Goal: Task Accomplishment & Management: Complete application form

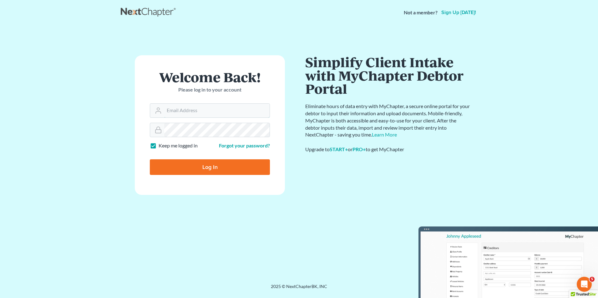
type input "[EMAIL_ADDRESS][DOMAIN_NAME]"
click at [207, 165] on input "Log In" at bounding box center [210, 167] width 120 height 16
type input "Thinking..."
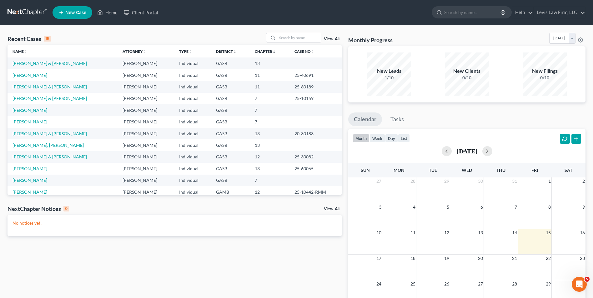
click at [484, 115] on ul "Calendar Tasks" at bounding box center [466, 121] width 237 height 17
click at [42, 85] on link "[PERSON_NAME] & [PERSON_NAME]" at bounding box center [50, 86] width 74 height 5
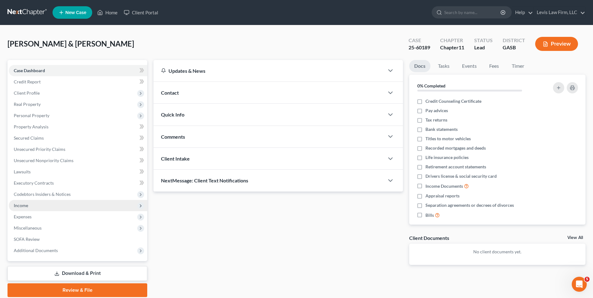
click at [21, 202] on span "Income" at bounding box center [78, 205] width 138 height 11
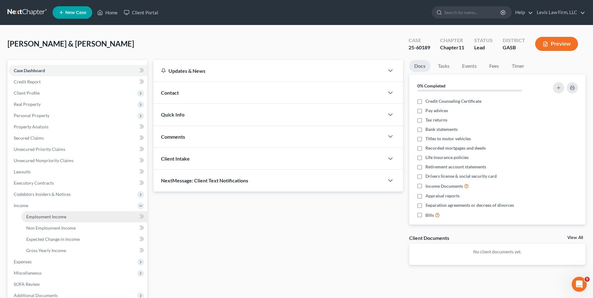
click at [45, 214] on span "Employment Income" at bounding box center [46, 216] width 40 height 5
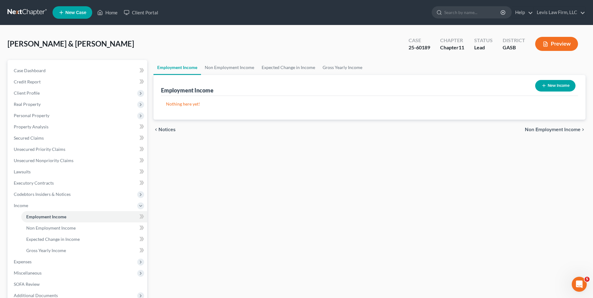
click at [545, 89] on button "New Income" at bounding box center [555, 86] width 40 height 12
select select "0"
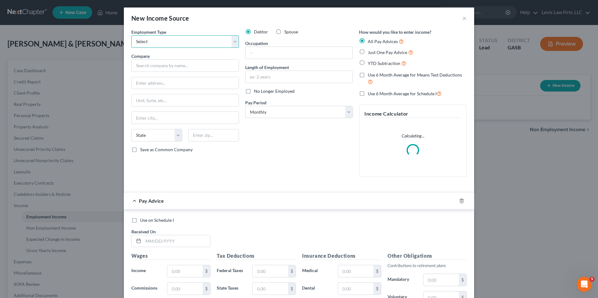
click at [234, 41] on select "Select Full or Part Time Employment Self Employment" at bounding box center [185, 41] width 108 height 13
select select "0"
click at [131, 35] on select "Select Full or Part Time Employment Self Employment" at bounding box center [185, 41] width 108 height 13
click at [136, 66] on input "text" at bounding box center [185, 65] width 108 height 13
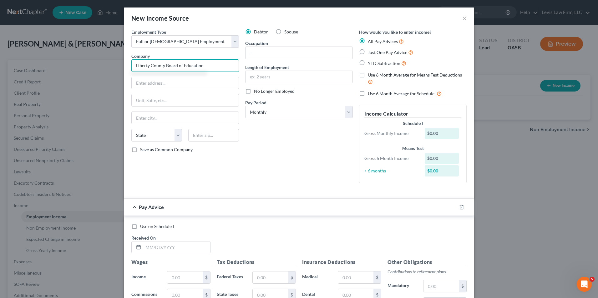
type input "Liberty County Board of Education"
type input "[STREET_ADDRESS][PERSON_NAME]"
type input "[GEOGRAPHIC_DATA]"
select select "10"
type input "31313"
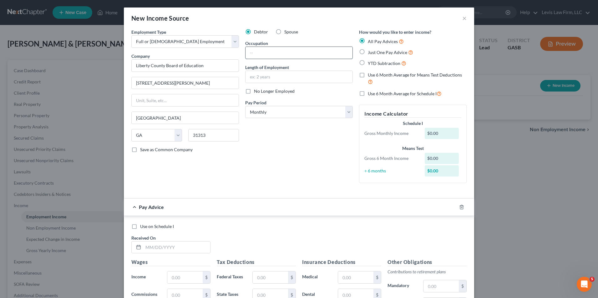
click at [261, 48] on input "text" at bounding box center [298, 53] width 107 height 12
type input "Teacher"
click at [345, 111] on select "Select Monthly Twice Monthly Every Other Week Weekly" at bounding box center [299, 112] width 108 height 13
select select "1"
click at [245, 106] on select "Select Monthly Twice Monthly Every Other Week Weekly" at bounding box center [299, 112] width 108 height 13
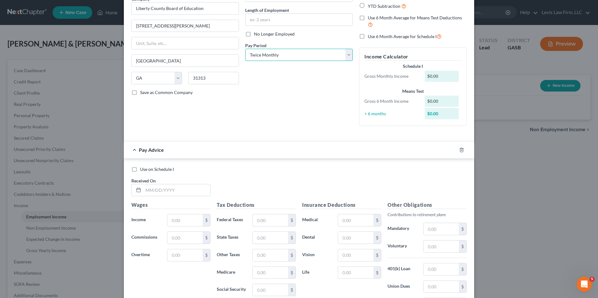
scroll to position [63, 0]
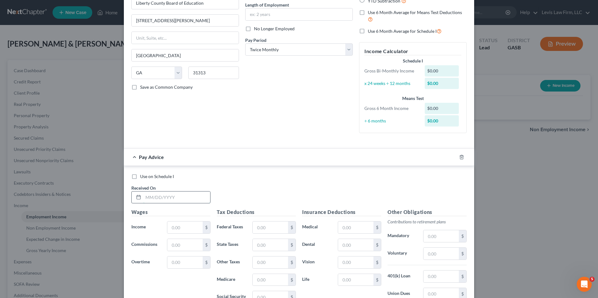
click at [143, 198] on input "text" at bounding box center [176, 198] width 67 height 12
type input "01/15/2025"
type input "3,293.79"
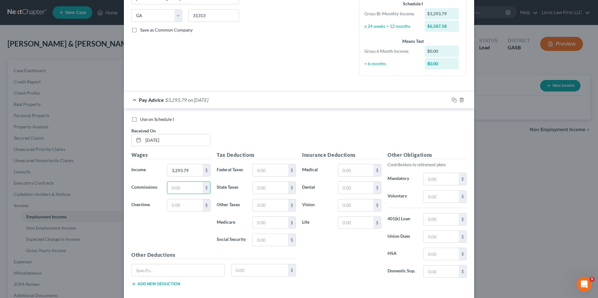
scroll to position [125, 0]
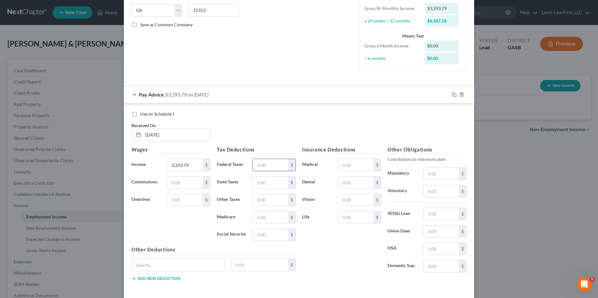
click at [253, 164] on input "text" at bounding box center [270, 165] width 35 height 12
type input "294.75"
type input "116.60"
type input "187.02"
type input "43.74"
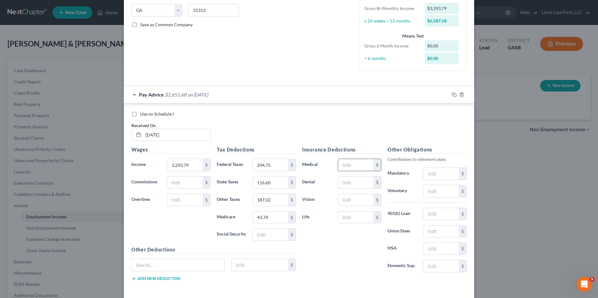
click at [338, 165] on input "text" at bounding box center [355, 165] width 35 height 12
type input "202.39"
type input "33.81"
type input "8.71"
type input "67.92"
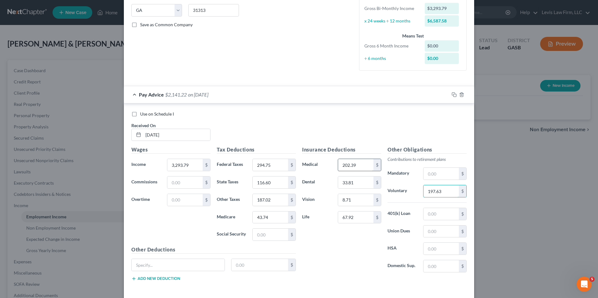
type input "197.63"
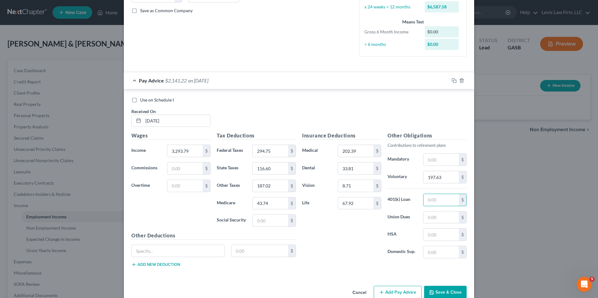
scroll to position [153, 0]
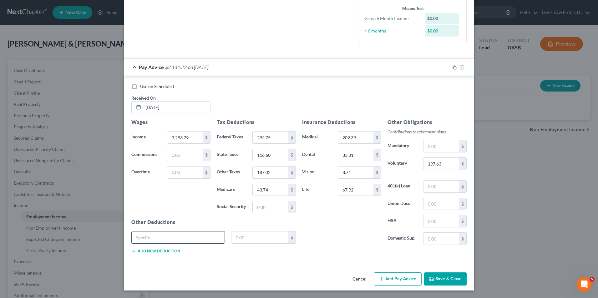
click at [138, 241] on input "text" at bounding box center [178, 238] width 93 height 12
type input "P"
type input "PRTXAFA GAP & PRTXAFA HI"
type input "32.38"
click at [149, 252] on button "Add new deduction" at bounding box center [155, 251] width 49 height 5
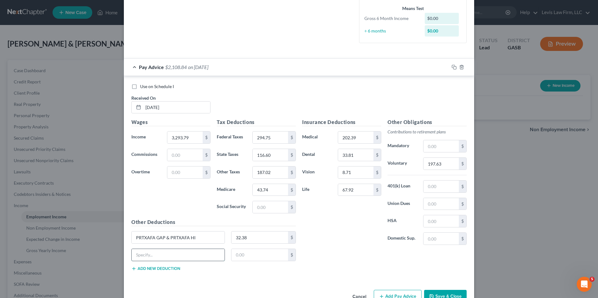
click at [143, 258] on input "text" at bounding box center [178, 255] width 93 height 12
type input "NLG 403(B)"
type input "70.00"
click at [166, 268] on button "Add new deduction" at bounding box center [155, 268] width 49 height 5
click at [143, 274] on input "text" at bounding box center [178, 273] width 93 height 12
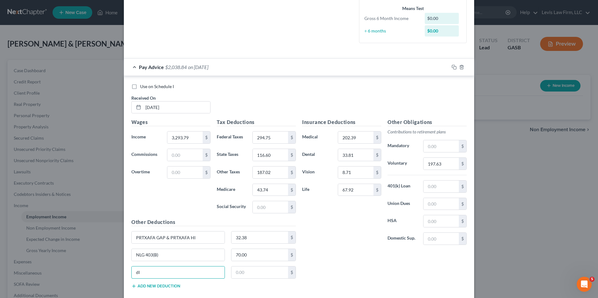
type input "d"
type input "Disability"
type input "43.85"
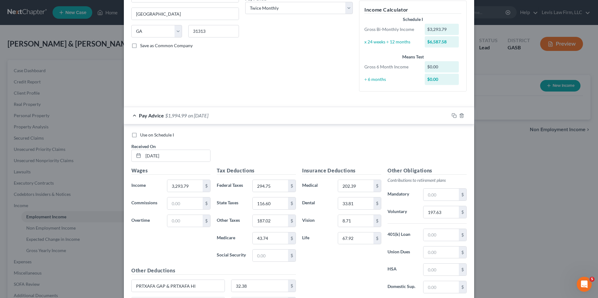
scroll to position [187, 0]
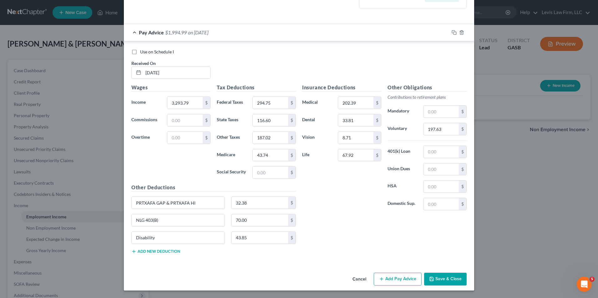
click at [397, 280] on button "Add Pay Advice" at bounding box center [398, 279] width 48 height 13
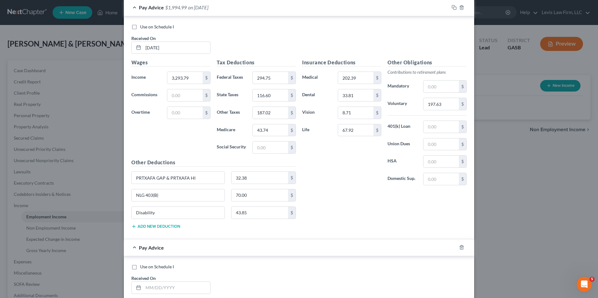
scroll to position [250, 0]
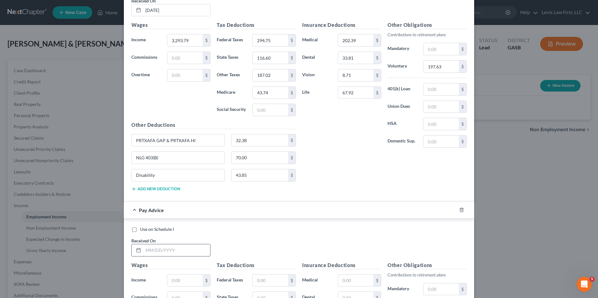
click at [143, 249] on input "text" at bounding box center [176, 250] width 67 height 12
type input "1"
type input "1/31/2025"
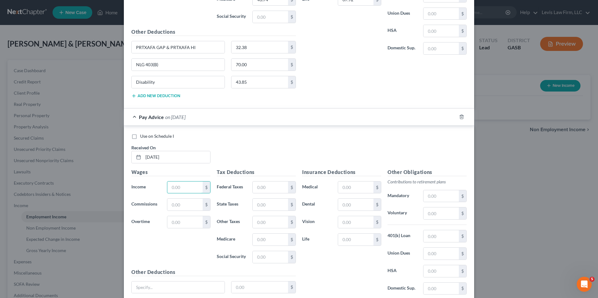
scroll to position [344, 0]
drag, startPoint x: 166, startPoint y: 157, endPoint x: 140, endPoint y: 162, distance: 26.5
click at [140, 162] on div "1/31/2025" at bounding box center [170, 156] width 79 height 13
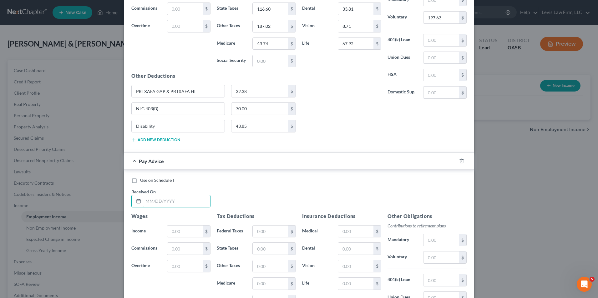
scroll to position [219, 0]
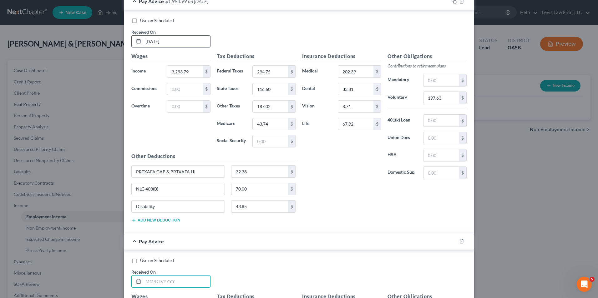
click at [174, 42] on input "01/15/2025" at bounding box center [176, 42] width 67 height 12
type input "0"
type input "[DATE]"
type input "3,740.29"
type input "601.80"
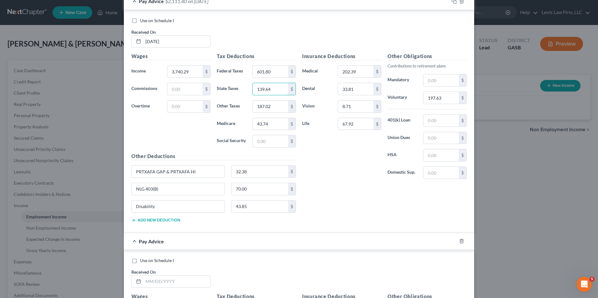
type input "139.64"
type input "50.21"
click at [338, 74] on input "202.39" at bounding box center [355, 72] width 35 height 12
type input "202.39"
click at [424, 98] on input "197.63" at bounding box center [440, 98] width 35 height 12
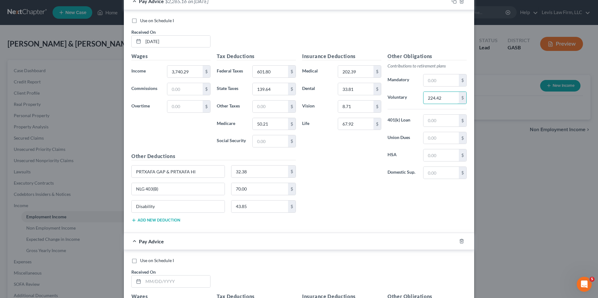
type input "224.42"
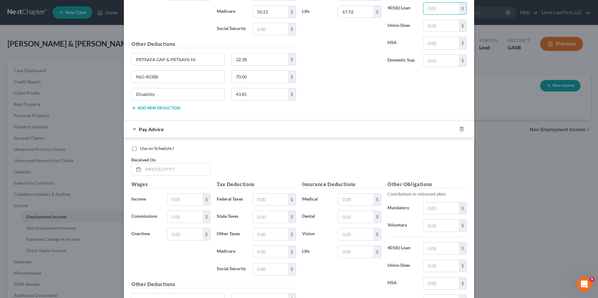
scroll to position [375, 0]
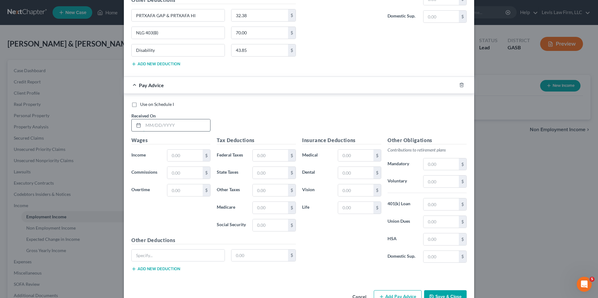
click at [143, 125] on input "text" at bounding box center [176, 125] width 67 height 12
type input "[DATE]"
type input "3,740.29"
type input "601.80"
type input "139.64"
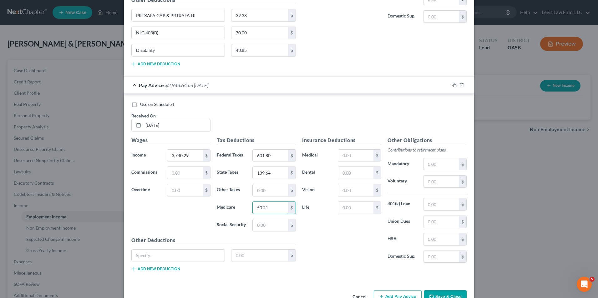
type input "50.21"
click at [340, 156] on input "text" at bounding box center [355, 156] width 35 height 12
type input "202.39"
type input "33.81"
type input "8.71"
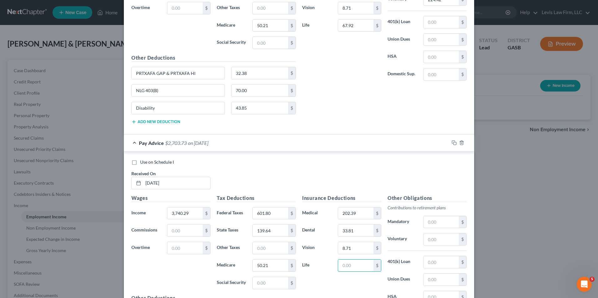
scroll to position [312, 0]
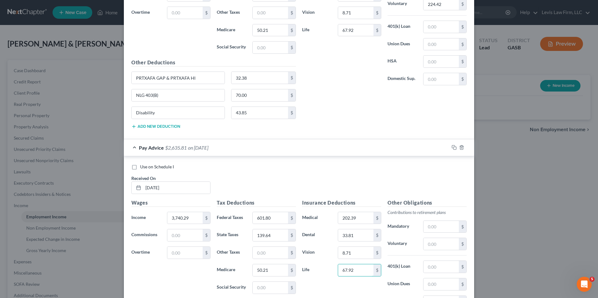
type input "67.92"
type input "224.42"
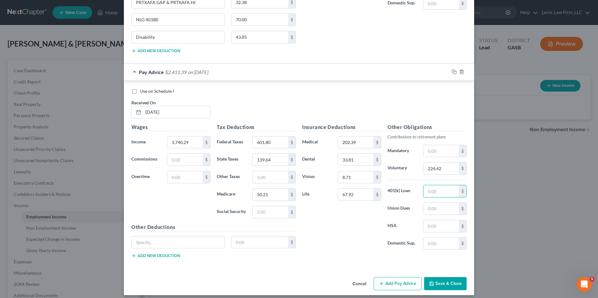
scroll to position [393, 0]
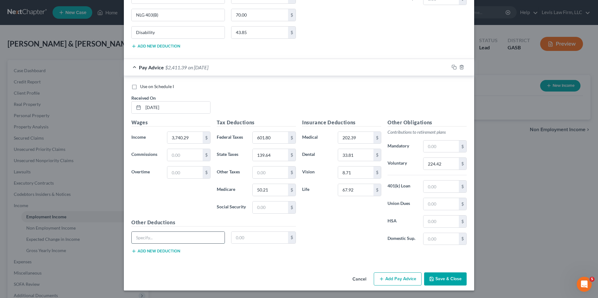
click at [137, 236] on input "text" at bounding box center [178, 238] width 93 height 12
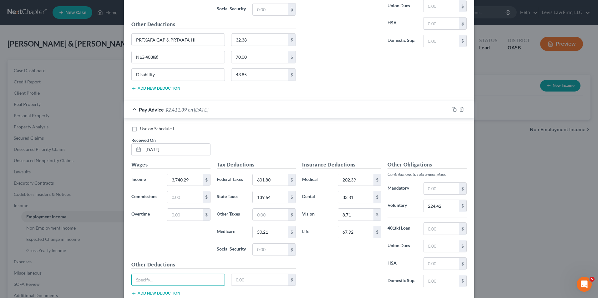
scroll to position [361, 0]
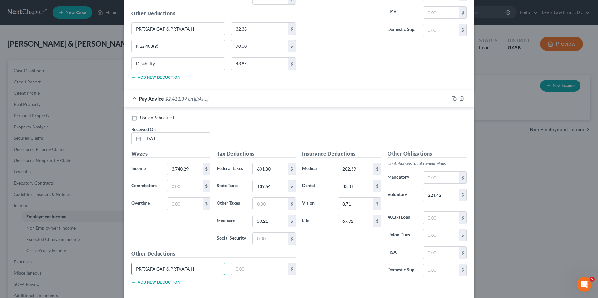
type input "PRTXAFA GAP & PRTXAFA HI"
type input "32.38"
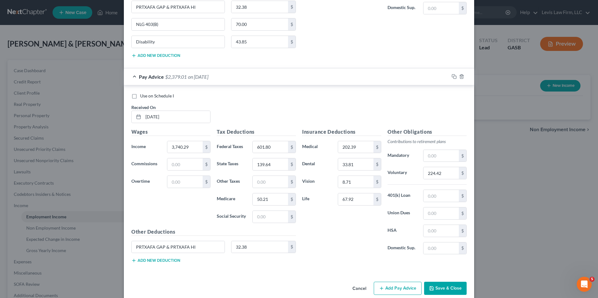
scroll to position [393, 0]
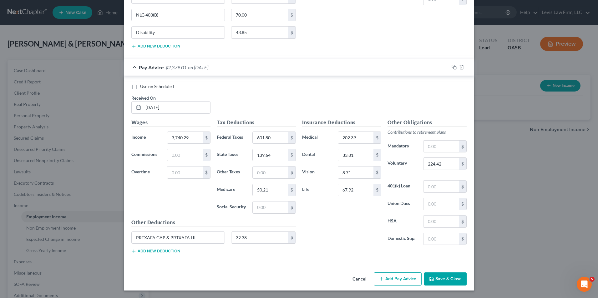
click at [151, 252] on button "Add new deduction" at bounding box center [155, 251] width 49 height 5
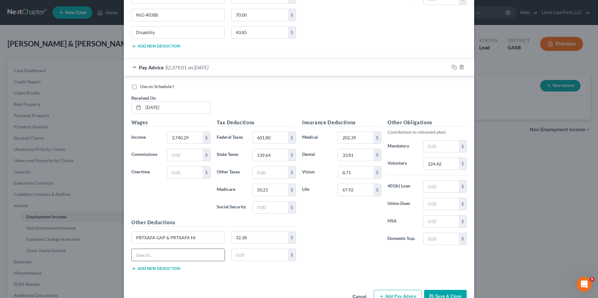
click at [133, 254] on input "text" at bounding box center [178, 255] width 93 height 12
type input "NLG 403(B)"
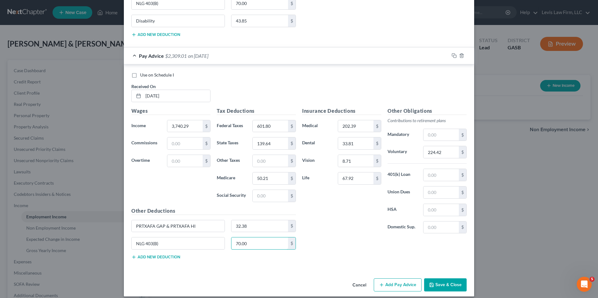
scroll to position [410, 0]
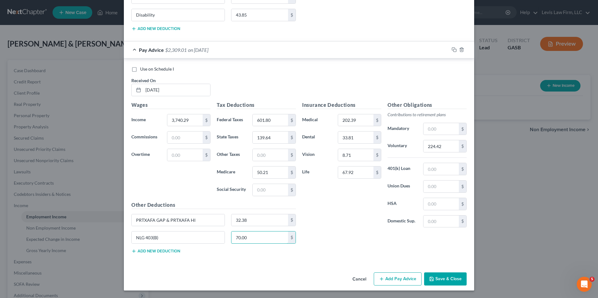
type input "70.00"
click at [161, 250] on button "Add new deduction" at bounding box center [155, 251] width 49 height 5
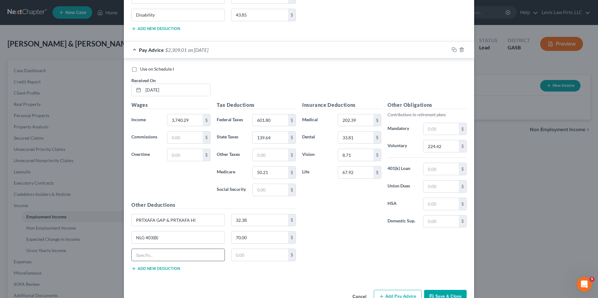
click at [140, 258] on input "text" at bounding box center [178, 255] width 93 height 12
type input "d"
type input "Disability"
type input "43.85"
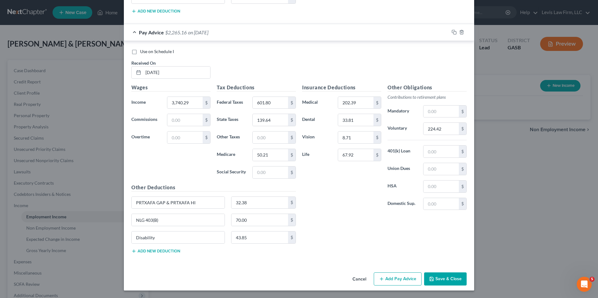
click at [405, 281] on button "Add Pay Advice" at bounding box center [398, 279] width 48 height 13
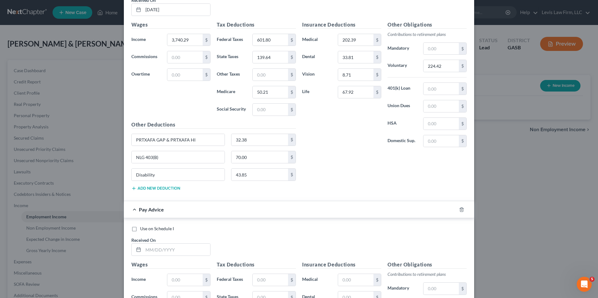
scroll to position [553, 0]
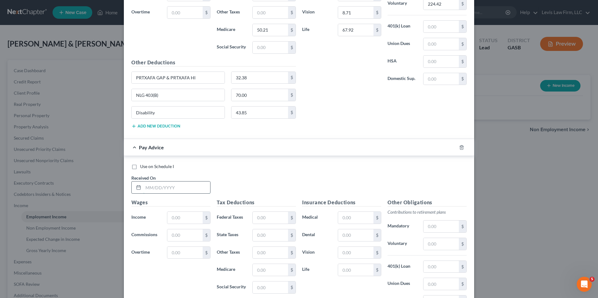
click at [143, 189] on input "text" at bounding box center [176, 188] width 67 height 12
type input "[DATE]"
type input "3,740.29"
click at [255, 218] on input "text" at bounding box center [270, 218] width 35 height 12
type input "601.80"
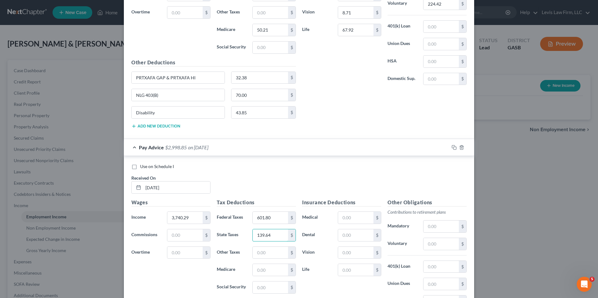
type input "139.64"
type input "50.21"
click at [339, 218] on input "text" at bounding box center [355, 218] width 35 height 12
type input "202.39"
type input "33.81"
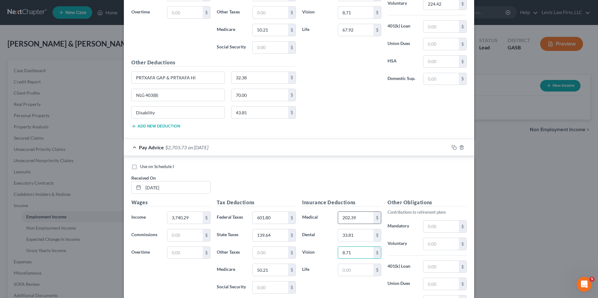
type input "8.71"
type input "67.92"
type input "224.42"
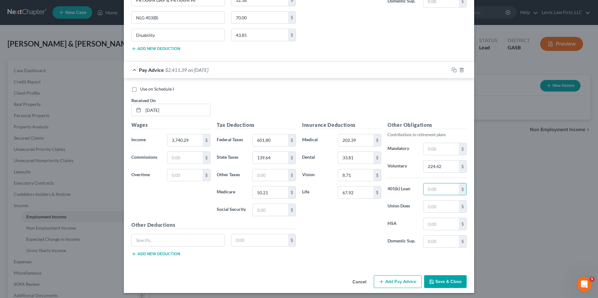
scroll to position [633, 0]
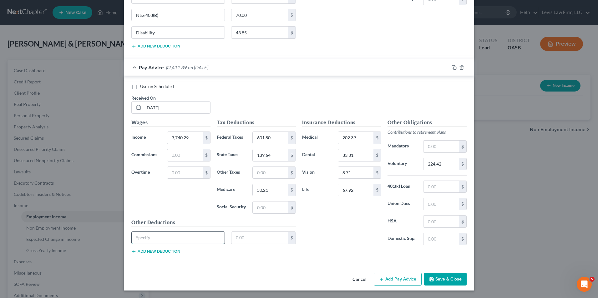
click at [133, 235] on input "text" at bounding box center [178, 238] width 93 height 12
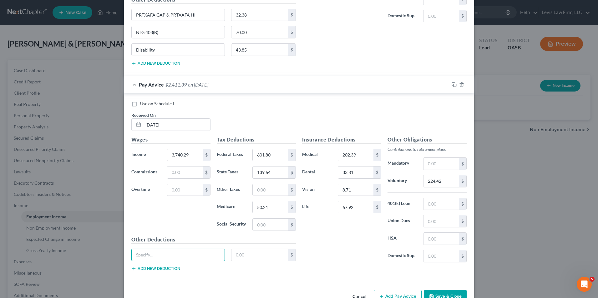
scroll to position [602, 0]
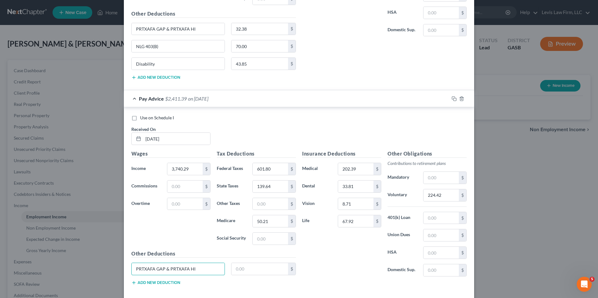
type input "PRTXAFA GAP & PRTXAFA HI"
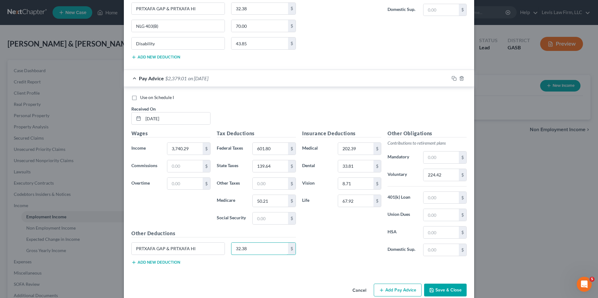
scroll to position [633, 0]
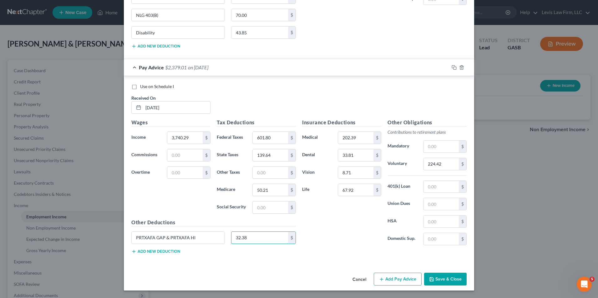
type input "32.38"
click at [157, 254] on button "Add new deduction" at bounding box center [155, 251] width 49 height 5
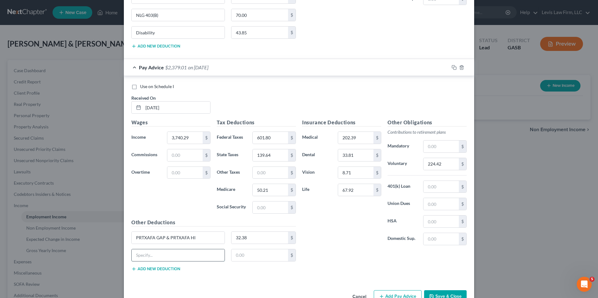
click at [153, 254] on input "text" at bounding box center [178, 255] width 93 height 12
type input "NLG 403(B)"
type input "70.00"
click at [154, 268] on button "Add new deduction" at bounding box center [155, 269] width 49 height 5
click at [143, 273] on input "text" at bounding box center [178, 273] width 93 height 12
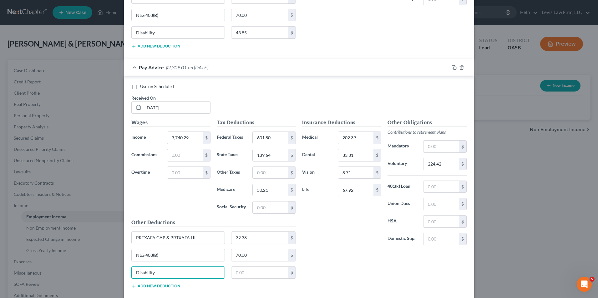
type input "Disability"
type input "43.85"
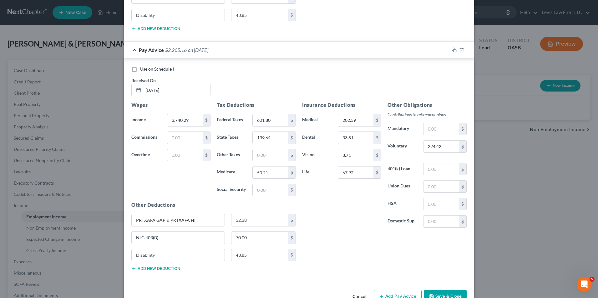
scroll to position [668, 0]
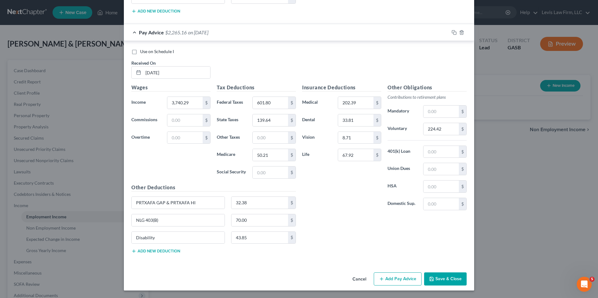
click at [384, 279] on button "Add Pay Advice" at bounding box center [398, 279] width 48 height 13
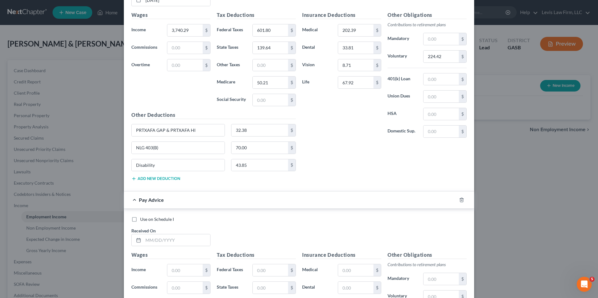
scroll to position [793, 0]
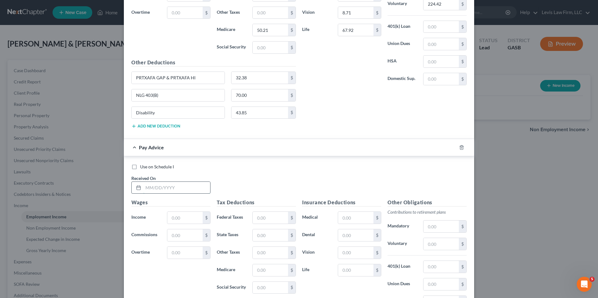
click at [145, 188] on input "text" at bounding box center [176, 188] width 67 height 12
type input "[DATE]"
type input "3,740.29"
click at [253, 217] on input "text" at bounding box center [270, 218] width 35 height 12
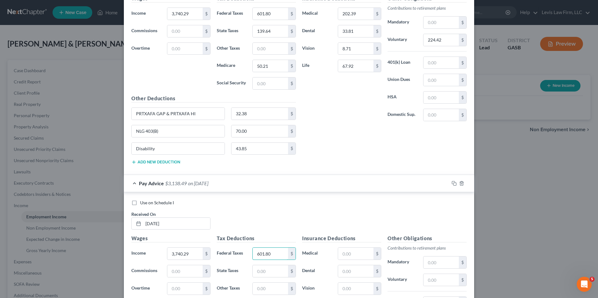
scroll to position [855, 0]
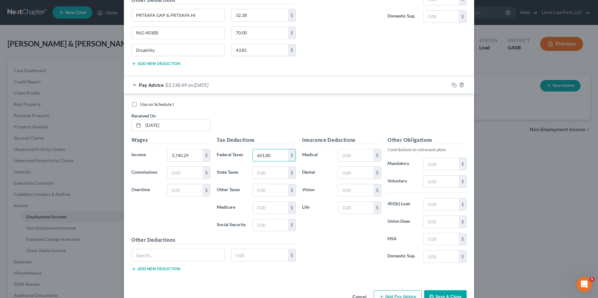
type input "601.80"
type input "139.64"
type input "50.21"
drag, startPoint x: 340, startPoint y: 155, endPoint x: 353, endPoint y: 156, distance: 12.9
click at [340, 155] on input "text" at bounding box center [355, 155] width 35 height 12
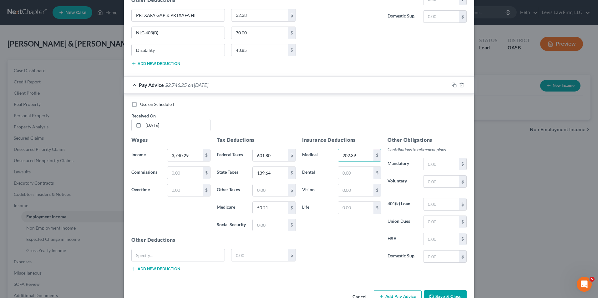
type input "202.39"
type input "33.81"
type input "8.71"
type input "67.92"
click at [424, 184] on input "text" at bounding box center [440, 182] width 35 height 12
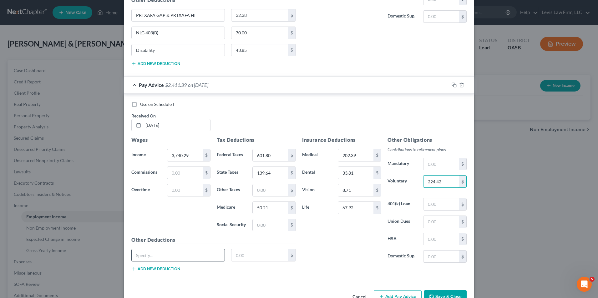
type input "224.42"
click at [137, 257] on input "text" at bounding box center [178, 255] width 93 height 12
type input "0"
click at [136, 257] on input "text" at bounding box center [178, 255] width 93 height 12
type input "PRTXAFA GAP & PRTXAFA HI"
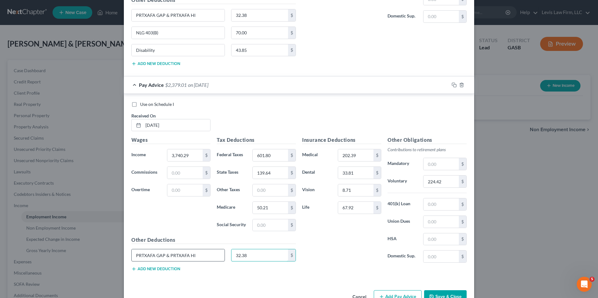
type input "32.38"
click at [161, 268] on button "Add new deduction" at bounding box center [155, 269] width 49 height 5
click at [142, 271] on input "text" at bounding box center [178, 273] width 93 height 12
type input "NLG 403(B)"
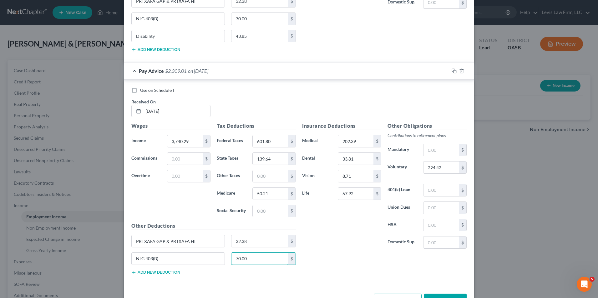
scroll to position [890, 0]
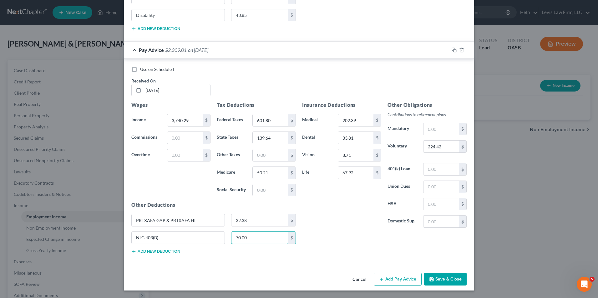
type input "70.00"
click at [152, 251] on button "Add new deduction" at bounding box center [155, 251] width 49 height 5
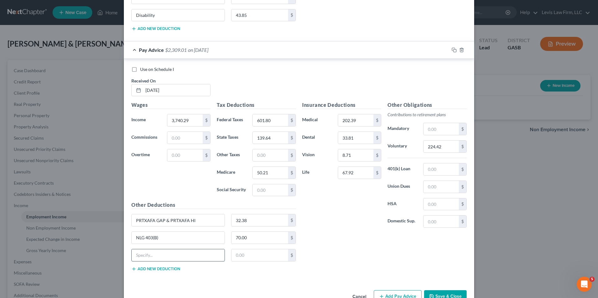
click at [149, 256] on input "text" at bounding box center [178, 255] width 93 height 12
type input "d"
type input "Disability"
type input "43.85"
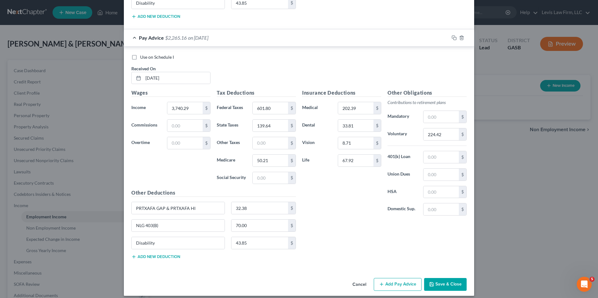
scroll to position [908, 0]
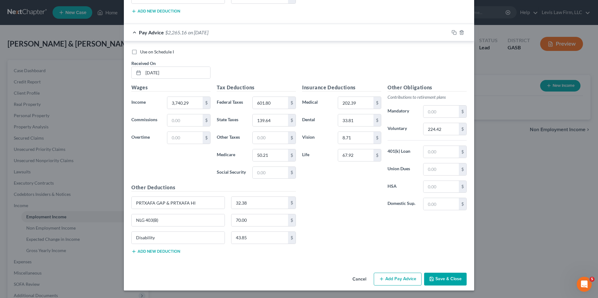
click at [395, 276] on button "Add Pay Advice" at bounding box center [398, 279] width 48 height 13
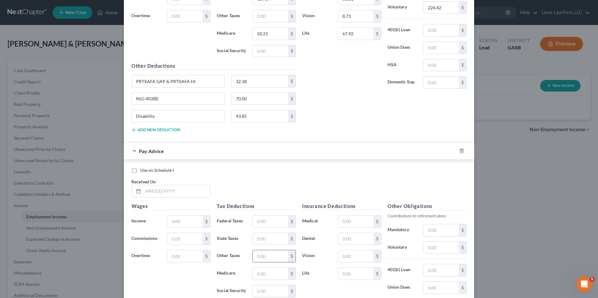
scroll to position [1033, 0]
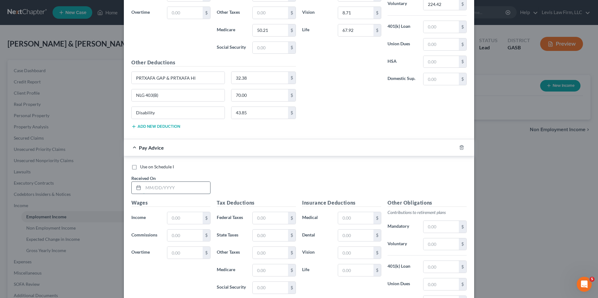
click at [144, 189] on input "text" at bounding box center [176, 188] width 67 height 12
type input "[DATE]"
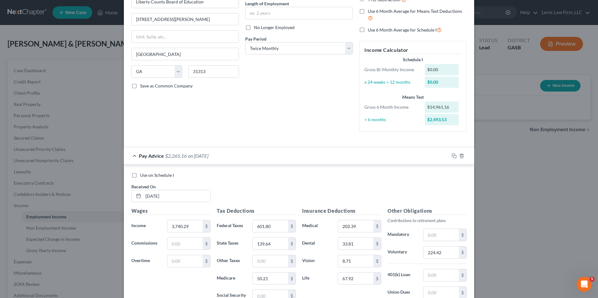
scroll to position [0, 0]
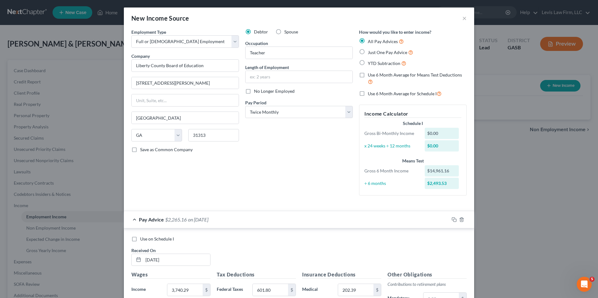
click at [284, 30] on label "Spouse" at bounding box center [291, 32] width 14 height 6
click at [287, 30] on input "Spouse" at bounding box center [289, 31] width 4 height 4
radio input "true"
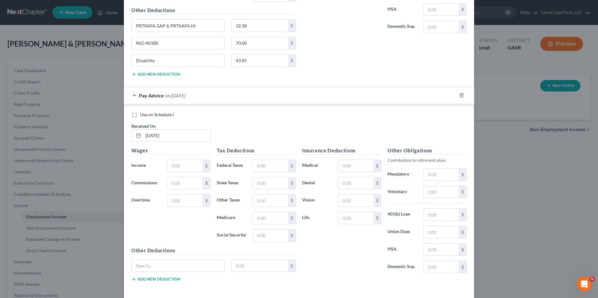
scroll to position [1051, 0]
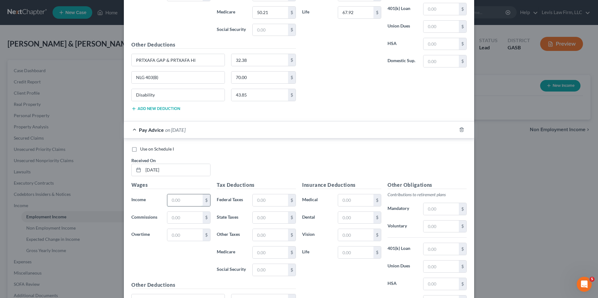
click at [175, 201] on input "text" at bounding box center [184, 200] width 35 height 12
type input "3,740.29"
click at [253, 199] on input "text" at bounding box center [270, 200] width 35 height 12
type input "601.80"
type input "139.64"
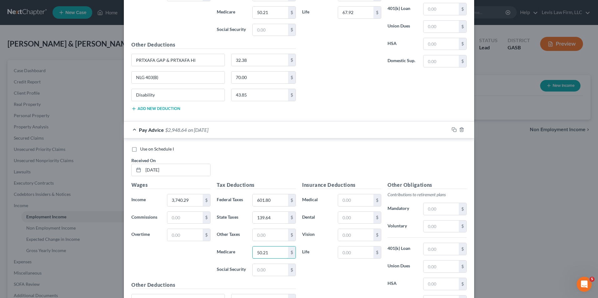
type input "50.21"
click at [341, 199] on input "text" at bounding box center [355, 200] width 35 height 12
type input "202.39"
type input "33.81"
type input "8.71"
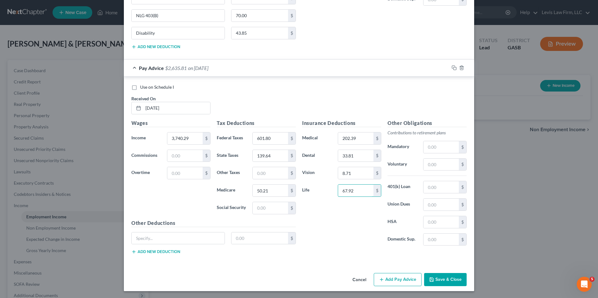
scroll to position [1113, 0]
type input "67.92"
click at [426, 167] on input "text" at bounding box center [440, 164] width 35 height 12
type input "224.42"
drag, startPoint x: 138, startPoint y: 239, endPoint x: 149, endPoint y: 225, distance: 18.5
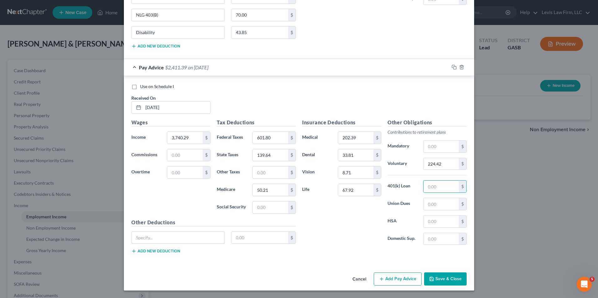
click at [138, 239] on input "text" at bounding box center [178, 238] width 93 height 12
type input "PRTXAFA & PRTXAFA HI"
type input "32.38"
click at [159, 251] on button "Add new deduction" at bounding box center [155, 251] width 49 height 5
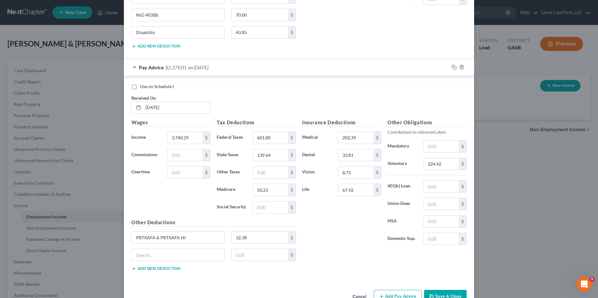
click at [131, 266] on button "Add new deduction" at bounding box center [155, 268] width 49 height 5
click at [138, 256] on input "text" at bounding box center [178, 255] width 93 height 12
type input "NLG 403(B)"
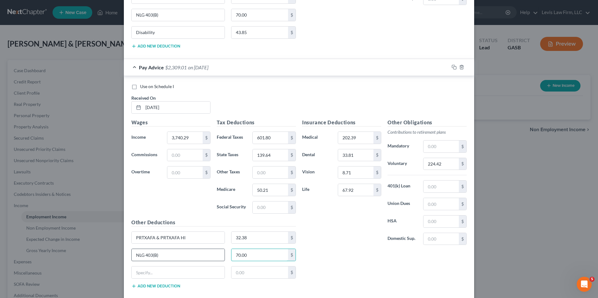
type input "70.00"
type input "Disability"
type input "43.85"
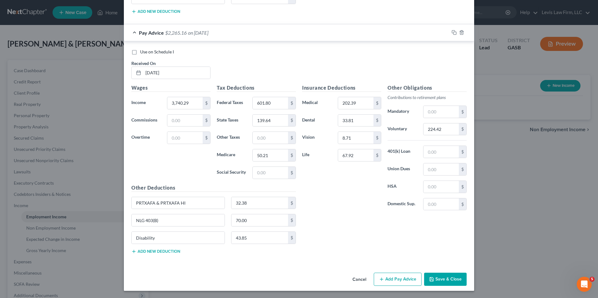
scroll to position [1148, 0]
click at [392, 280] on button "Add Pay Advice" at bounding box center [398, 279] width 48 height 13
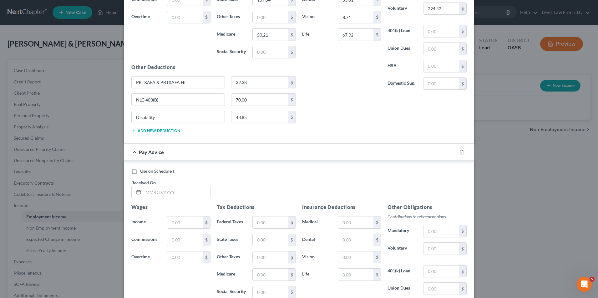
scroll to position [1273, 0]
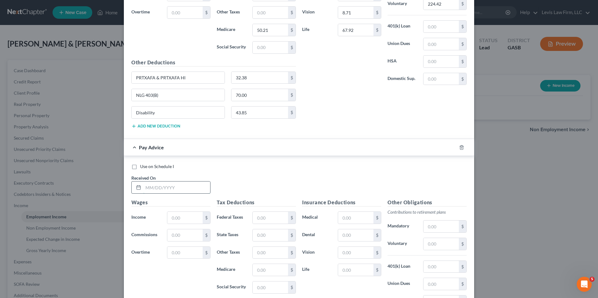
click at [144, 187] on input "text" at bounding box center [176, 188] width 67 height 12
type input "[DATE]"
type input "3,740.29"
click at [253, 219] on input "text" at bounding box center [270, 218] width 35 height 12
type input "601.80"
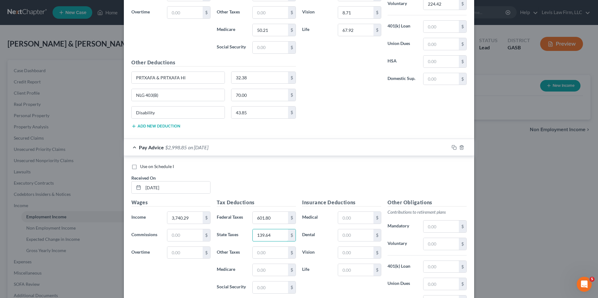
type input "139.64"
type input "50.21"
click at [346, 217] on input "text" at bounding box center [355, 218] width 35 height 12
type input "202.39"
type input "33.81"
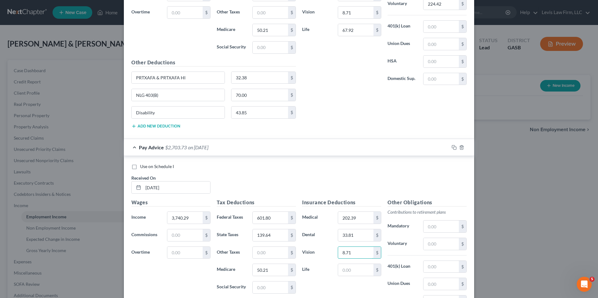
type input "8.71"
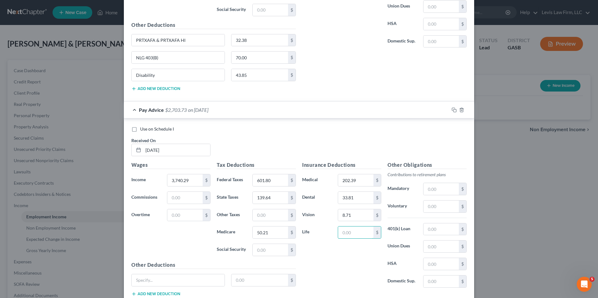
scroll to position [1353, 0]
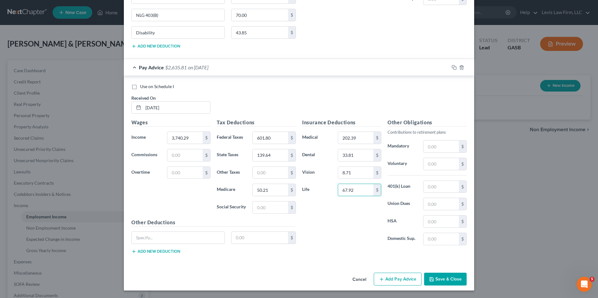
type input "67.92"
click at [423, 165] on input "text" at bounding box center [440, 164] width 35 height 12
type input "224.42"
click at [143, 234] on input "text" at bounding box center [178, 238] width 93 height 12
type input "PRTXAFA GAP & PRTXAFA HI"
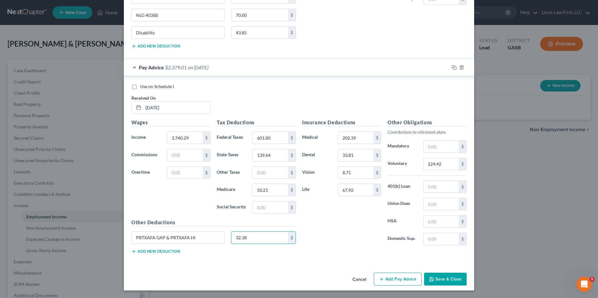
type input "32.38"
click at [148, 251] on button "Add new deduction" at bounding box center [155, 251] width 49 height 5
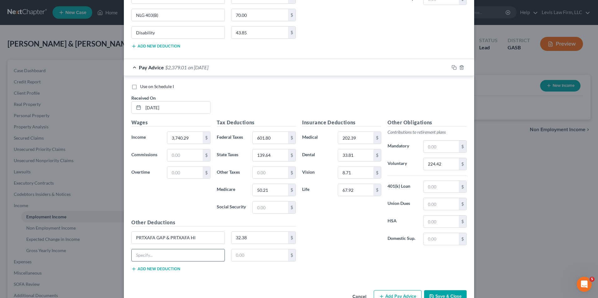
click at [139, 255] on input "text" at bounding box center [178, 255] width 93 height 12
type input "NLG 403(B)"
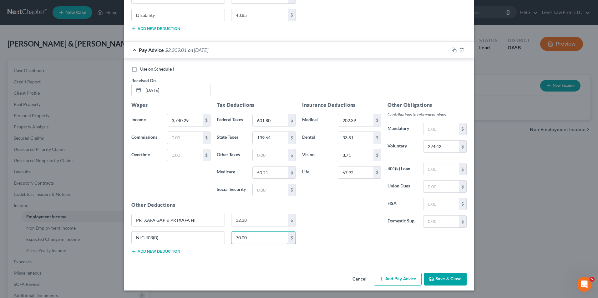
type input "70.00"
click at [140, 250] on button "Add new deduction" at bounding box center [155, 251] width 49 height 5
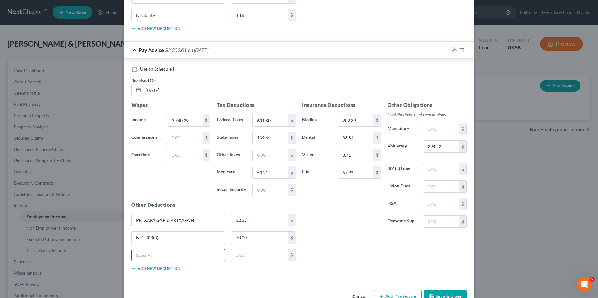
click at [135, 256] on input "text" at bounding box center [178, 255] width 93 height 12
type input "Disability"
type input "43.85"
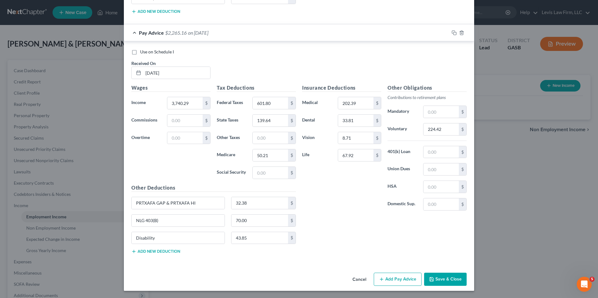
scroll to position [1388, 0]
click at [443, 276] on button "Save & Close" at bounding box center [445, 279] width 43 height 13
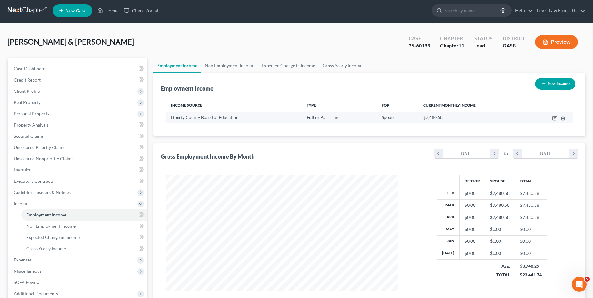
scroll to position [0, 0]
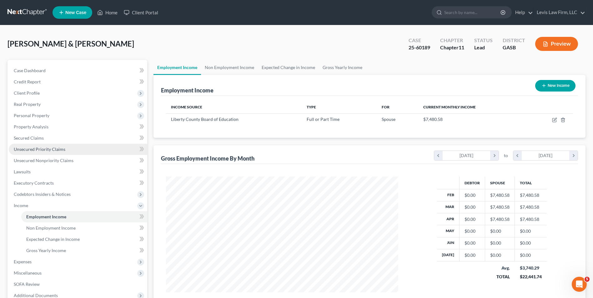
click at [31, 145] on link "Unsecured Priority Claims" at bounding box center [78, 149] width 138 height 11
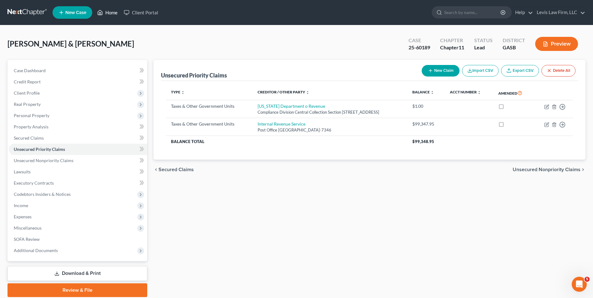
click at [113, 10] on link "Home" at bounding box center [107, 12] width 27 height 11
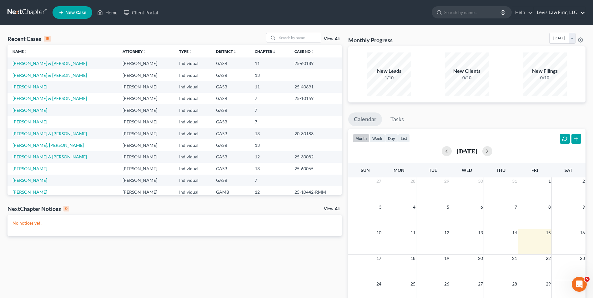
click at [554, 13] on link "Levis Law Firm, LLC" at bounding box center [560, 12] width 52 height 11
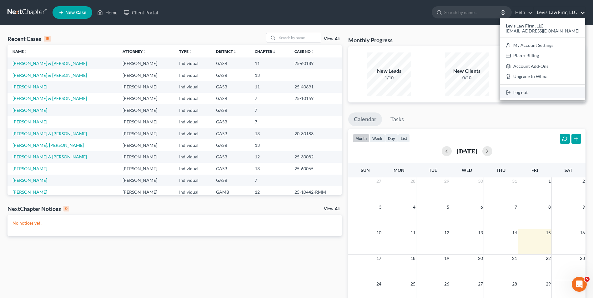
click at [529, 95] on link "Log out" at bounding box center [542, 92] width 85 height 11
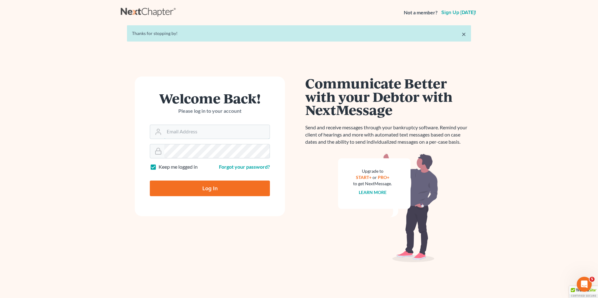
type input "[EMAIL_ADDRESS][DOMAIN_NAME]"
click at [216, 189] on input "Log In" at bounding box center [210, 189] width 120 height 16
type input "Thinking..."
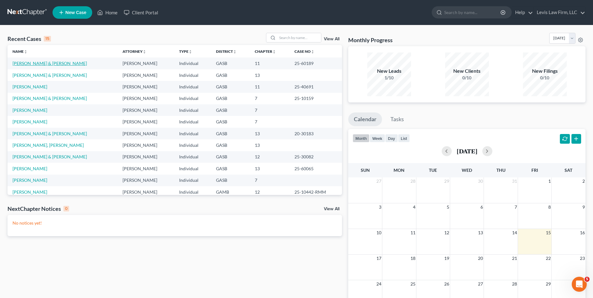
click at [29, 62] on link "[PERSON_NAME] & [PERSON_NAME]" at bounding box center [50, 63] width 74 height 5
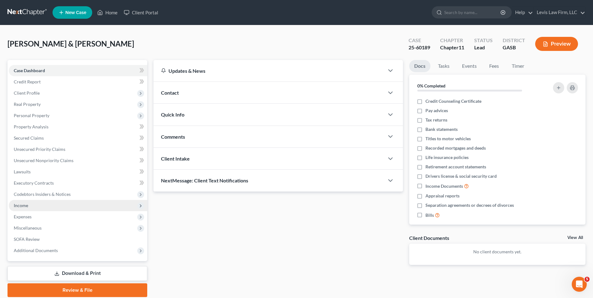
click at [28, 206] on span "Income" at bounding box center [78, 205] width 138 height 11
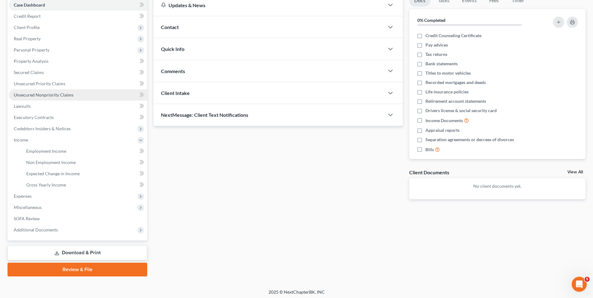
scroll to position [68, 0]
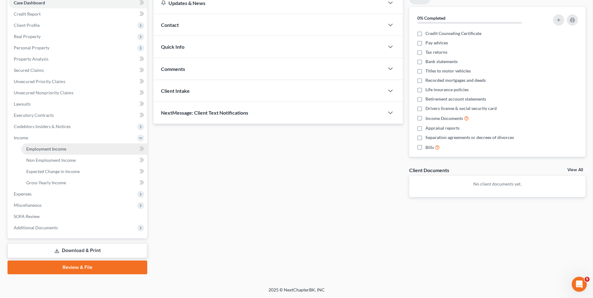
click at [61, 149] on span "Employment Income" at bounding box center [46, 148] width 40 height 5
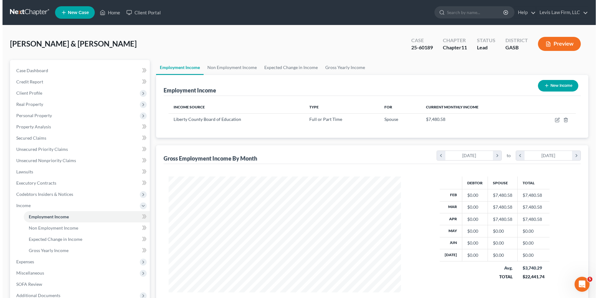
scroll to position [31, 0]
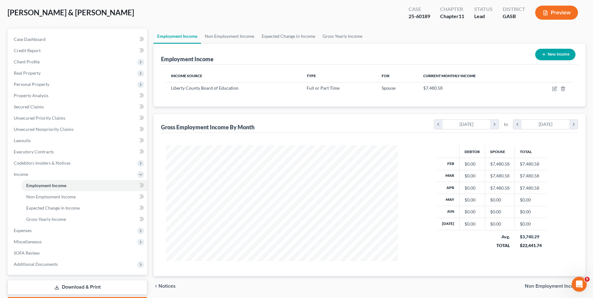
click at [552, 53] on button "New Income" at bounding box center [555, 55] width 40 height 12
select select "0"
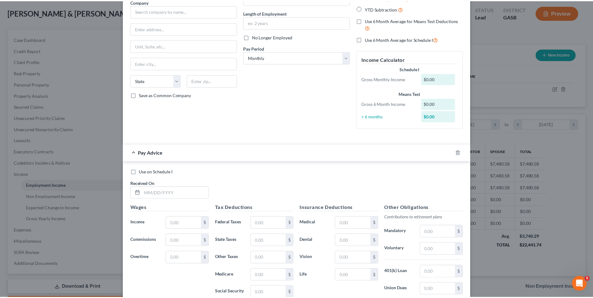
scroll to position [140, 0]
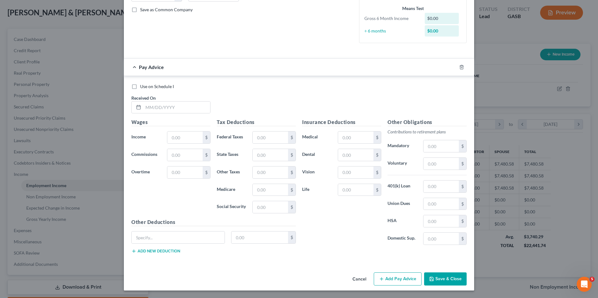
click at [359, 279] on button "Cancel" at bounding box center [359, 279] width 24 height 13
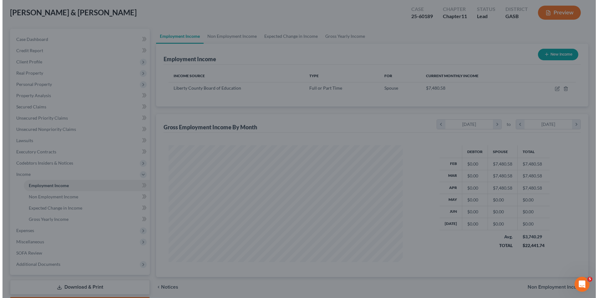
scroll to position [312521, 312393]
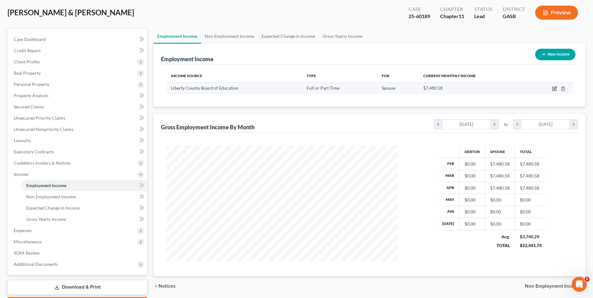
click at [555, 88] on icon "button" at bounding box center [554, 88] width 5 height 5
select select "0"
select select "10"
select select "1"
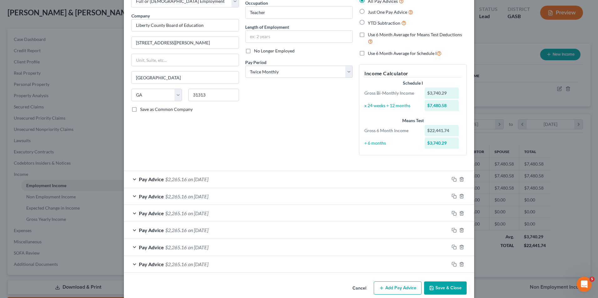
scroll to position [49, 0]
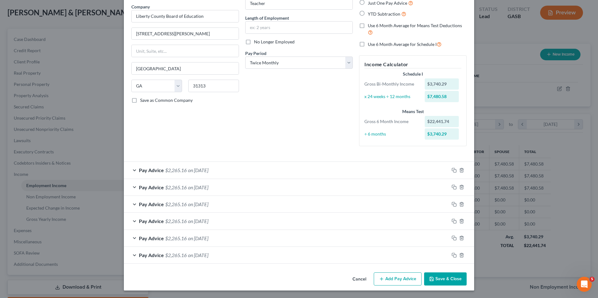
click at [397, 279] on button "Add Pay Advice" at bounding box center [398, 279] width 48 height 13
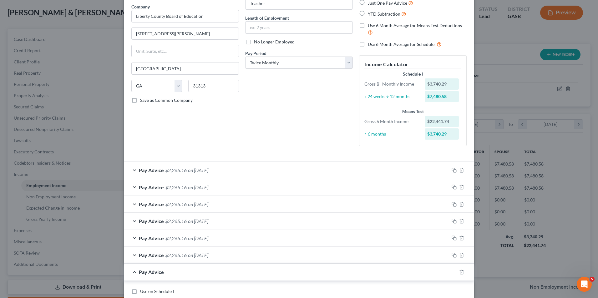
scroll to position [237, 0]
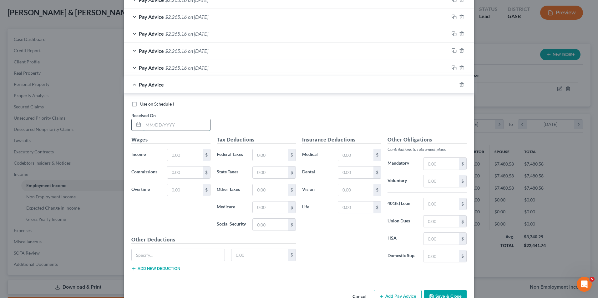
click at [143, 124] on input "text" at bounding box center [176, 125] width 67 height 12
type input "[DATE]"
click at [169, 155] on input "text" at bounding box center [184, 155] width 35 height 12
type input "3,740.29"
drag, startPoint x: 253, startPoint y: 155, endPoint x: 249, endPoint y: 151, distance: 5.5
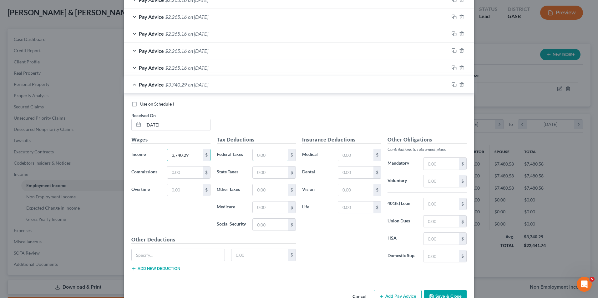
click at [253, 155] on input "text" at bounding box center [270, 155] width 35 height 12
type input "601.80"
type input "139.64"
type input "50.21"
click at [338, 155] on input "text" at bounding box center [355, 155] width 35 height 12
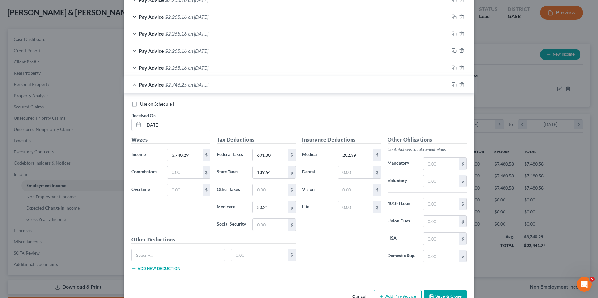
type input "202.39"
type input "33.81"
type input "8.71"
type input "67.92"
click at [427, 185] on input "text" at bounding box center [440, 181] width 35 height 12
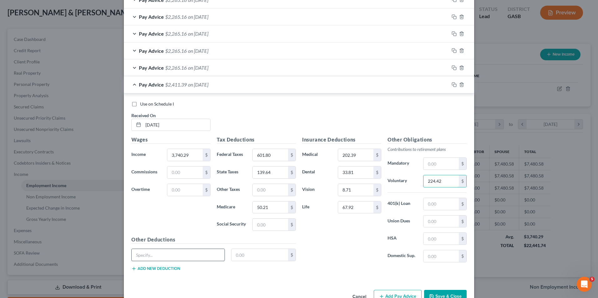
type input "224.42"
click at [150, 255] on input "text" at bounding box center [178, 255] width 93 height 12
type input "PRTXAFA GAP & PRTXAFA HI"
type input "32.38"
click at [143, 268] on button "Add new deduction" at bounding box center [155, 268] width 49 height 5
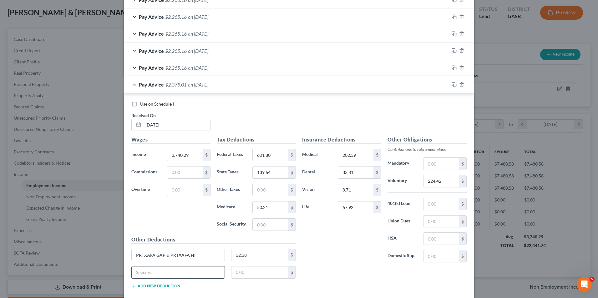
click at [136, 270] on input "text" at bounding box center [178, 273] width 93 height 12
type input "NLG 403(B)"
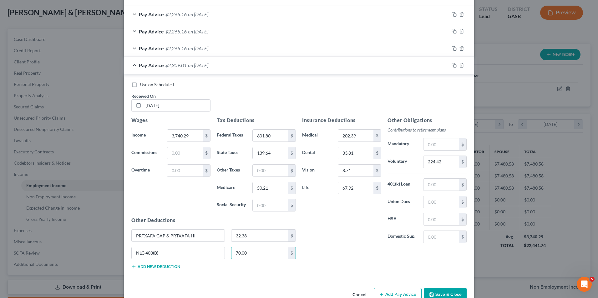
scroll to position [272, 0]
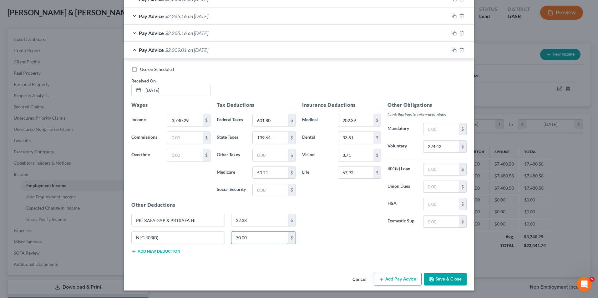
type input "70.00"
click at [154, 251] on button "Add new deduction" at bounding box center [155, 251] width 49 height 5
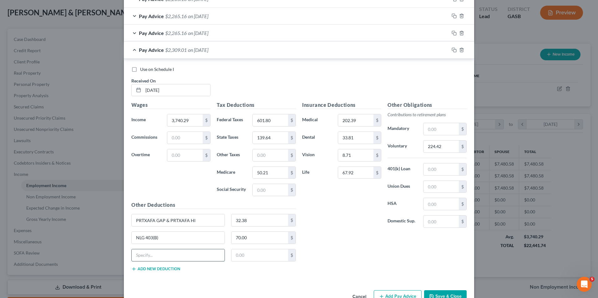
click at [140, 256] on input "text" at bounding box center [178, 255] width 93 height 12
type input "d"
type input "Disability"
type input "43.85"
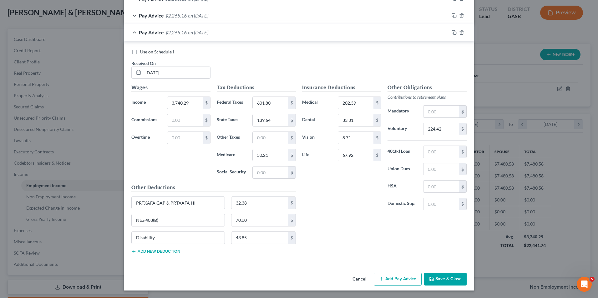
click at [385, 277] on button "Add Pay Advice" at bounding box center [398, 279] width 48 height 13
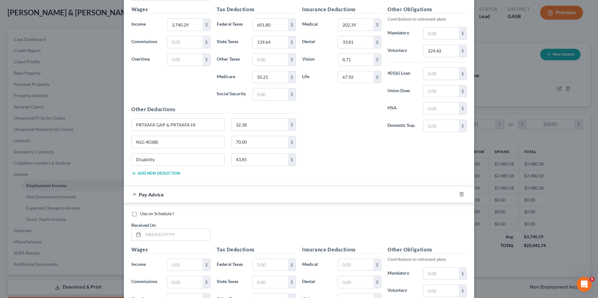
scroll to position [477, 0]
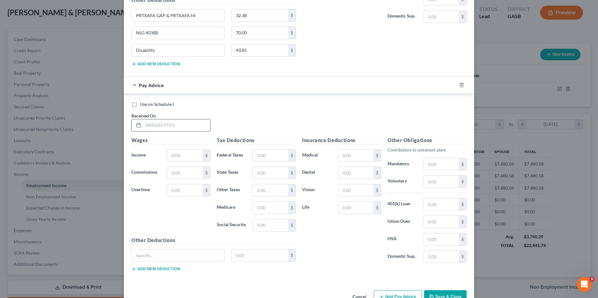
click at [143, 127] on input "text" at bounding box center [176, 125] width 67 height 12
type input "[DATE]"
drag, startPoint x: 171, startPoint y: 156, endPoint x: 185, endPoint y: 153, distance: 14.6
click at [171, 156] on input "text" at bounding box center [184, 156] width 35 height 12
type input "3,740.29"
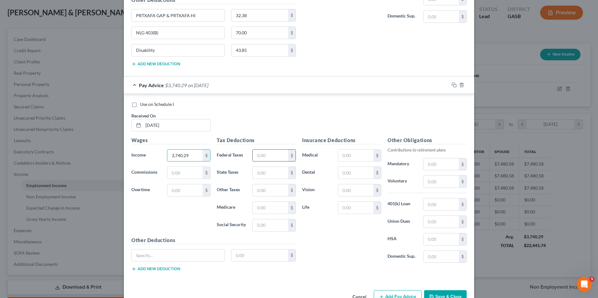
drag, startPoint x: 251, startPoint y: 155, endPoint x: 260, endPoint y: 160, distance: 9.7
click at [253, 155] on input "text" at bounding box center [270, 156] width 35 height 12
click at [269, 156] on input "601" at bounding box center [270, 156] width 35 height 12
type input "601.80"
type input "139.64"
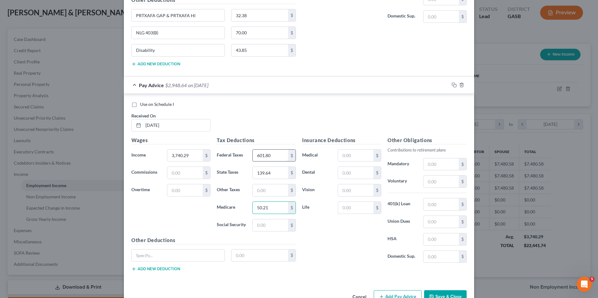
type input "50.21"
click at [339, 155] on input "text" at bounding box center [355, 156] width 35 height 12
type input "202.39"
click at [338, 172] on input "text" at bounding box center [355, 173] width 35 height 12
type input "33.81"
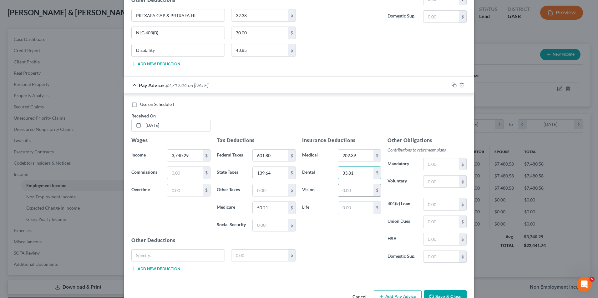
click at [340, 189] on input "text" at bounding box center [355, 190] width 35 height 12
type input "8.71"
click at [340, 208] on input "text" at bounding box center [355, 208] width 35 height 12
type input "67.92"
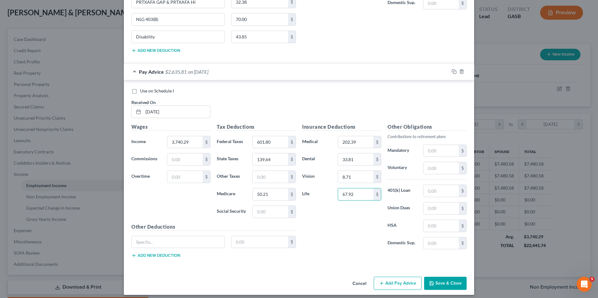
scroll to position [495, 0]
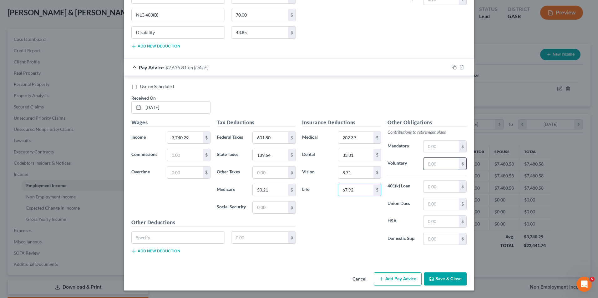
click at [424, 164] on input "text" at bounding box center [440, 164] width 35 height 12
type input "224.42"
click at [157, 239] on input "text" at bounding box center [178, 238] width 93 height 12
type input "PRTXAFA GAP & PRTXAFA HI"
click at [234, 237] on input "text" at bounding box center [259, 238] width 57 height 12
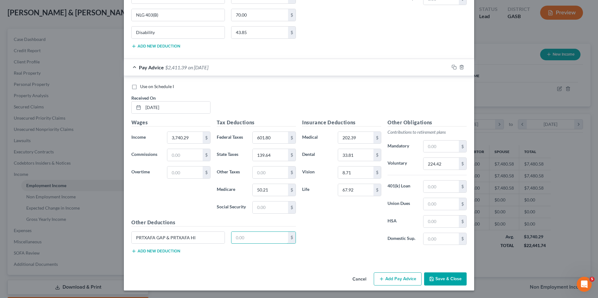
type input "32.38"
click at [164, 253] on button "Add new deduction" at bounding box center [155, 251] width 49 height 5
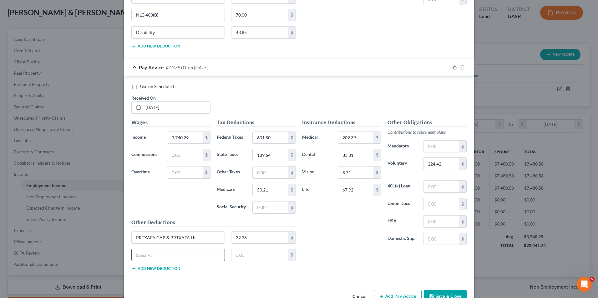
click at [155, 257] on input "text" at bounding box center [178, 255] width 93 height 12
type input "NLG 403(B)"
click at [235, 255] on input "text" at bounding box center [259, 255] width 57 height 12
type input "70.00"
click at [165, 270] on button "Add new deduction" at bounding box center [155, 268] width 49 height 5
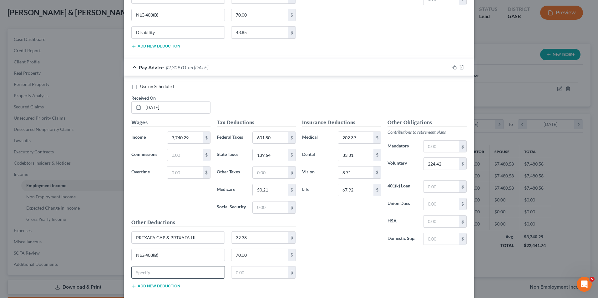
click at [145, 272] on input "text" at bounding box center [178, 273] width 93 height 12
type input "Disability"
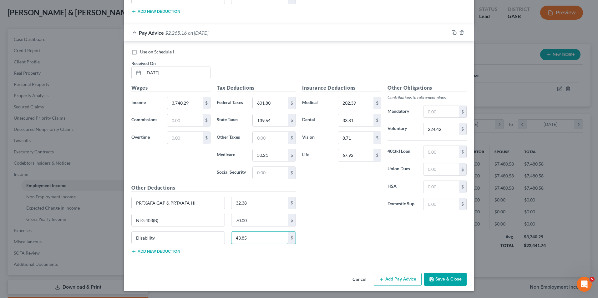
scroll to position [530, 0]
type input "43.85"
click at [391, 279] on button "Add Pay Advice" at bounding box center [398, 279] width 48 height 13
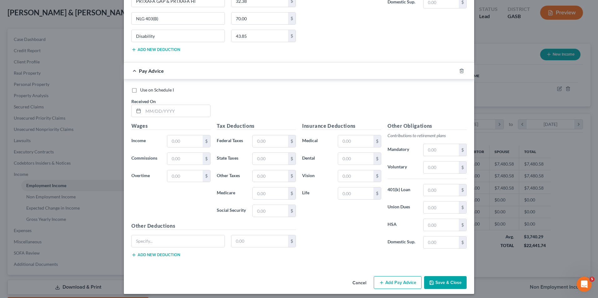
scroll to position [735, 0]
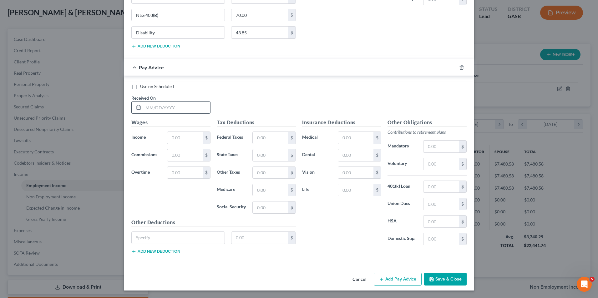
click at [143, 108] on input "text" at bounding box center [176, 108] width 67 height 12
type input "[DATE]"
drag, startPoint x: 170, startPoint y: 138, endPoint x: 173, endPoint y: 141, distance: 4.2
click at [170, 138] on input "text" at bounding box center [184, 138] width 35 height 12
type input "3,740.29"
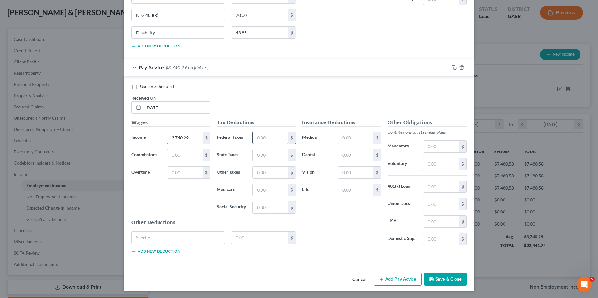
click at [254, 138] on input "text" at bounding box center [270, 138] width 35 height 12
type input "601.80"
click at [253, 154] on input "text" at bounding box center [270, 155] width 35 height 12
type input "139.64"
click at [253, 191] on input "text" at bounding box center [270, 190] width 35 height 12
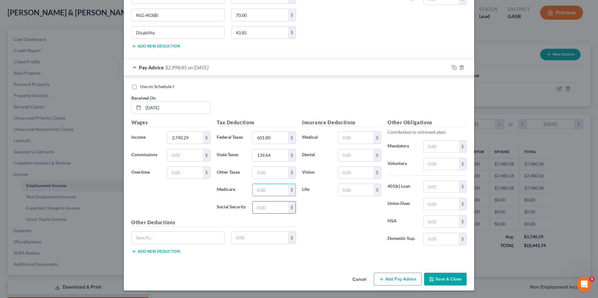
type input "50.21"
click at [341, 138] on input "text" at bounding box center [355, 138] width 35 height 12
type input "202.39"
click at [356, 157] on input "text" at bounding box center [355, 155] width 35 height 12
type input "33.81"
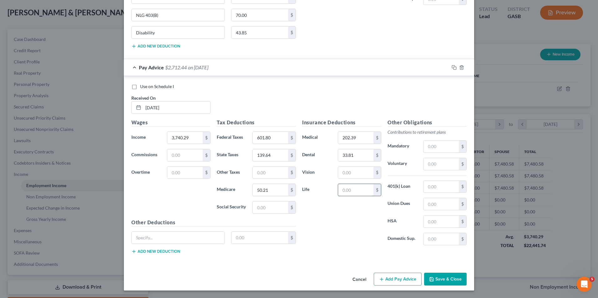
click at [351, 188] on input "text" at bounding box center [355, 190] width 35 height 12
type input "67.92"
click at [423, 159] on input "text" at bounding box center [440, 164] width 35 height 12
type input "224.42"
click at [139, 239] on input "text" at bounding box center [178, 238] width 93 height 12
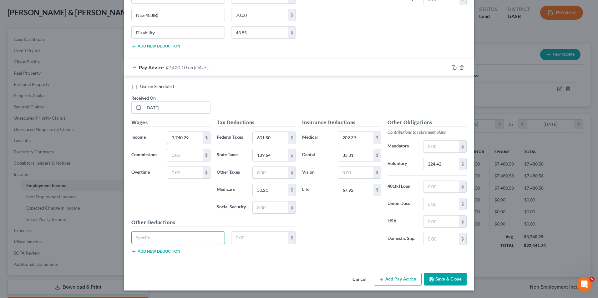
type input "PRTXAFA GAP & PRTXAFA HI"
click at [250, 239] on input "text" at bounding box center [259, 238] width 57 height 12
type input "32.38"
click at [157, 251] on button "Add new deduction" at bounding box center [155, 251] width 49 height 5
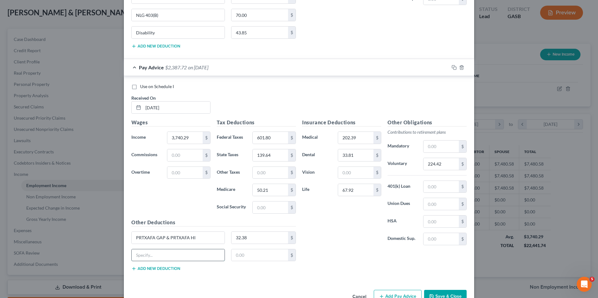
click at [159, 256] on input "text" at bounding box center [178, 255] width 93 height 12
type input "NLG 403(B)"
click at [233, 253] on input "text" at bounding box center [259, 255] width 57 height 12
type input "70.00"
click at [168, 269] on button "Add new deduction" at bounding box center [155, 268] width 49 height 5
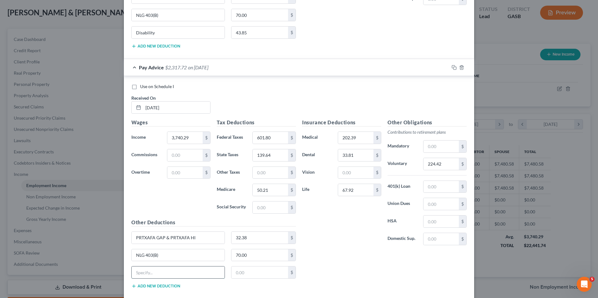
click at [156, 275] on input "text" at bounding box center [178, 273] width 93 height 12
type input "Disability"
type input "43.85"
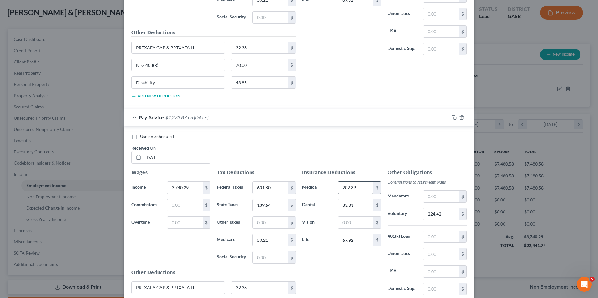
scroll to position [672, 0]
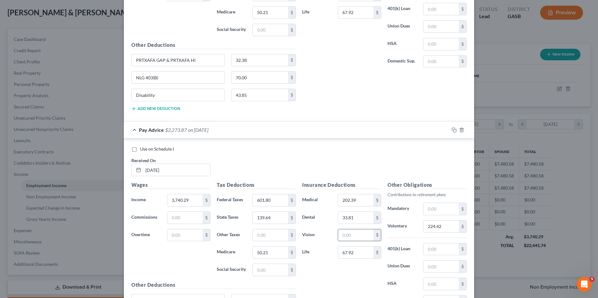
click at [338, 235] on input "text" at bounding box center [355, 235] width 35 height 12
type input "8.71"
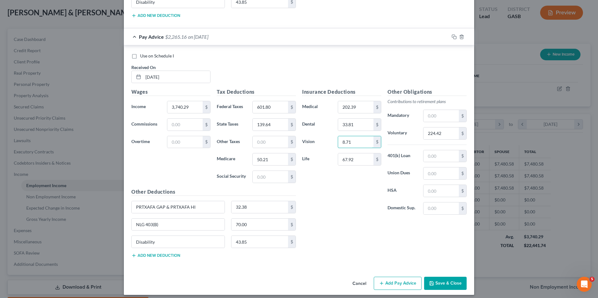
scroll to position [770, 0]
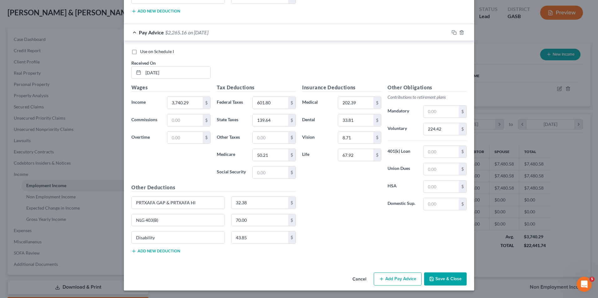
drag, startPoint x: 400, startPoint y: 275, endPoint x: 403, endPoint y: 260, distance: 14.6
click at [400, 275] on button "Add Pay Advice" at bounding box center [398, 279] width 48 height 13
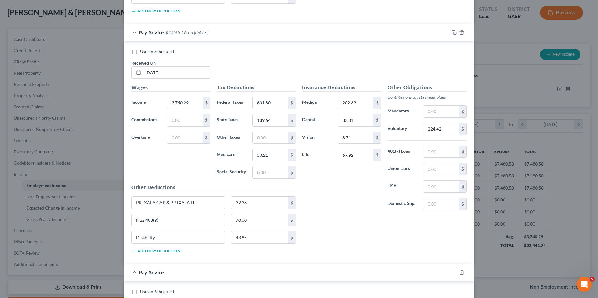
scroll to position [957, 0]
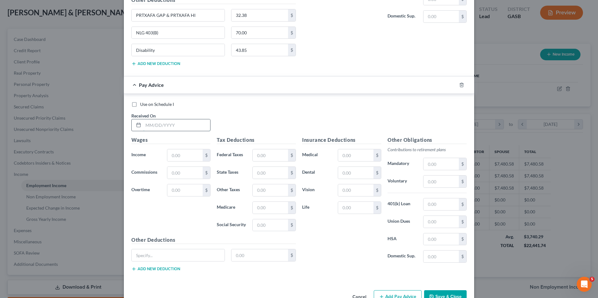
click at [143, 124] on input "text" at bounding box center [176, 125] width 67 height 12
type input "3"
type input "[DATE]"
click at [168, 158] on input "text" at bounding box center [184, 155] width 35 height 12
type input "3,740.29"
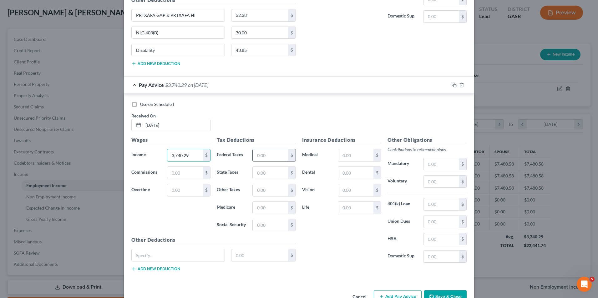
click at [254, 157] on input "text" at bounding box center [270, 155] width 35 height 12
type input "601.80"
click at [256, 172] on input "text" at bounding box center [270, 173] width 35 height 12
type input "139.64"
click at [253, 209] on input "text" at bounding box center [270, 208] width 35 height 12
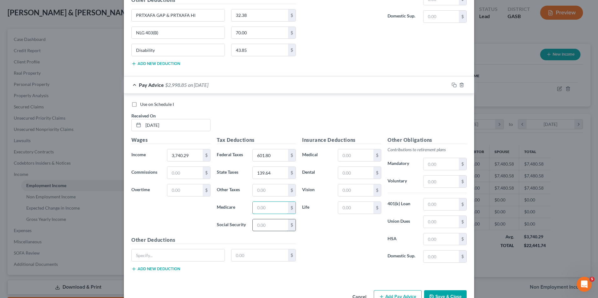
type input "50.21"
click at [345, 159] on input "text" at bounding box center [355, 155] width 35 height 12
type input "202.39"
click at [338, 174] on input "text" at bounding box center [355, 173] width 35 height 12
type input "33.81"
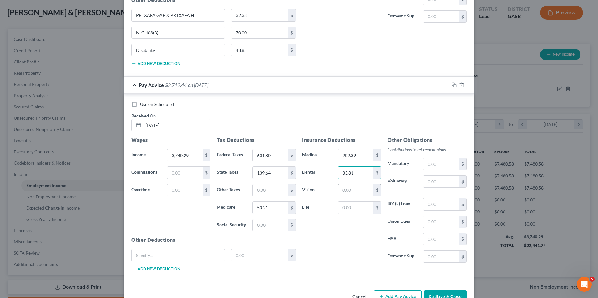
click at [348, 189] on input "text" at bounding box center [355, 190] width 35 height 12
type input "8.71"
click at [339, 206] on input "text" at bounding box center [355, 208] width 35 height 12
type input "67.92"
click at [423, 183] on input "text" at bounding box center [440, 182] width 35 height 12
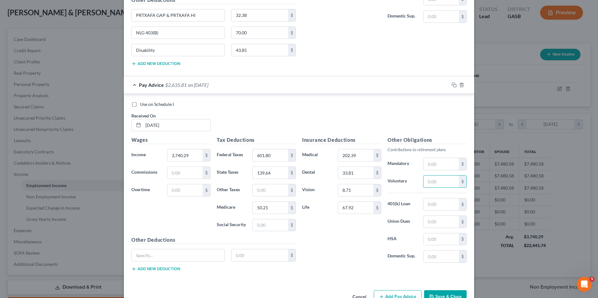
type input "224.42"
click at [136, 258] on input "text" at bounding box center [178, 255] width 93 height 12
type input "PRTXAFA GAP & PRTXAFA HI"
click at [235, 253] on input "text" at bounding box center [259, 255] width 57 height 12
type input "32.38"
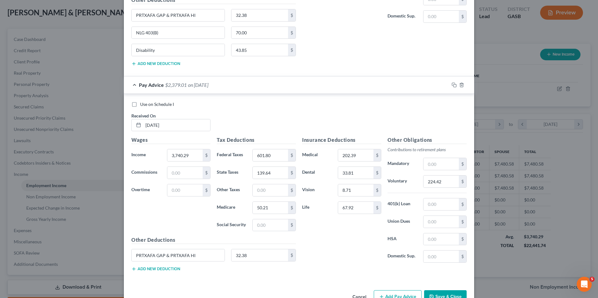
click at [160, 270] on button "Add new deduction" at bounding box center [155, 269] width 49 height 5
click at [143, 275] on input "text" at bounding box center [178, 273] width 93 height 12
type input "NLG 403(B)"
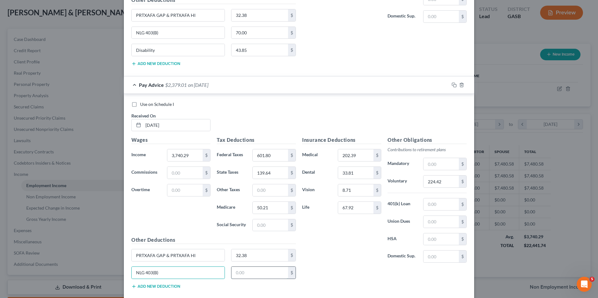
click at [232, 272] on input "text" at bounding box center [259, 273] width 57 height 12
type input "70.00"
click at [166, 287] on button "Add new deduction" at bounding box center [155, 286] width 49 height 5
click at [146, 292] on input "text" at bounding box center [178, 291] width 93 height 12
type input "Disability"
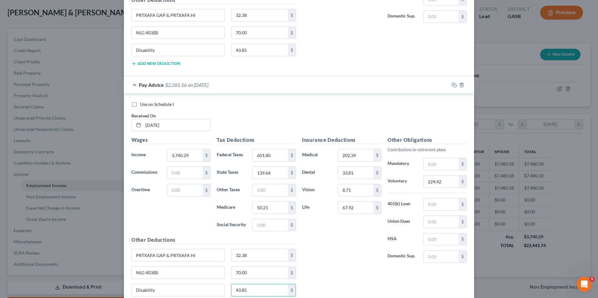
type input "43.85"
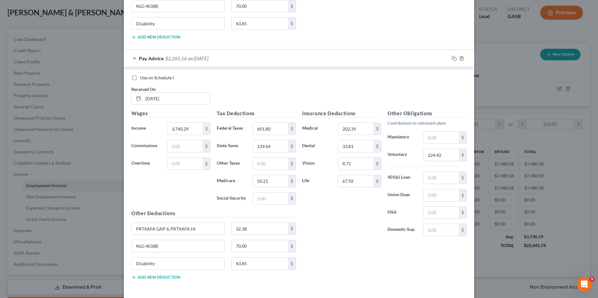
scroll to position [1010, 0]
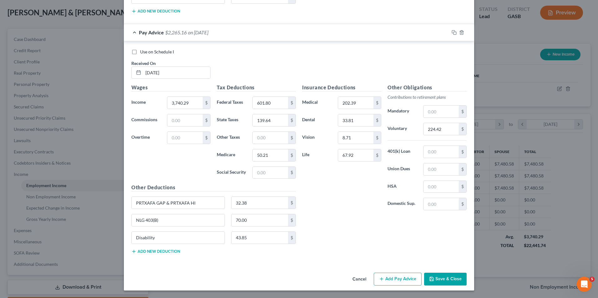
drag, startPoint x: 383, startPoint y: 277, endPoint x: 368, endPoint y: 254, distance: 27.5
click at [381, 274] on button "Add Pay Advice" at bounding box center [398, 279] width 48 height 13
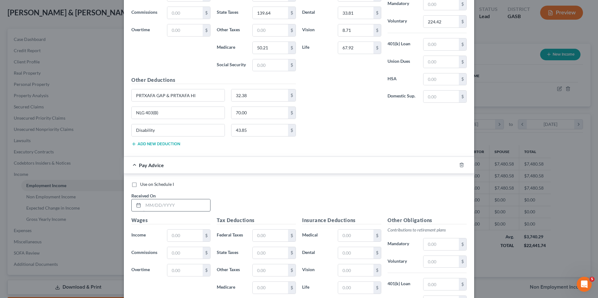
scroll to position [1135, 0]
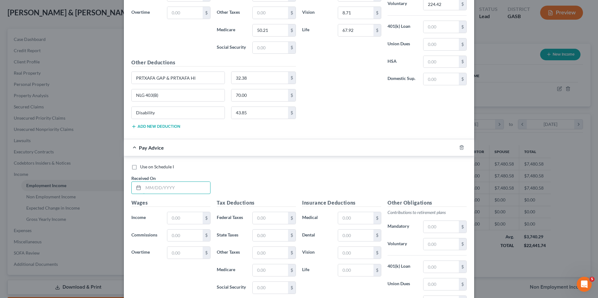
drag, startPoint x: 141, startPoint y: 187, endPoint x: 152, endPoint y: 196, distance: 14.4
click at [143, 187] on input "text" at bounding box center [176, 188] width 67 height 12
type input "[DATE]"
drag, startPoint x: 173, startPoint y: 216, endPoint x: 179, endPoint y: 219, distance: 6.3
click at [173, 216] on input "text" at bounding box center [184, 218] width 35 height 12
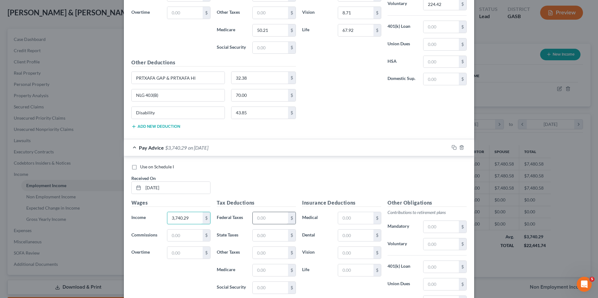
type input "3,740.29"
click at [256, 218] on input "text" at bounding box center [270, 218] width 35 height 12
type input "601.80"
click at [262, 234] on input "text" at bounding box center [270, 236] width 35 height 12
type input "139.64"
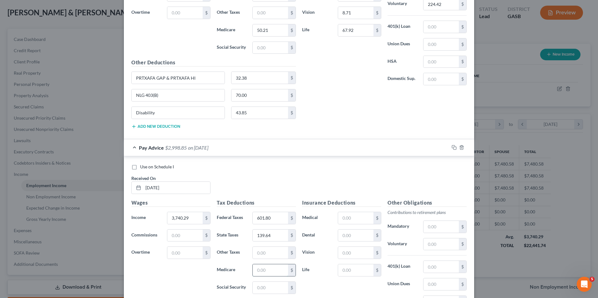
click at [266, 267] on input "text" at bounding box center [270, 270] width 35 height 12
type input "50.21"
click at [341, 219] on input "text" at bounding box center [355, 218] width 35 height 12
type input "202.39"
click at [346, 236] on input "text" at bounding box center [355, 236] width 35 height 12
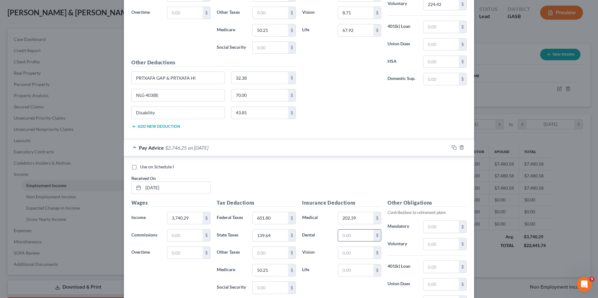
type input "33.81"
click at [344, 269] on input "text" at bounding box center [355, 270] width 35 height 12
click at [339, 250] on input "text" at bounding box center [355, 253] width 35 height 12
type input "8.71"
click at [342, 269] on input "text" at bounding box center [355, 270] width 35 height 12
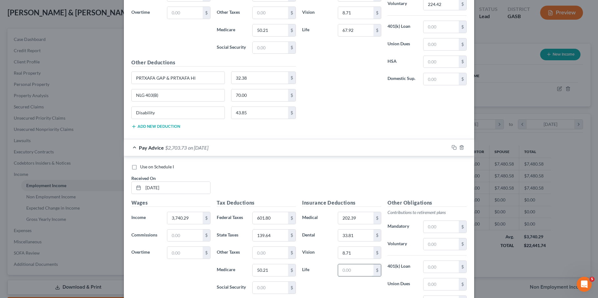
type input "67.92"
click at [423, 244] on input "text" at bounding box center [440, 245] width 35 height 12
type input "224.42"
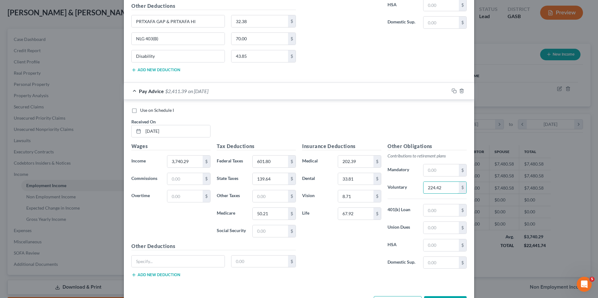
scroll to position [1215, 0]
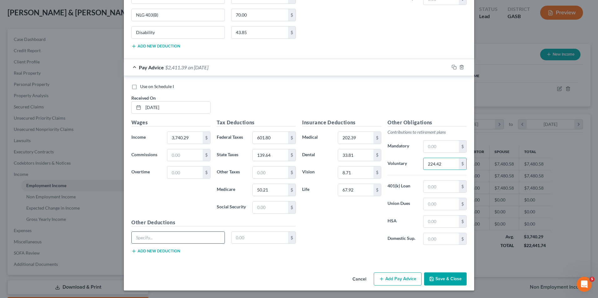
click at [147, 236] on input "text" at bounding box center [178, 238] width 93 height 12
type input "PRTXAFA GAP & PRTXAFA HI"
click at [234, 236] on input "text" at bounding box center [259, 238] width 57 height 12
type input "32.38"
click at [171, 249] on button "Add new deduction" at bounding box center [155, 251] width 49 height 5
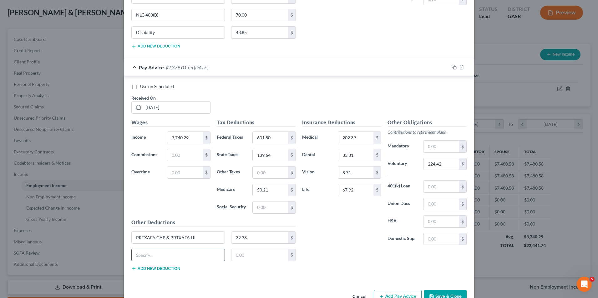
click at [148, 258] on input "text" at bounding box center [178, 255] width 93 height 12
type input "NLG 403(B)"
click at [235, 256] on input "text" at bounding box center [259, 255] width 57 height 12
type input "70.00"
click at [161, 269] on button "Add new deduction" at bounding box center [155, 268] width 49 height 5
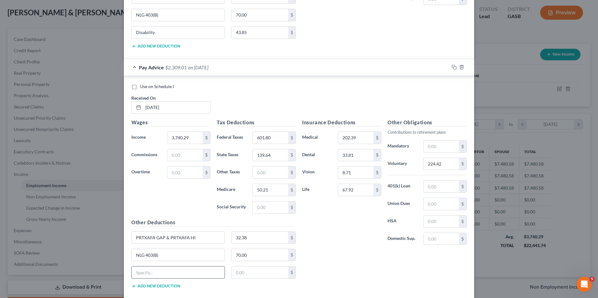
click at [153, 275] on input "text" at bounding box center [178, 273] width 93 height 12
type input "Disability"
type input "43.85"
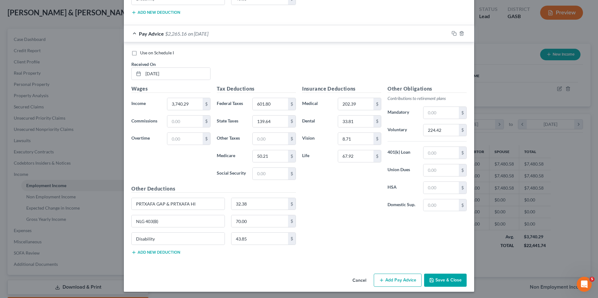
scroll to position [1250, 0]
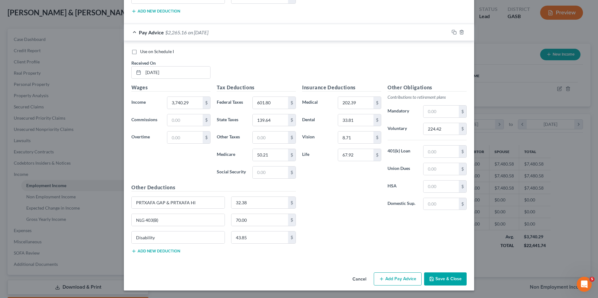
click at [400, 281] on button "Add Pay Advice" at bounding box center [398, 279] width 48 height 13
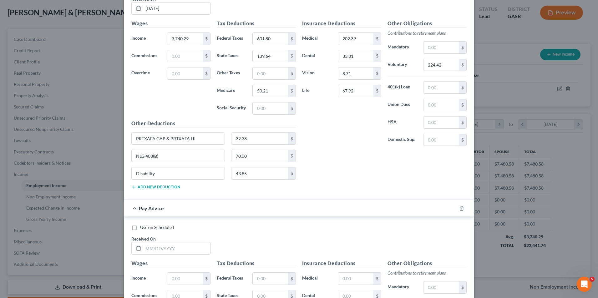
scroll to position [1407, 0]
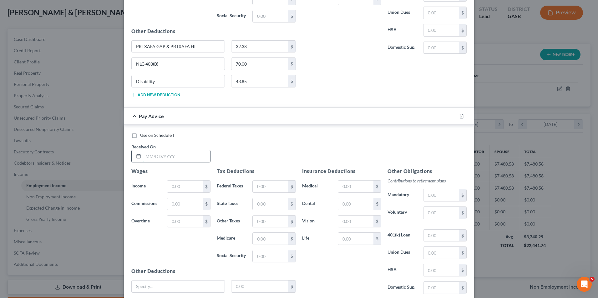
drag, startPoint x: 144, startPoint y: 156, endPoint x: 169, endPoint y: 160, distance: 24.8
click at [144, 156] on input "text" at bounding box center [176, 156] width 67 height 12
type input "[DATE]"
drag, startPoint x: 177, startPoint y: 184, endPoint x: 200, endPoint y: 184, distance: 23.4
click at [177, 184] on input "text" at bounding box center [184, 187] width 35 height 12
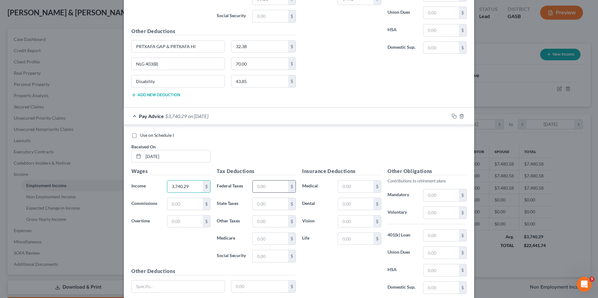
type input "3,740.29"
drag, startPoint x: 254, startPoint y: 188, endPoint x: 257, endPoint y: 188, distance: 3.2
click at [254, 188] on input "text" at bounding box center [270, 187] width 35 height 12
type input "601.80"
click at [257, 203] on input "text" at bounding box center [270, 204] width 35 height 12
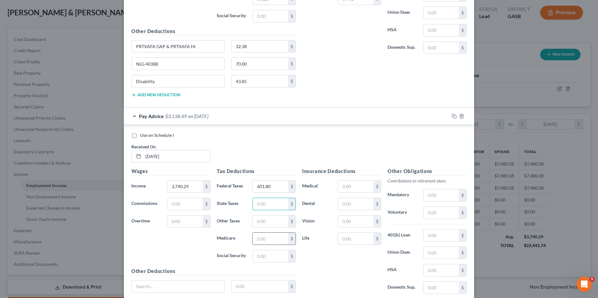
type input "139.64"
click at [262, 239] on input "text" at bounding box center [270, 239] width 35 height 12
type input "50.21"
click at [345, 186] on input "text" at bounding box center [355, 187] width 35 height 12
type input "202.39"
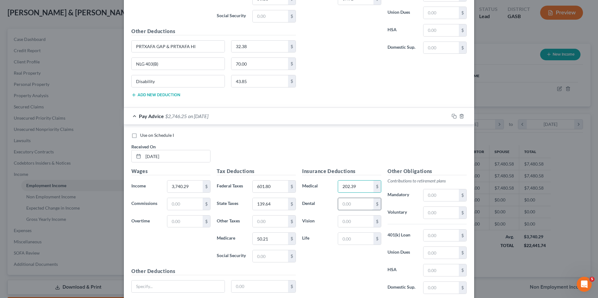
click at [346, 202] on input "text" at bounding box center [355, 204] width 35 height 12
type input "33.81"
click at [347, 222] on input "text" at bounding box center [355, 222] width 35 height 12
type input "8.71"
click at [343, 237] on input "text" at bounding box center [355, 239] width 35 height 12
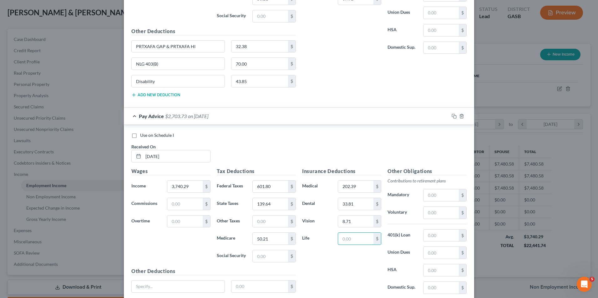
type input "67.92"
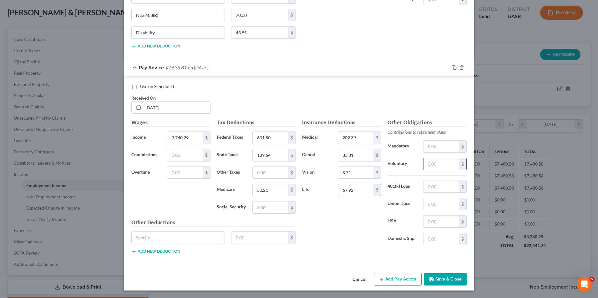
click at [425, 164] on input "text" at bounding box center [440, 164] width 35 height 12
type input "224.42"
click at [154, 237] on input "text" at bounding box center [178, 238] width 93 height 12
type input "PRTXAFA GAP & PRTXAFA HI"
click at [243, 241] on input "text" at bounding box center [259, 238] width 57 height 12
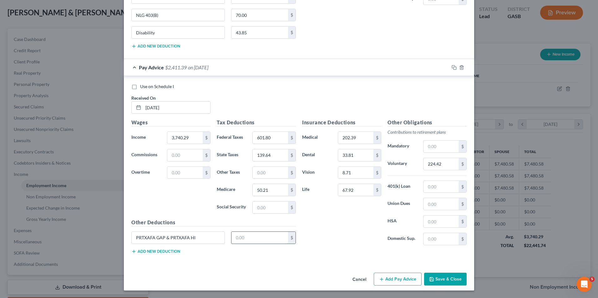
type input "32.38"
click at [173, 252] on button "Add new deduction" at bounding box center [155, 251] width 49 height 5
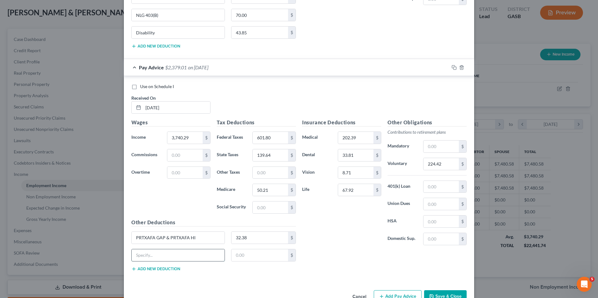
click at [169, 253] on input "text" at bounding box center [178, 255] width 93 height 12
type input "NLG 403(B)"
click at [241, 256] on input "text" at bounding box center [259, 255] width 57 height 12
type input "70.00"
click at [162, 269] on button "Add new deduction" at bounding box center [155, 269] width 49 height 5
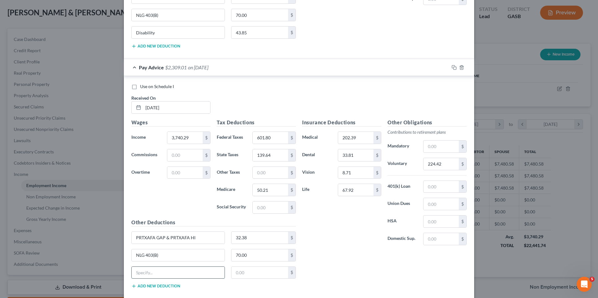
click at [161, 278] on input "text" at bounding box center [178, 273] width 93 height 12
type input "Disability"
type input "43.85"
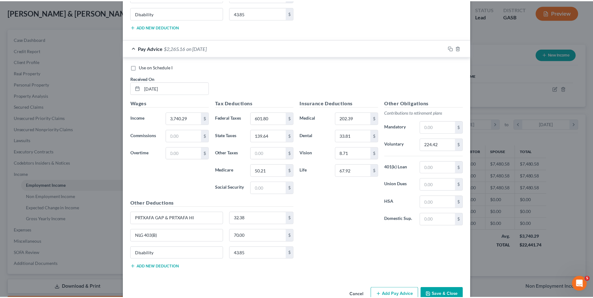
scroll to position [1490, 0]
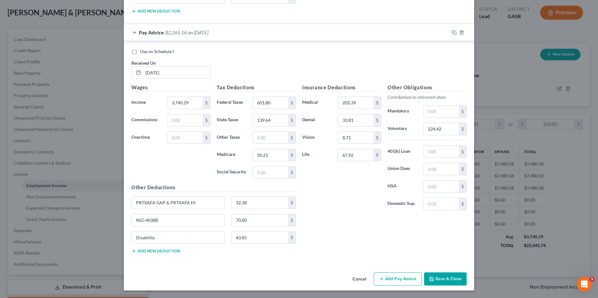
click at [436, 274] on button "Save & Close" at bounding box center [445, 279] width 43 height 13
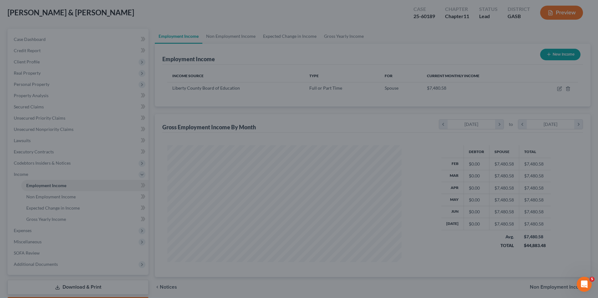
scroll to position [312521, 312393]
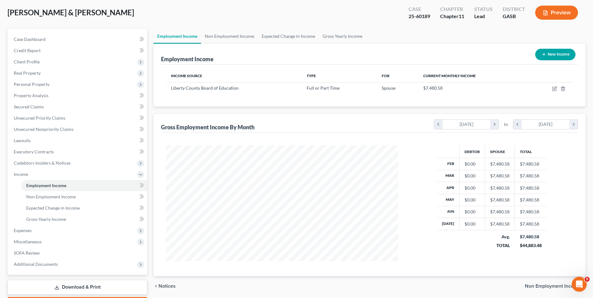
click at [552, 13] on button "Preview" at bounding box center [556, 13] width 43 height 14
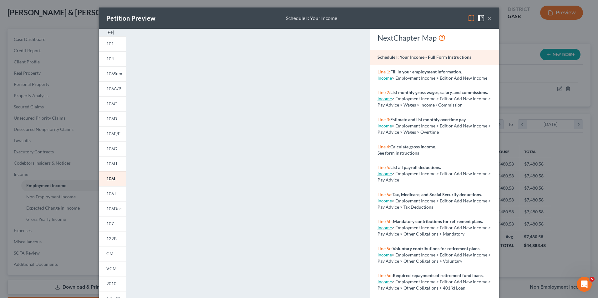
click at [470, 17] on img at bounding box center [471, 18] width 8 height 8
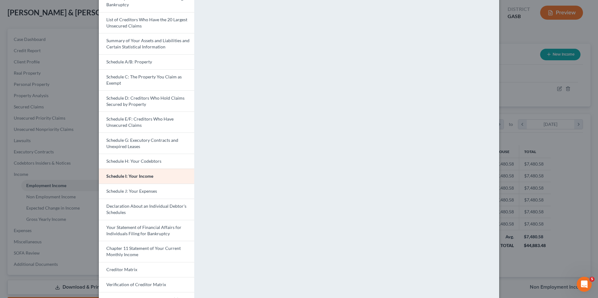
scroll to position [102, 0]
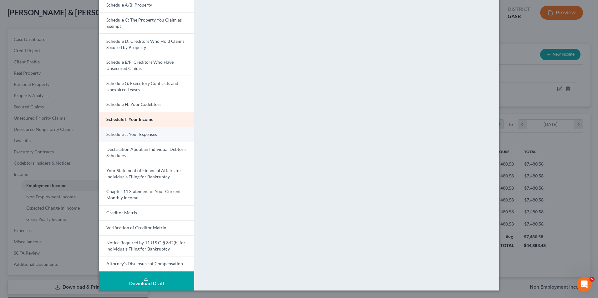
click at [152, 136] on span "Schedule J: Your Expenses" at bounding box center [131, 134] width 51 height 5
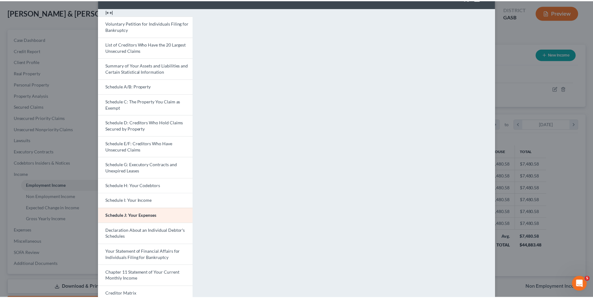
scroll to position [0, 0]
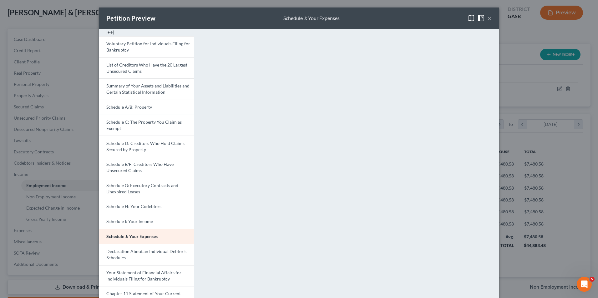
click at [487, 18] on button "×" at bounding box center [489, 18] width 4 height 8
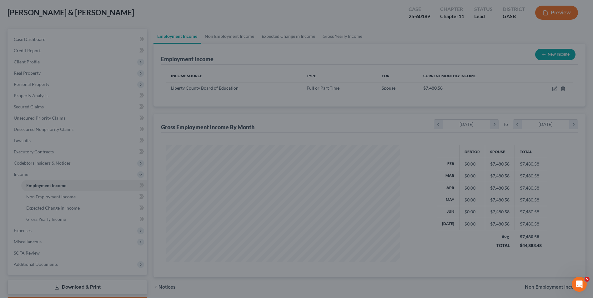
scroll to position [312521, 312393]
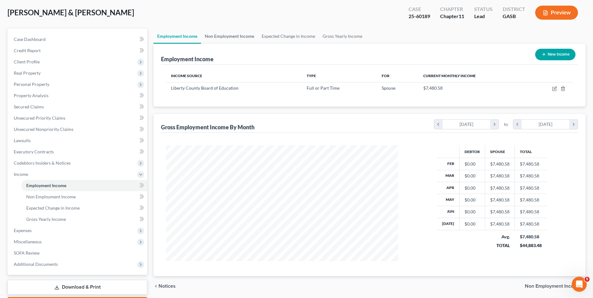
click at [240, 36] on link "Non Employment Income" at bounding box center [229, 36] width 57 height 15
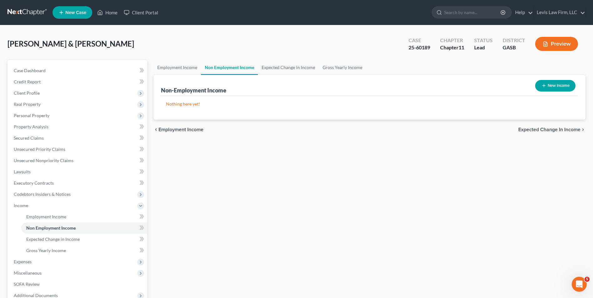
click at [549, 85] on button "New Income" at bounding box center [555, 86] width 40 height 12
select select "0"
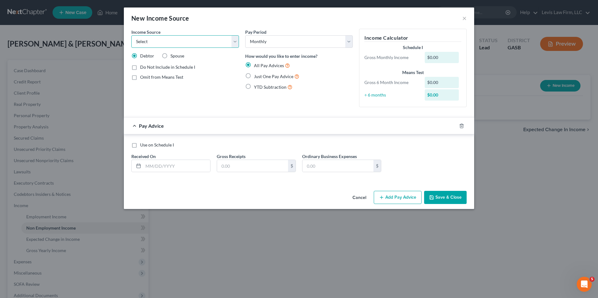
click at [236, 43] on select "Select Unemployment Disability (from employer) Pension Retirement Social Securi…" at bounding box center [185, 41] width 108 height 13
click at [430, 164] on div "Use on Schedule I Received On * Gross Receipts $ Ordinary Business Expenses $" at bounding box center [298, 159] width 341 height 35
click at [360, 198] on button "Cancel" at bounding box center [359, 198] width 24 height 13
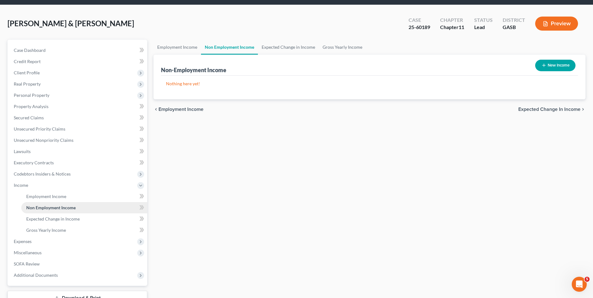
scroll to position [31, 0]
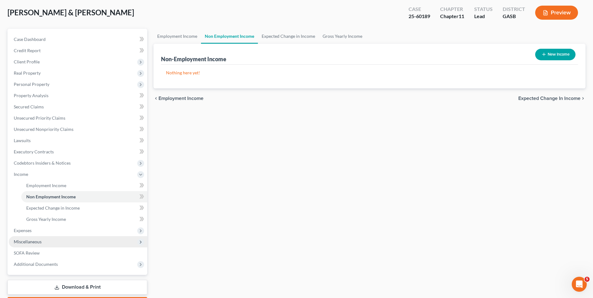
click at [33, 239] on span "Miscellaneous" at bounding box center [28, 241] width 28 height 5
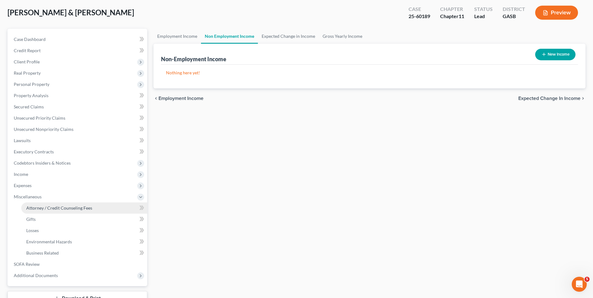
click at [75, 209] on span "Attorney / Credit Counseling Fees" at bounding box center [59, 207] width 66 height 5
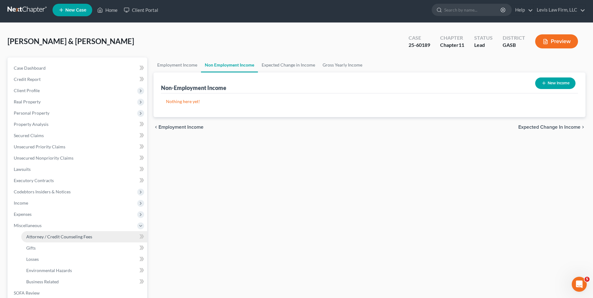
select select "4"
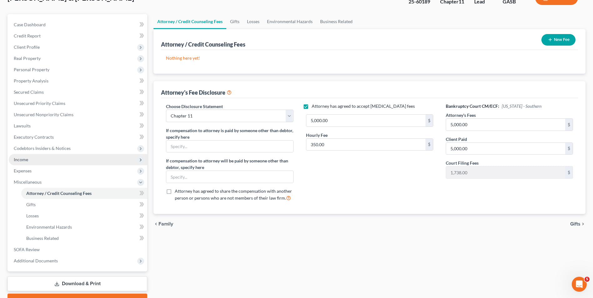
scroll to position [63, 0]
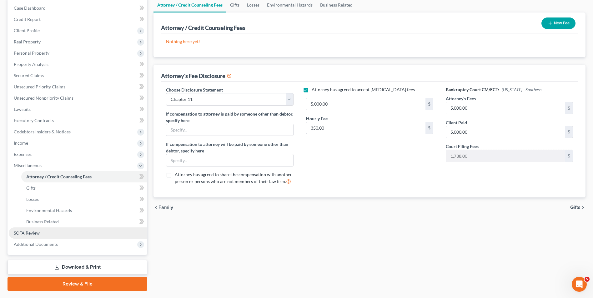
click at [31, 230] on span "SOFA Review" at bounding box center [27, 232] width 26 height 5
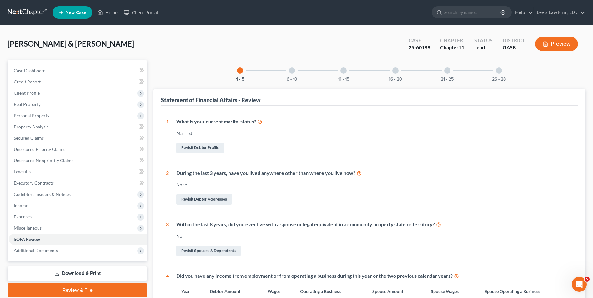
click at [445, 70] on div at bounding box center [447, 71] width 6 height 6
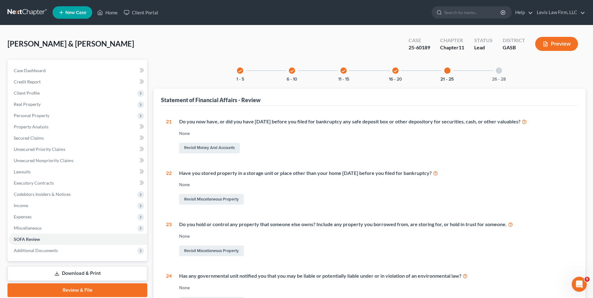
click at [345, 70] on icon "check" at bounding box center [343, 71] width 4 height 4
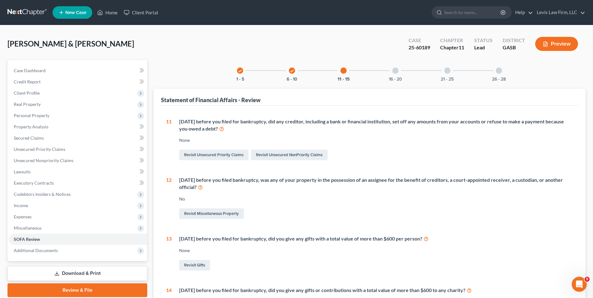
click at [396, 70] on div at bounding box center [395, 71] width 6 height 6
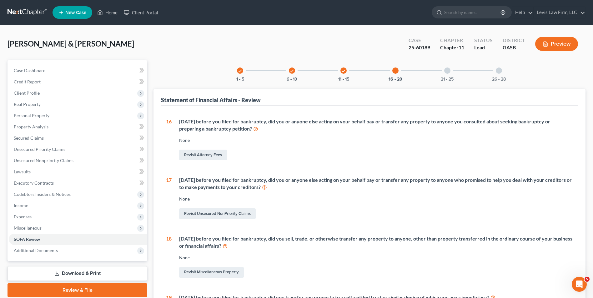
click at [499, 72] on div at bounding box center [499, 71] width 6 height 6
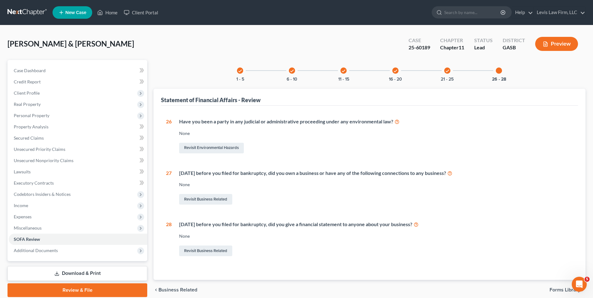
click at [448, 70] on icon "check" at bounding box center [447, 71] width 4 height 4
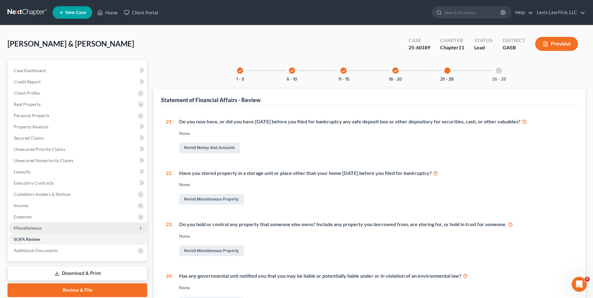
click at [25, 229] on span "Miscellaneous" at bounding box center [28, 227] width 28 height 5
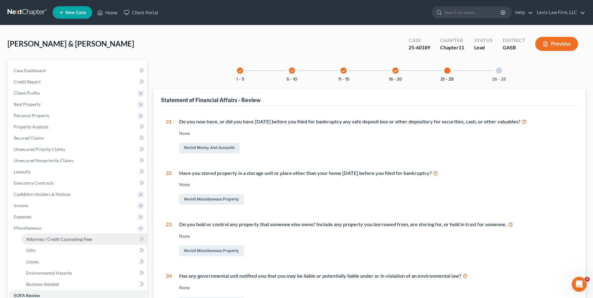
click at [75, 239] on span "Attorney / Credit Counseling Fees" at bounding box center [59, 239] width 66 height 5
select select "4"
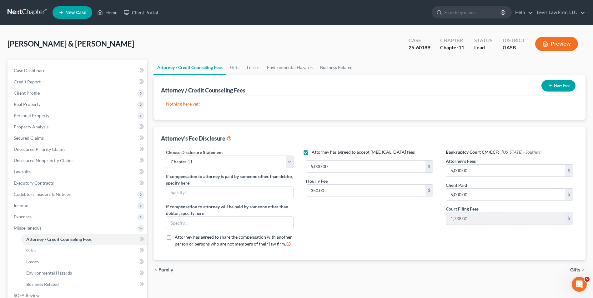
click at [558, 87] on button "New Fee" at bounding box center [558, 86] width 34 height 12
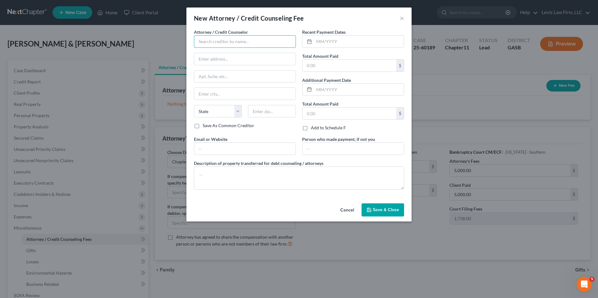
drag, startPoint x: 202, startPoint y: 42, endPoint x: 205, endPoint y: 46, distance: 5.3
click at [202, 42] on input "text" at bounding box center [245, 41] width 102 height 13
type input "Abacus Credit Counseling"
click at [315, 43] on input "text" at bounding box center [359, 42] width 90 height 12
click at [307, 65] on input "text" at bounding box center [349, 66] width 94 height 12
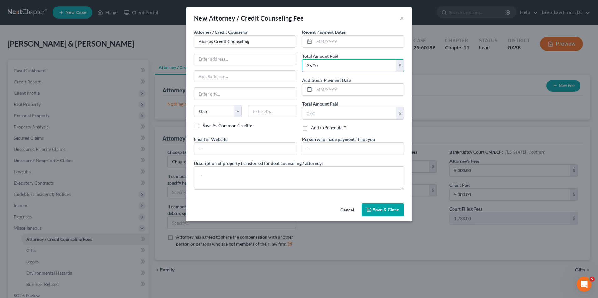
type input "35.00"
click at [385, 211] on span "Save & Close" at bounding box center [386, 209] width 26 height 5
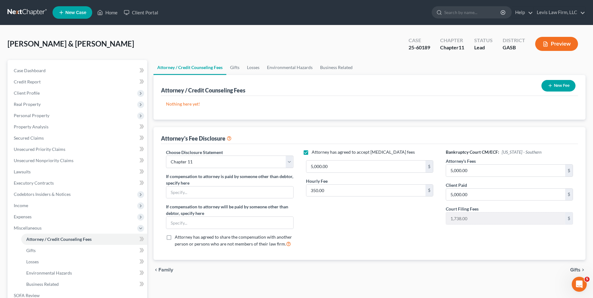
scroll to position [63, 0]
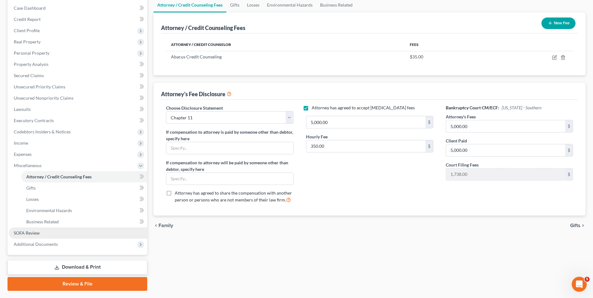
click at [27, 233] on span "SOFA Review" at bounding box center [27, 232] width 26 height 5
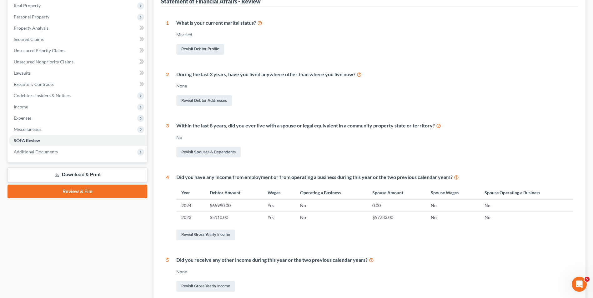
scroll to position [63, 0]
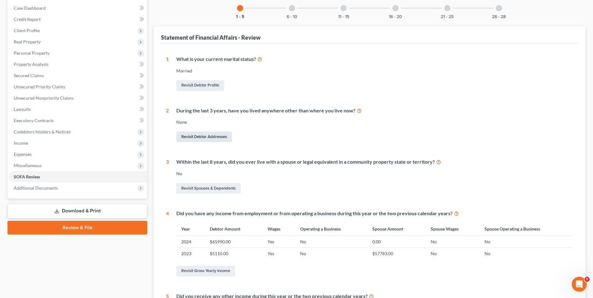
click at [215, 139] on link "Revisit Debtor Addresses" at bounding box center [204, 137] width 56 height 11
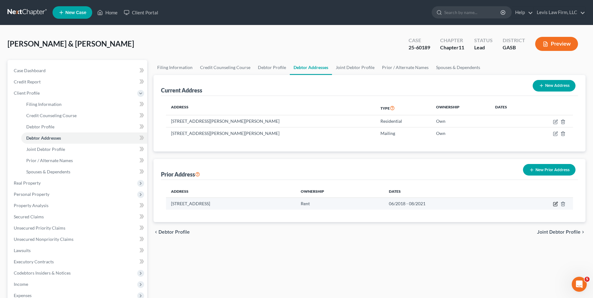
click at [555, 203] on icon "button" at bounding box center [555, 205] width 4 height 4
select select "10"
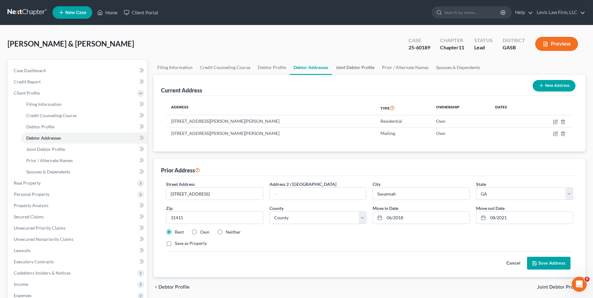
click at [352, 70] on link "Joint Debtor Profile" at bounding box center [355, 67] width 46 height 15
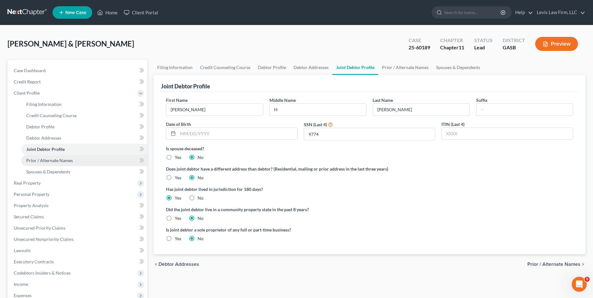
click at [68, 159] on span "Prior / Alternate Names" at bounding box center [49, 160] width 47 height 5
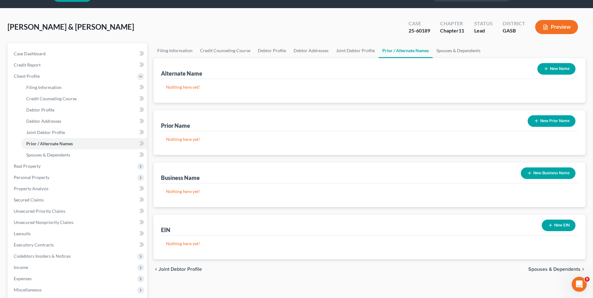
scroll to position [31, 0]
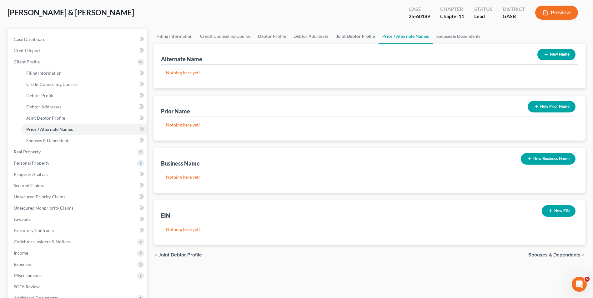
click at [351, 37] on link "Joint Debtor Profile" at bounding box center [355, 36] width 46 height 15
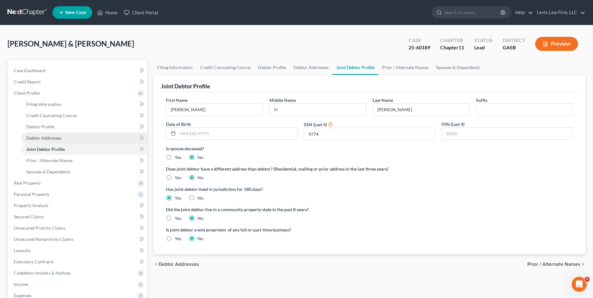
click at [51, 138] on span "Debtor Addresses" at bounding box center [43, 137] width 35 height 5
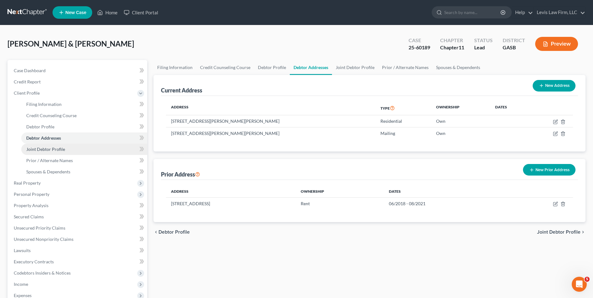
click at [63, 150] on span "Joint Debtor Profile" at bounding box center [45, 149] width 39 height 5
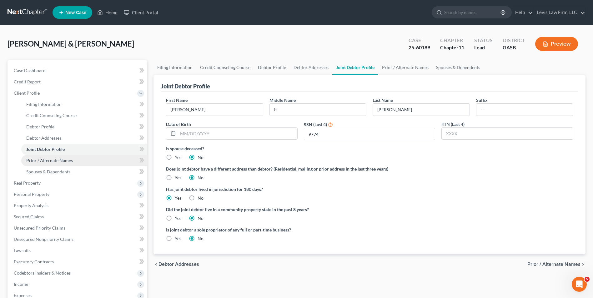
click at [66, 160] on span "Prior / Alternate Names" at bounding box center [49, 160] width 47 height 5
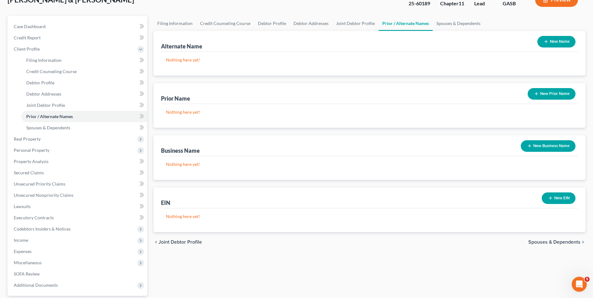
scroll to position [102, 0]
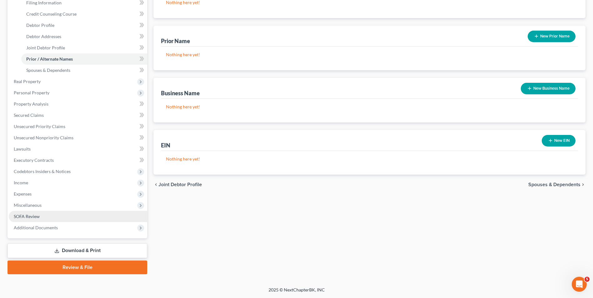
click at [32, 214] on span "SOFA Review" at bounding box center [27, 216] width 26 height 5
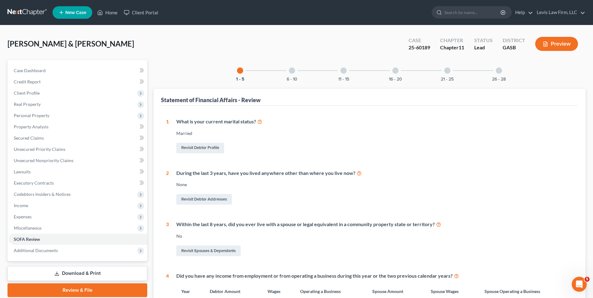
click at [360, 173] on icon at bounding box center [359, 173] width 5 height 6
click at [24, 238] on span "SOFA Review" at bounding box center [27, 239] width 26 height 5
click at [292, 72] on div at bounding box center [292, 71] width 6 height 6
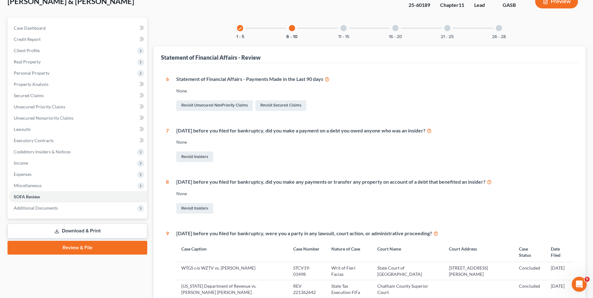
scroll to position [31, 0]
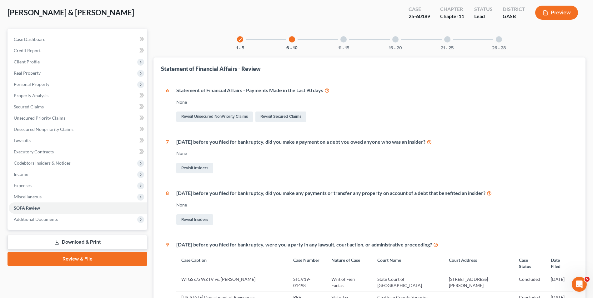
click at [343, 38] on div at bounding box center [343, 39] width 6 height 6
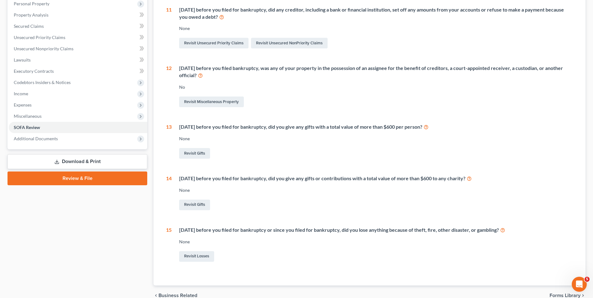
scroll to position [18, 0]
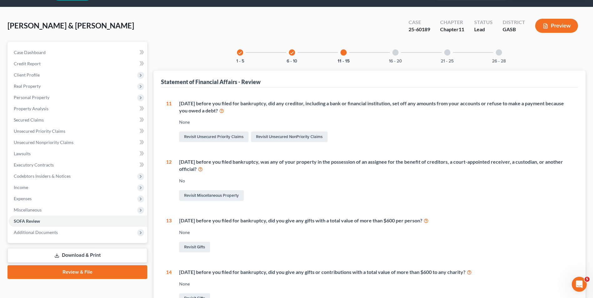
click at [293, 53] on icon "check" at bounding box center [292, 53] width 4 height 4
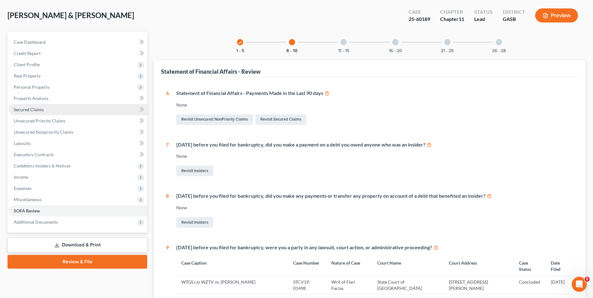
scroll to position [0, 0]
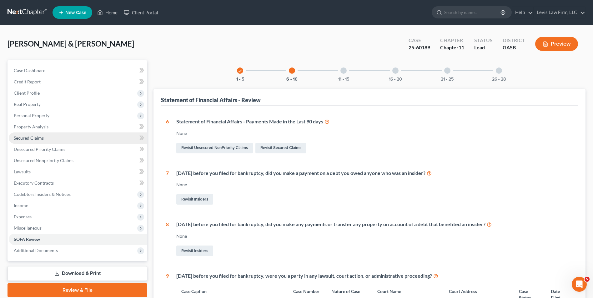
click at [33, 138] on span "Secured Claims" at bounding box center [29, 137] width 30 height 5
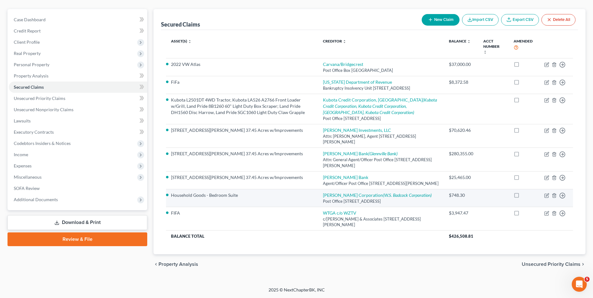
scroll to position [53, 0]
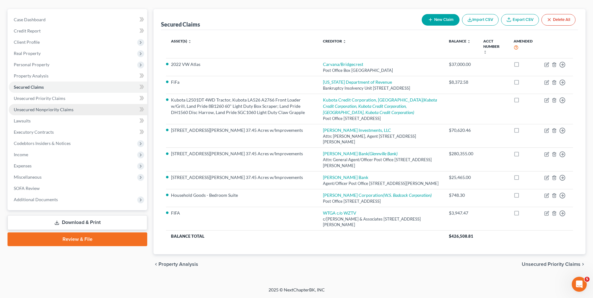
click at [57, 107] on span "Unsecured Nonpriority Claims" at bounding box center [44, 109] width 60 height 5
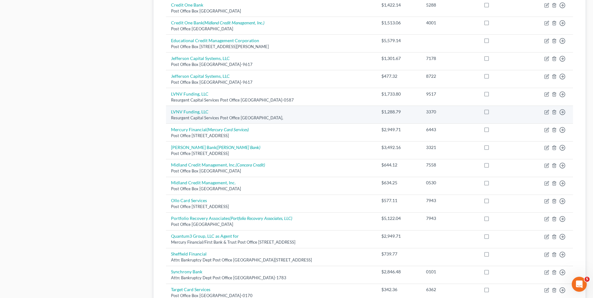
scroll to position [344, 0]
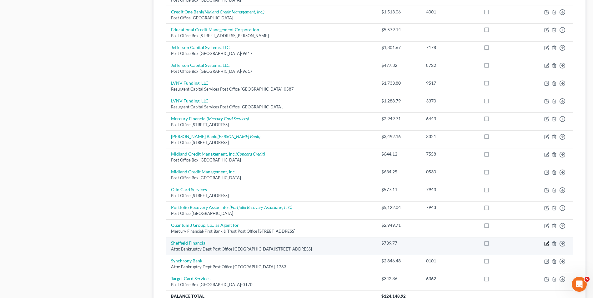
click at [547, 244] on icon "button" at bounding box center [546, 243] width 5 height 5
select select "28"
select select "14"
select select "2"
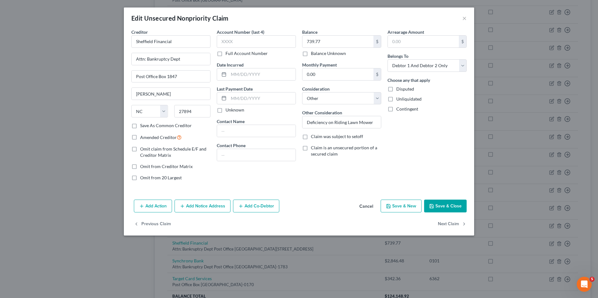
click at [444, 204] on button "Save & Close" at bounding box center [445, 206] width 43 height 13
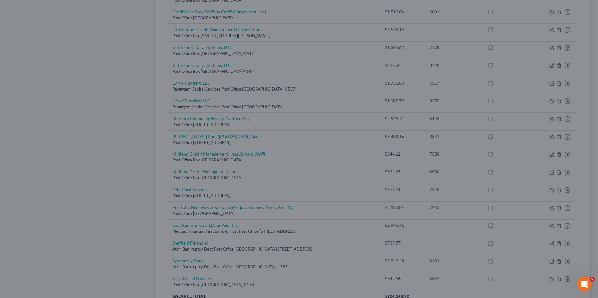
type input "0"
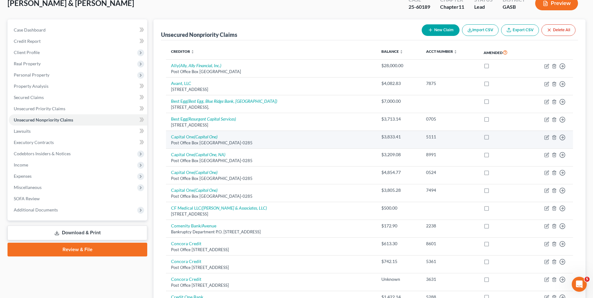
scroll to position [0, 0]
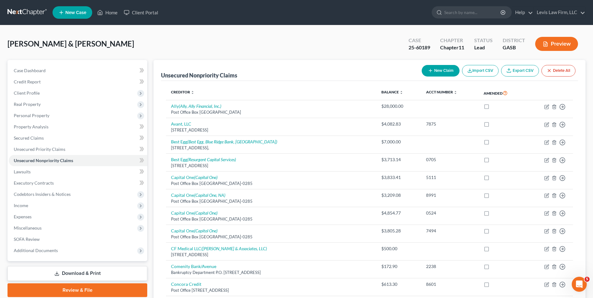
click at [552, 44] on button "Preview" at bounding box center [556, 44] width 43 height 14
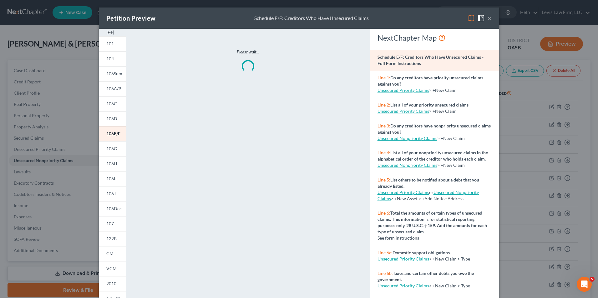
click at [470, 20] on img at bounding box center [471, 18] width 8 height 8
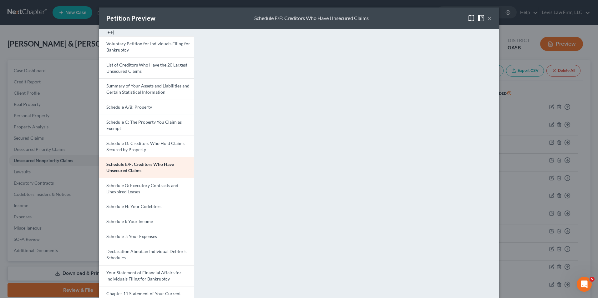
click at [487, 18] on button "×" at bounding box center [489, 18] width 4 height 8
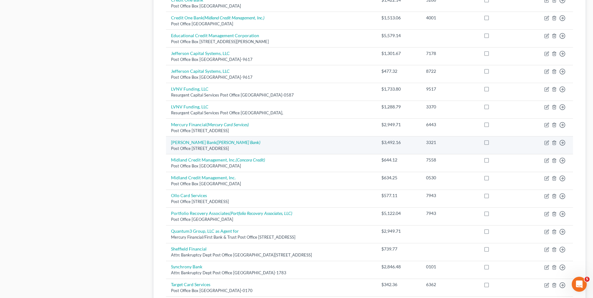
scroll to position [406, 0]
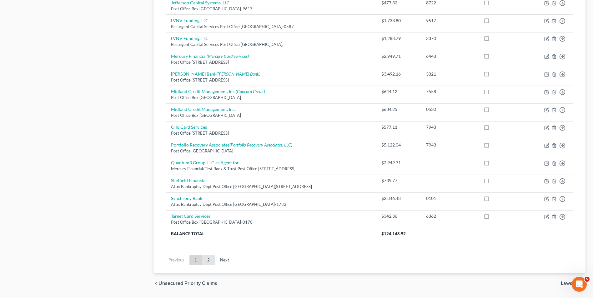
click at [208, 262] on link "2" at bounding box center [208, 260] width 13 height 10
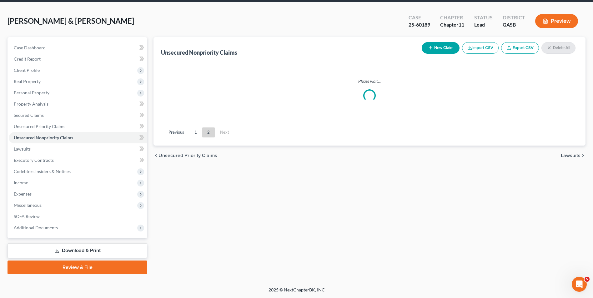
scroll to position [23, 0]
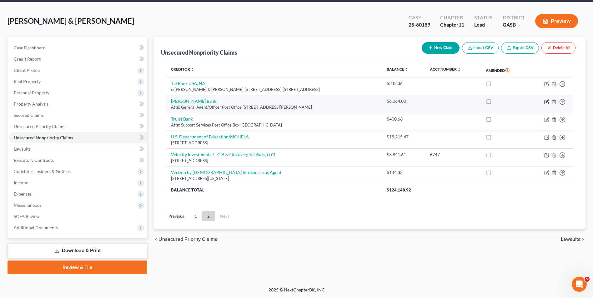
click at [546, 101] on icon "button" at bounding box center [546, 101] width 5 height 5
select select "10"
select select "14"
select select "2"
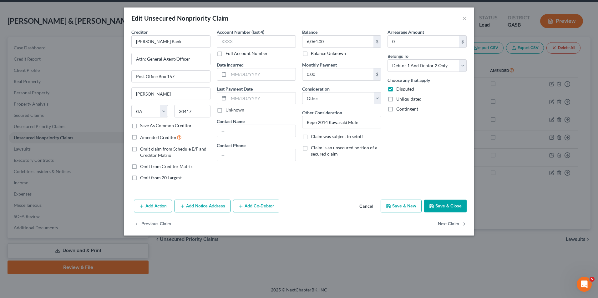
click at [311, 148] on label "Claim is an unsecured portion of a secured claim" at bounding box center [346, 151] width 70 height 13
click at [313, 148] on input "Claim is an unsecured portion of a secured claim" at bounding box center [315, 147] width 4 height 4
checkbox input "true"
click at [378, 169] on select "Select Carvana/Bridgecrest W.S. Badcock Corporation [US_STATE] Department of Re…" at bounding box center [341, 168] width 79 height 13
click at [302, 162] on select "Select Carvana/Bridgecrest W.S. Badcock Corporation [US_STATE] Department of Re…" at bounding box center [341, 168] width 79 height 13
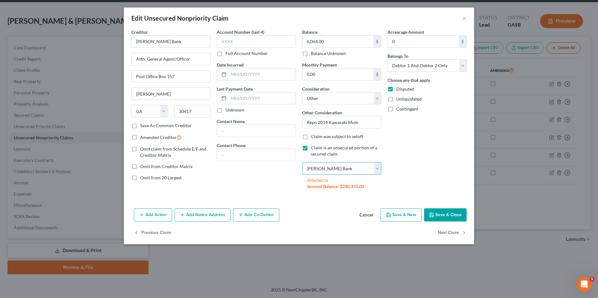
click at [375, 169] on select "Select Carvana/Bridgecrest W.S. Badcock Corporation [US_STATE] Department of Re…" at bounding box center [341, 168] width 79 height 13
select select "6"
click at [302, 162] on select "Select Carvana/Bridgecrest W.S. Badcock Corporation [US_STATE] Department of Re…" at bounding box center [341, 168] width 79 height 13
click at [380, 170] on select "Select Carvana/Bridgecrest W.S. Badcock Corporation [US_STATE] Department of Re…" at bounding box center [341, 168] width 79 height 13
click at [412, 168] on div "Arrearage Amount 0 $ Belongs To * Select Debtor 1 Only Debtor 2 Only Debtor 1 A…" at bounding box center [426, 112] width 85 height 166
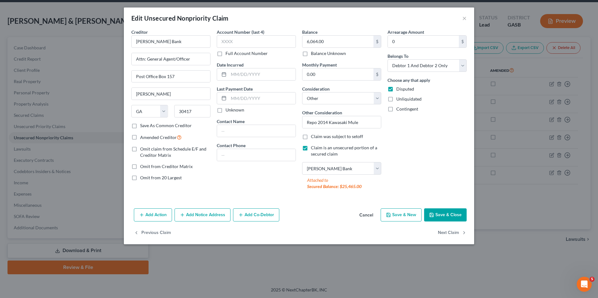
click at [311, 148] on label "Claim is an unsecured portion of a secured claim" at bounding box center [346, 151] width 70 height 13
click at [313, 148] on input "Claim is an unsecured portion of a secured claim" at bounding box center [315, 147] width 4 height 4
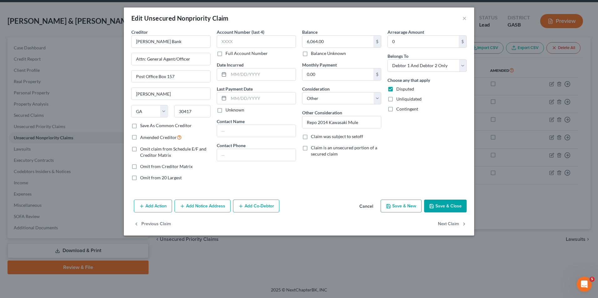
click at [311, 147] on label "Claim is an unsecured portion of a secured claim" at bounding box center [346, 151] width 70 height 13
click at [313, 147] on input "Claim is an unsecured portion of a secured claim" at bounding box center [315, 147] width 4 height 4
checkbox input "true"
select select "6"
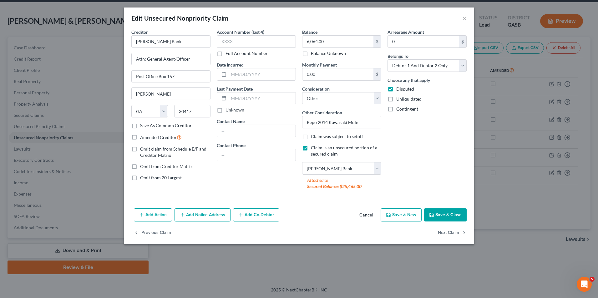
click at [444, 216] on button "Save & Close" at bounding box center [445, 215] width 43 height 13
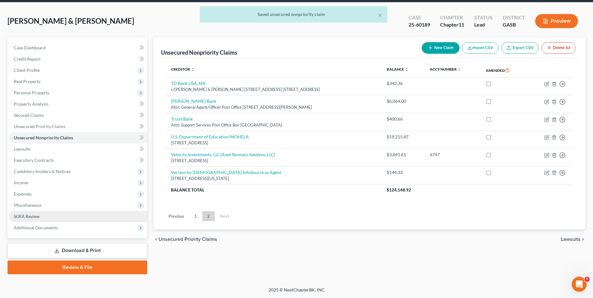
click at [37, 215] on span "SOFA Review" at bounding box center [27, 216] width 26 height 5
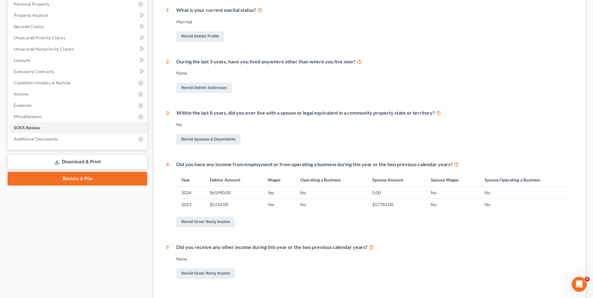
scroll to position [66, 0]
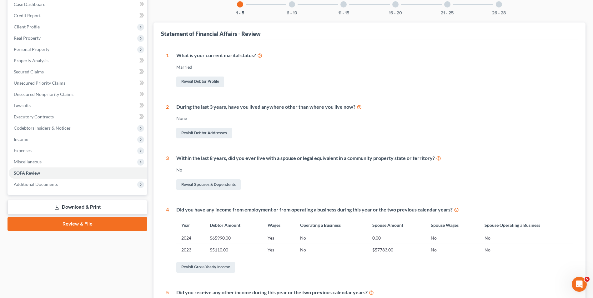
click at [291, 5] on div at bounding box center [292, 4] width 6 height 6
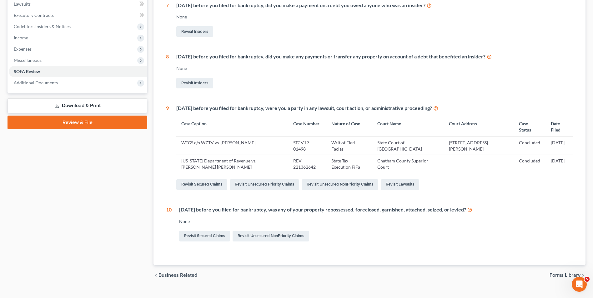
scroll to position [179, 0]
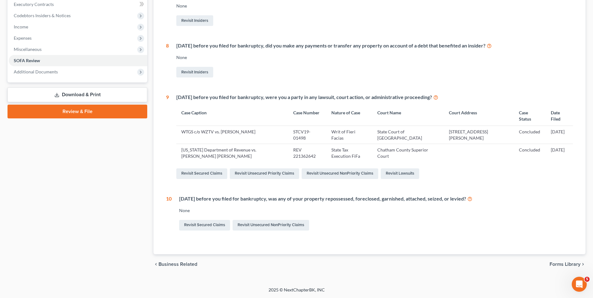
click at [472, 198] on icon at bounding box center [469, 199] width 5 height 6
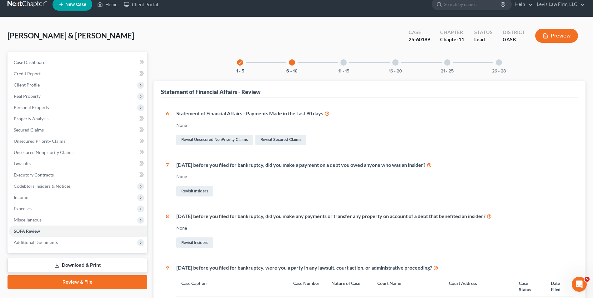
scroll to position [0, 0]
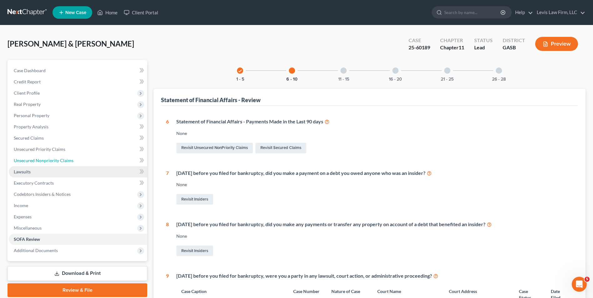
drag, startPoint x: 54, startPoint y: 161, endPoint x: 63, endPoint y: 169, distance: 11.5
click at [54, 161] on span "Unsecured Nonpriority Claims" at bounding box center [44, 160] width 60 height 5
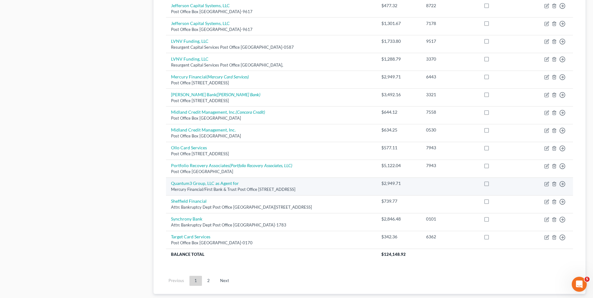
scroll to position [425, 0]
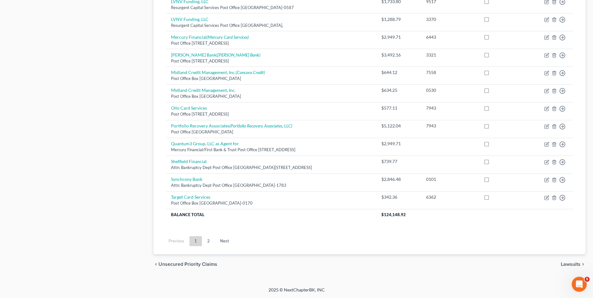
click at [207, 243] on link "2" at bounding box center [208, 241] width 13 height 10
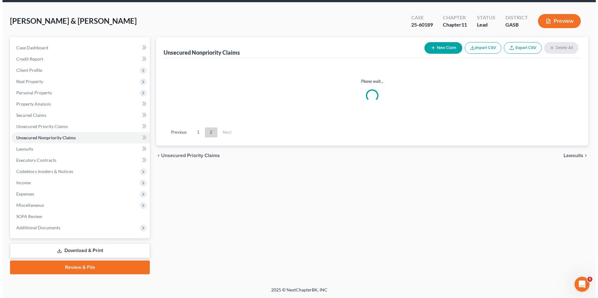
scroll to position [23, 0]
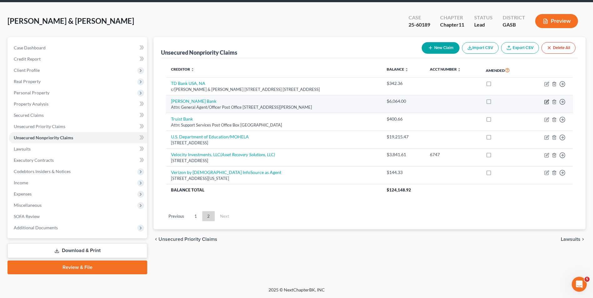
click at [546, 102] on icon "button" at bounding box center [546, 101] width 5 height 5
select select "10"
select select "14"
select select "2"
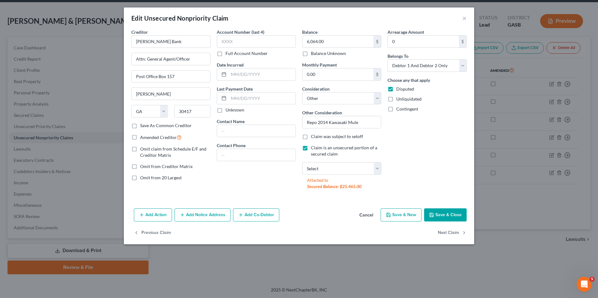
click at [311, 147] on label "Claim is an unsecured portion of a secured claim" at bounding box center [346, 151] width 70 height 13
click at [313, 147] on input "Claim is an unsecured portion of a secured claim" at bounding box center [315, 147] width 4 height 4
checkbox input "false"
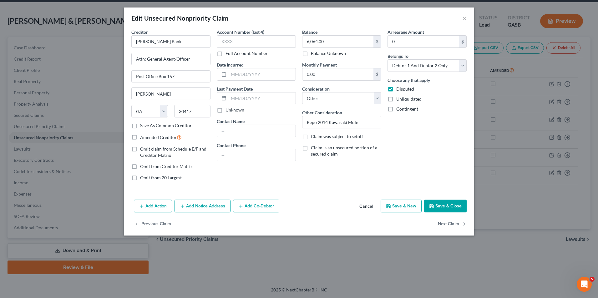
click at [152, 206] on button "Add Action" at bounding box center [153, 206] width 38 height 13
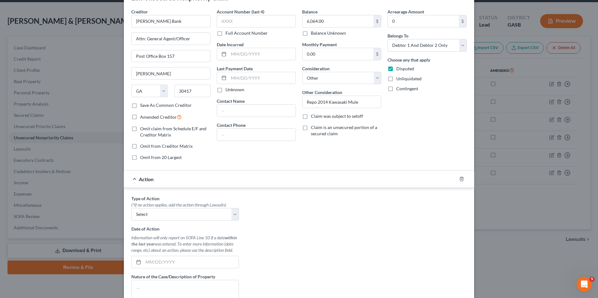
scroll to position [31, 0]
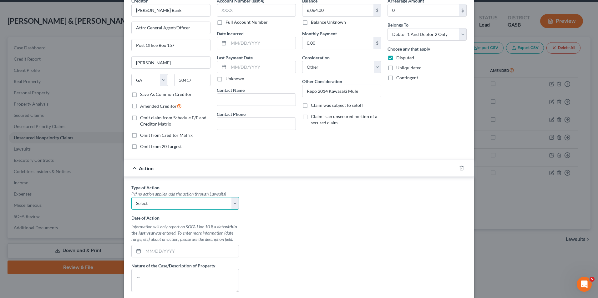
click at [233, 205] on select "Select Repossession Garnishment Foreclosure Personal Injury Attached, Seized, O…" at bounding box center [185, 203] width 108 height 13
select select "0"
click at [131, 197] on select "Select Repossession Garnishment Foreclosure Personal Injury Attached, Seized, O…" at bounding box center [185, 203] width 108 height 13
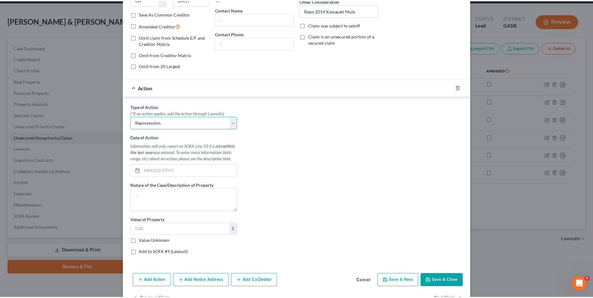
scroll to position [125, 0]
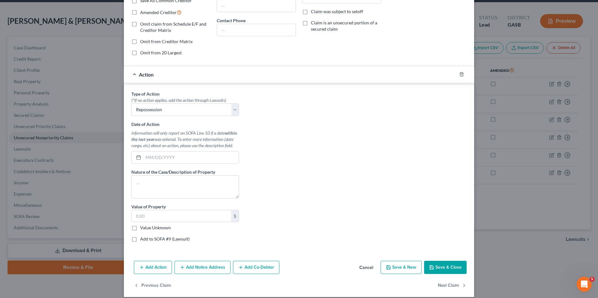
click at [450, 265] on button "Save & Close" at bounding box center [445, 267] width 43 height 13
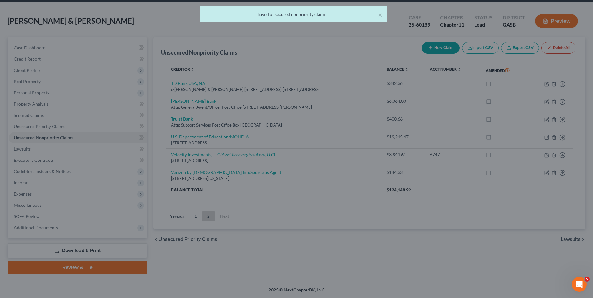
scroll to position [0, 0]
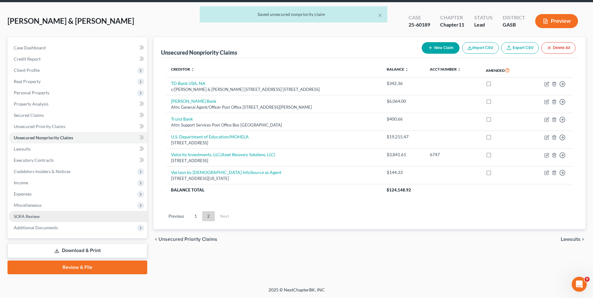
click at [32, 214] on span "SOFA Review" at bounding box center [27, 216] width 26 height 5
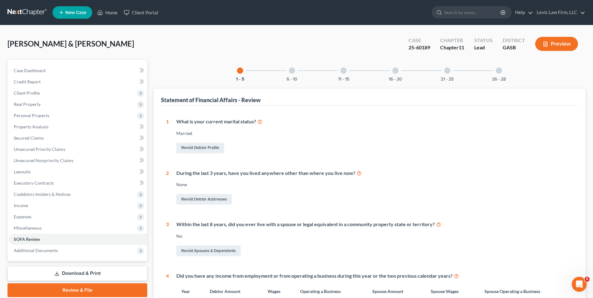
click at [294, 71] on div at bounding box center [292, 71] width 6 height 6
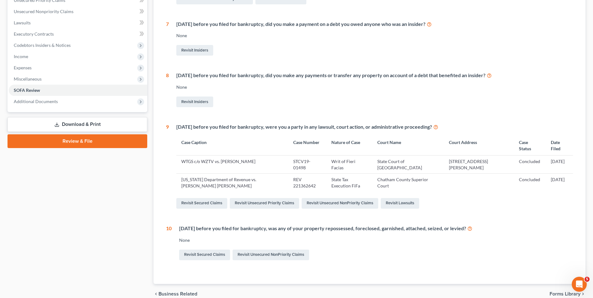
scroll to position [156, 0]
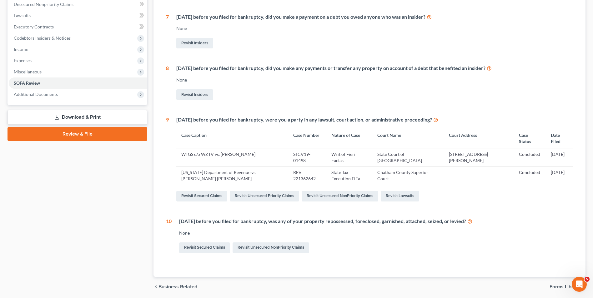
click at [472, 222] on icon at bounding box center [469, 221] width 5 height 6
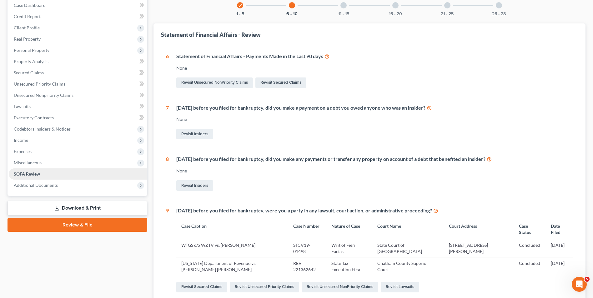
scroll to position [63, 0]
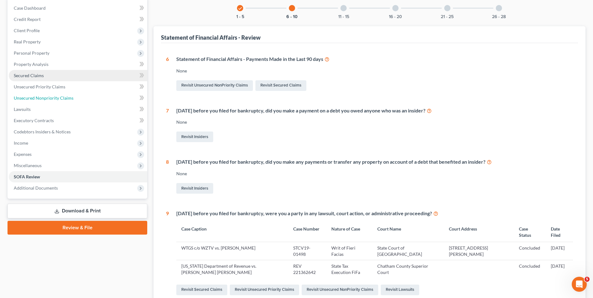
drag, startPoint x: 58, startPoint y: 99, endPoint x: 91, endPoint y: 120, distance: 39.5
click at [58, 99] on span "Unsecured Nonpriority Claims" at bounding box center [44, 97] width 60 height 5
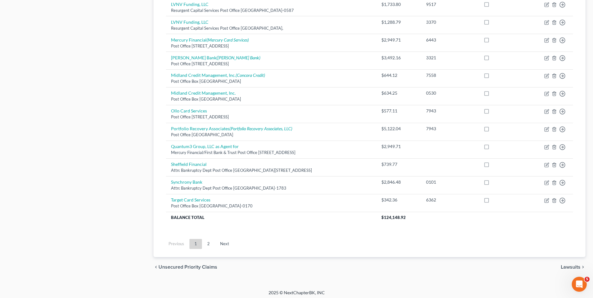
scroll to position [425, 0]
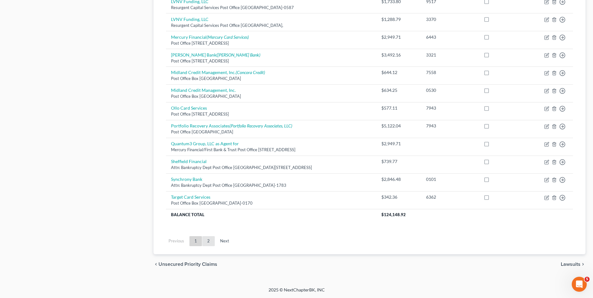
click at [210, 241] on link "2" at bounding box center [208, 241] width 13 height 10
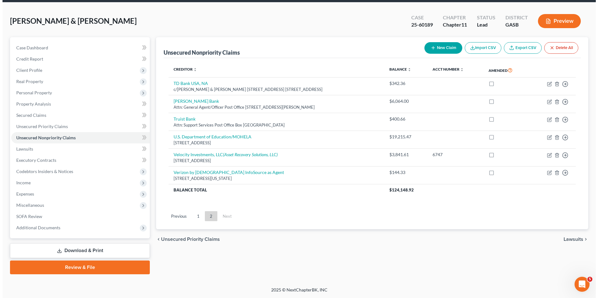
scroll to position [23, 0]
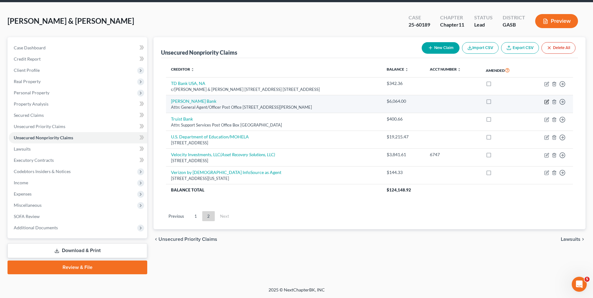
click at [546, 102] on icon "button" at bounding box center [547, 101] width 3 height 3
select select "10"
select select "14"
select select "2"
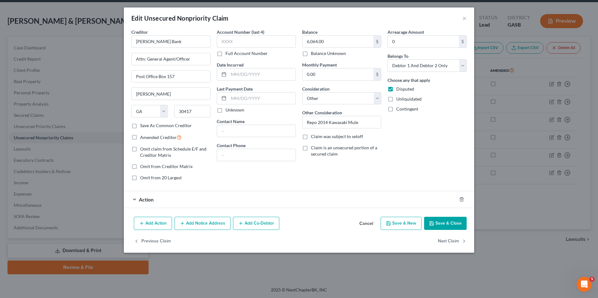
click at [148, 199] on span "Action" at bounding box center [146, 200] width 15 height 6
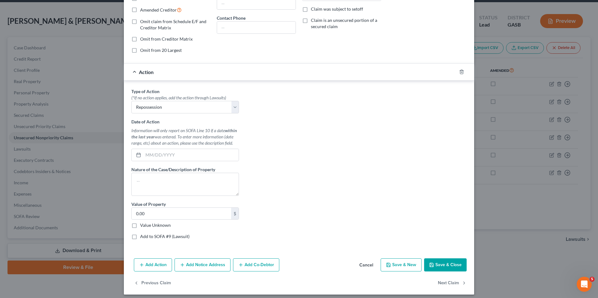
scroll to position [132, 0]
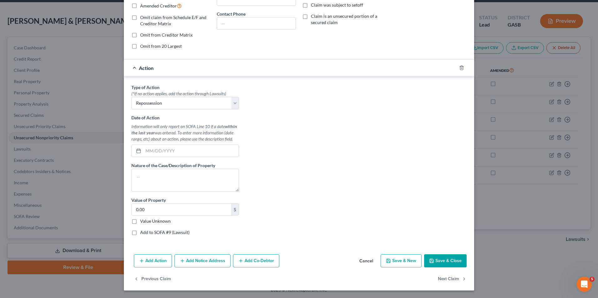
click at [140, 233] on label "Add to SOFA #9 (Lawsuit)" at bounding box center [164, 232] width 49 height 6
click at [143, 233] on input "Add to SOFA #9 (Lawsuit)" at bounding box center [145, 231] width 4 height 4
checkbox input "true"
select select "0"
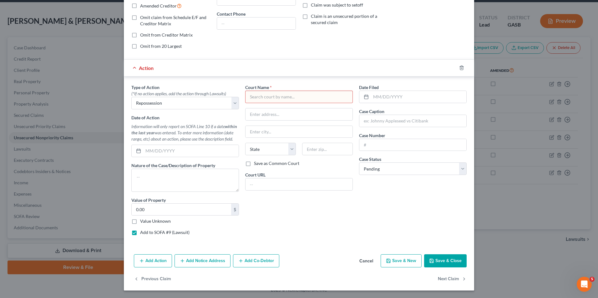
click at [140, 233] on label "Add to SOFA #9 (Lawsuit)" at bounding box center [164, 232] width 49 height 6
click at [143, 233] on input "Add to SOFA #9 (Lawsuit)" at bounding box center [145, 231] width 4 height 4
checkbox input "false"
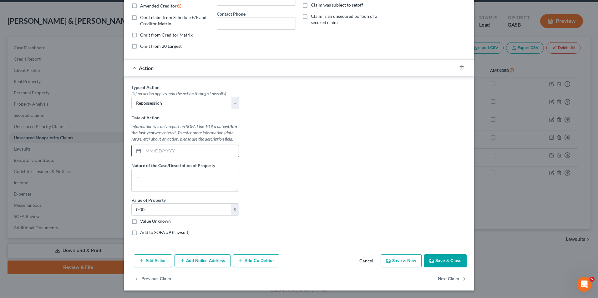
click at [144, 150] on input "text" at bounding box center [190, 151] width 95 height 12
click at [447, 262] on button "Save & Close" at bounding box center [445, 260] width 43 height 13
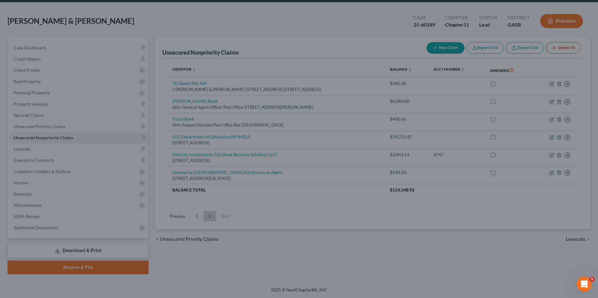
scroll to position [0, 0]
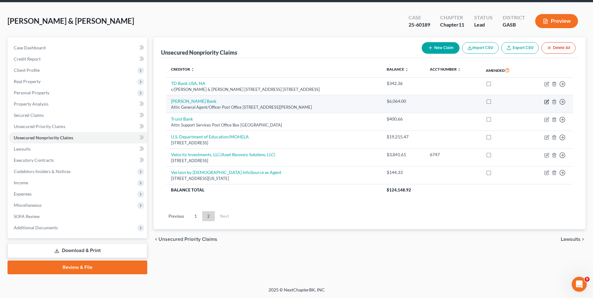
click at [547, 103] on icon "button" at bounding box center [546, 101] width 5 height 5
select select "10"
select select "14"
select select "2"
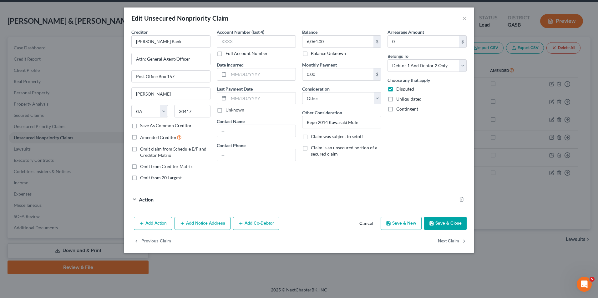
click at [449, 227] on button "Save & Close" at bounding box center [445, 223] width 43 height 13
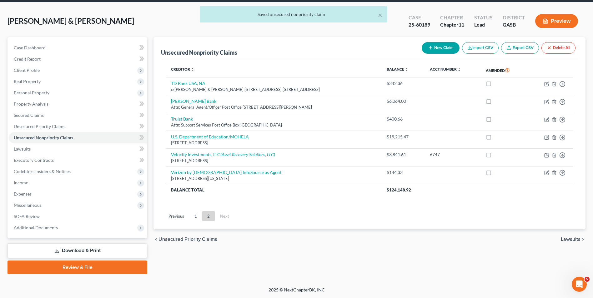
click at [194, 215] on link "1" at bounding box center [195, 216] width 13 height 10
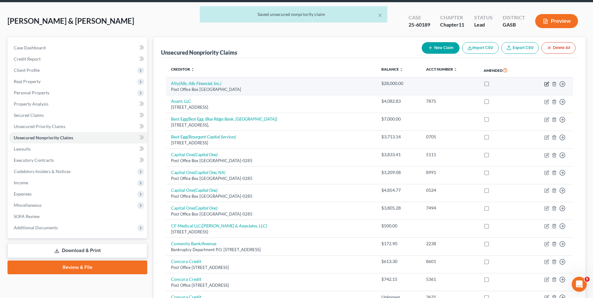
click at [545, 84] on icon "button" at bounding box center [546, 84] width 5 height 5
select select "24"
select select "14"
select select "2"
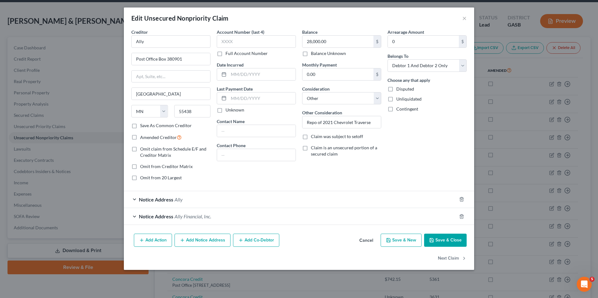
click at [150, 243] on button "Add Action" at bounding box center [153, 240] width 38 height 13
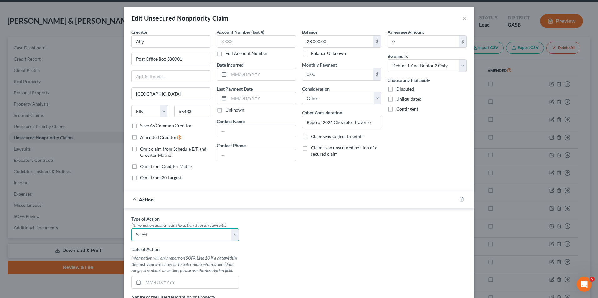
click at [232, 235] on select "Select Repossession Garnishment Foreclosure Personal Injury Attached, Seized, O…" at bounding box center [185, 235] width 108 height 13
select select "0"
click at [131, 229] on select "Select Repossession Garnishment Foreclosure Personal Injury Attached, Seized, O…" at bounding box center [185, 235] width 108 height 13
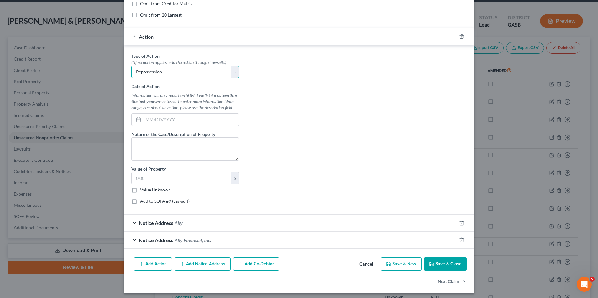
scroll to position [166, 0]
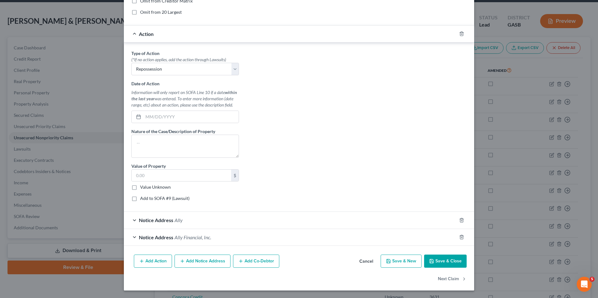
click at [444, 261] on button "Save & Close" at bounding box center [445, 261] width 43 height 13
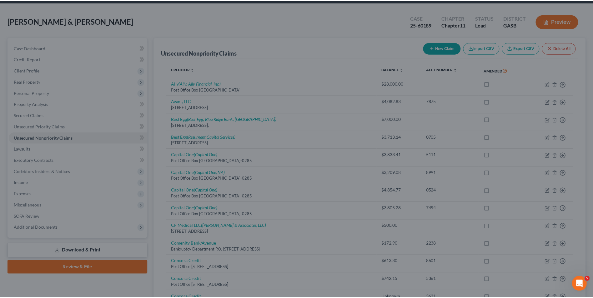
scroll to position [0, 0]
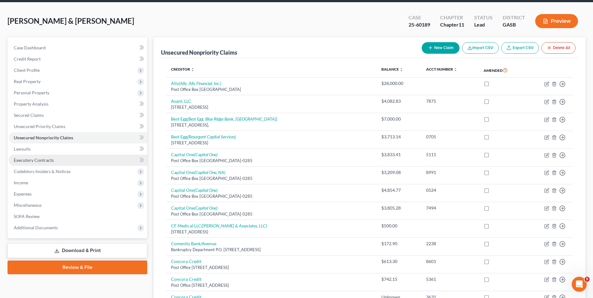
click at [43, 160] on span "Executory Contracts" at bounding box center [34, 160] width 40 height 5
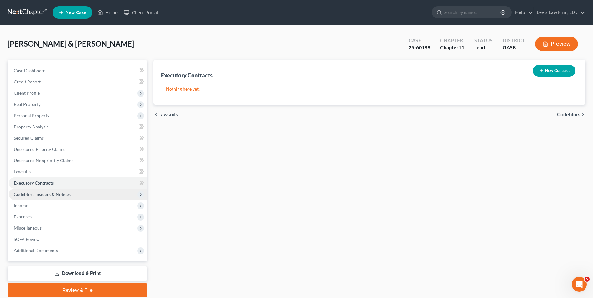
click at [57, 195] on span "Codebtors Insiders & Notices" at bounding box center [42, 194] width 57 height 5
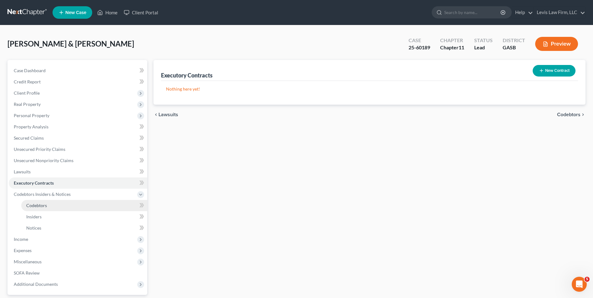
click at [32, 204] on span "Codebtors" at bounding box center [36, 205] width 21 height 5
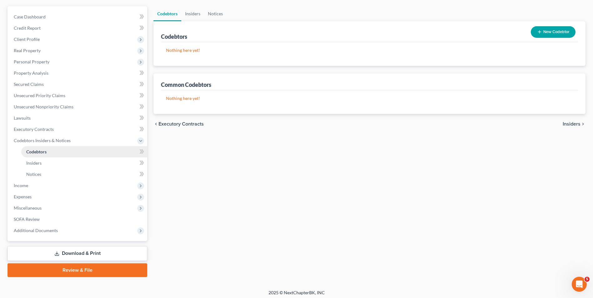
scroll to position [57, 0]
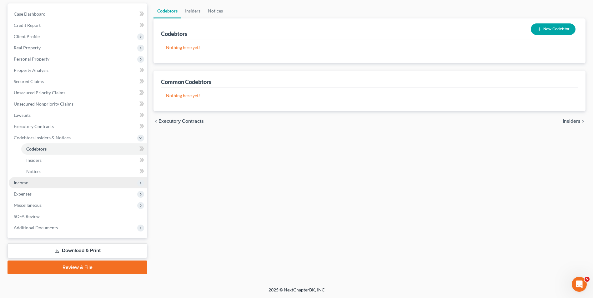
click at [21, 182] on span "Income" at bounding box center [21, 182] width 14 height 5
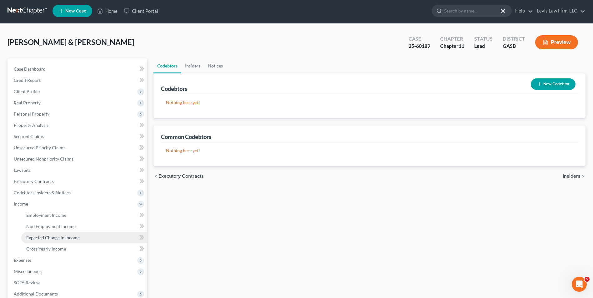
scroll to position [0, 0]
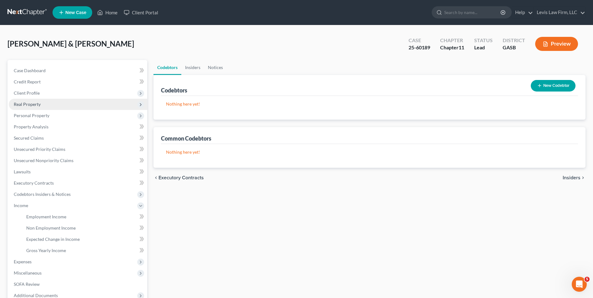
click at [32, 103] on span "Real Property" at bounding box center [27, 104] width 27 height 5
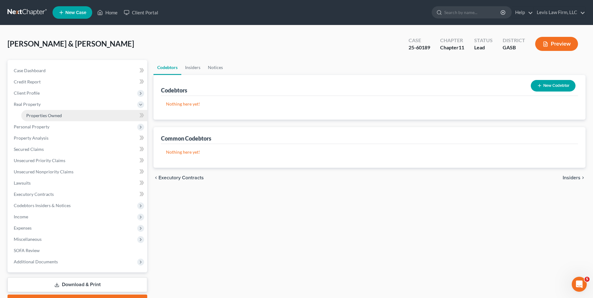
click at [49, 113] on span "Properties Owned" at bounding box center [44, 115] width 36 height 5
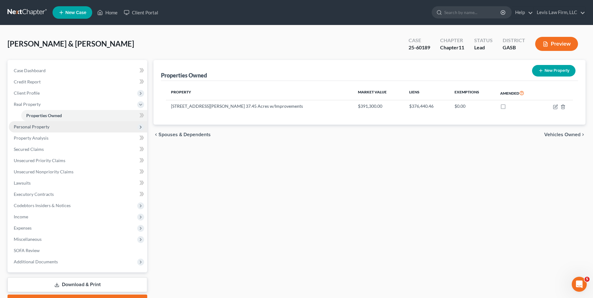
click at [33, 128] on span "Personal Property" at bounding box center [32, 126] width 36 height 5
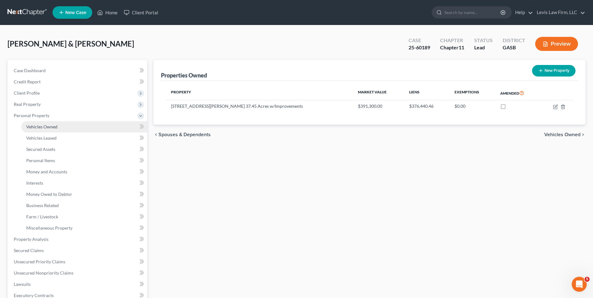
click at [47, 126] on span "Vehicles Owned" at bounding box center [41, 126] width 31 height 5
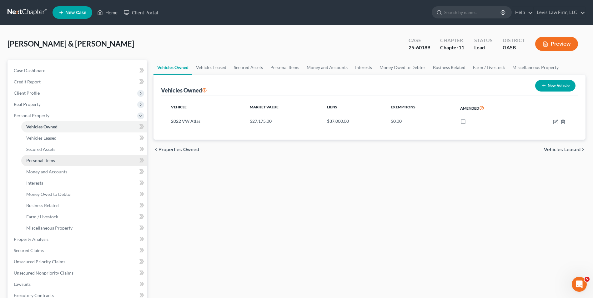
click at [41, 161] on span "Personal Items" at bounding box center [40, 160] width 29 height 5
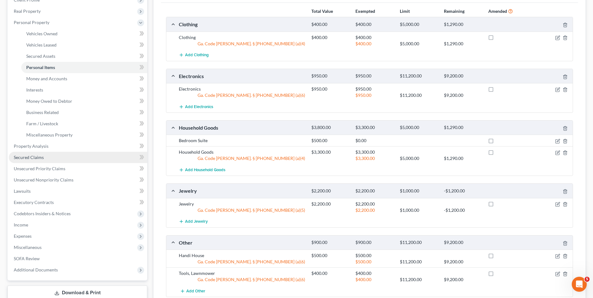
scroll to position [94, 0]
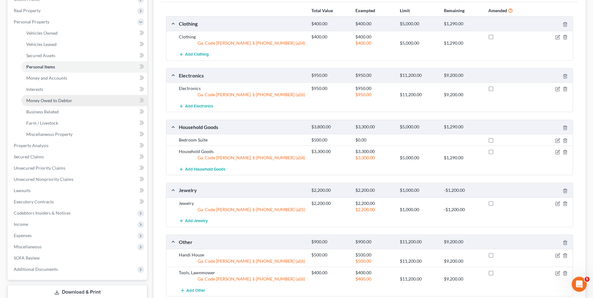
click at [53, 105] on link "Money Owed to Debtor" at bounding box center [84, 100] width 126 height 11
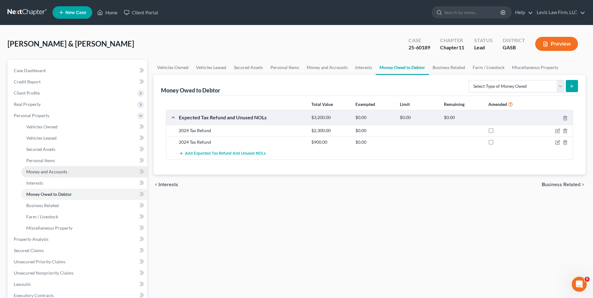
click at [49, 170] on span "Money and Accounts" at bounding box center [46, 171] width 41 height 5
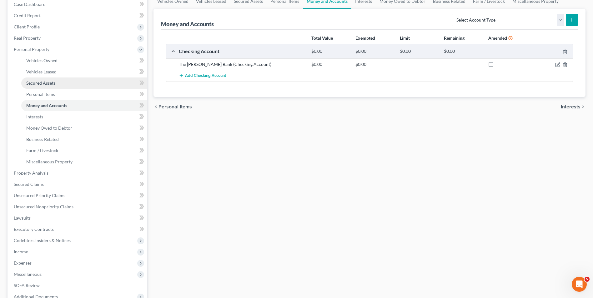
scroll to position [94, 0]
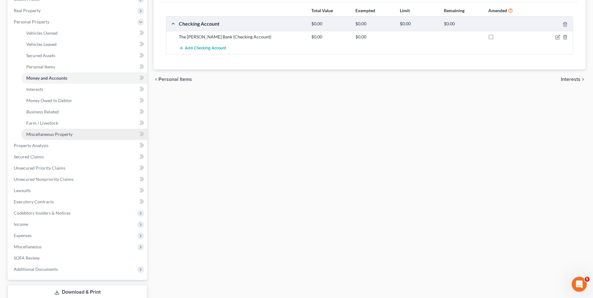
click at [49, 132] on span "Miscellaneous Property" at bounding box center [49, 134] width 46 height 5
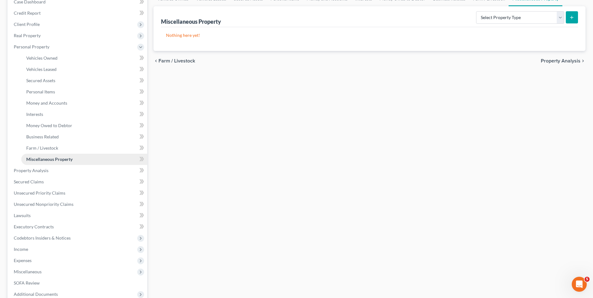
scroll to position [125, 0]
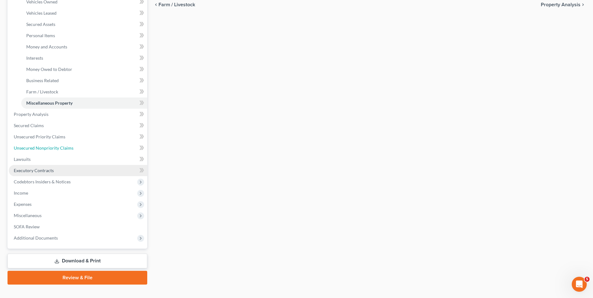
drag, startPoint x: 55, startPoint y: 150, endPoint x: 107, endPoint y: 168, distance: 54.2
click at [55, 150] on span "Unsecured Nonpriority Claims" at bounding box center [44, 147] width 60 height 5
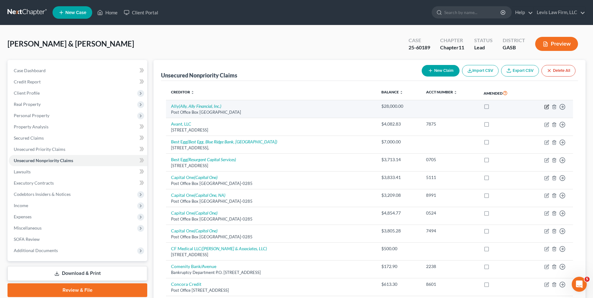
click at [546, 108] on icon "button" at bounding box center [546, 106] width 5 height 5
select select "24"
select select "14"
select select "2"
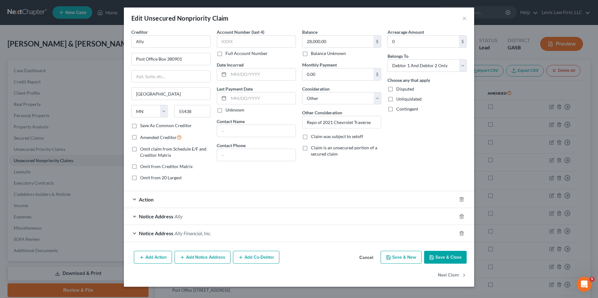
click at [144, 198] on span "Action" at bounding box center [146, 200] width 15 height 6
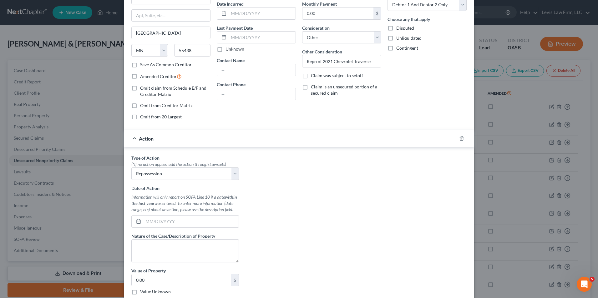
scroll to position [63, 0]
click at [143, 219] on input "text" at bounding box center [190, 220] width 95 height 12
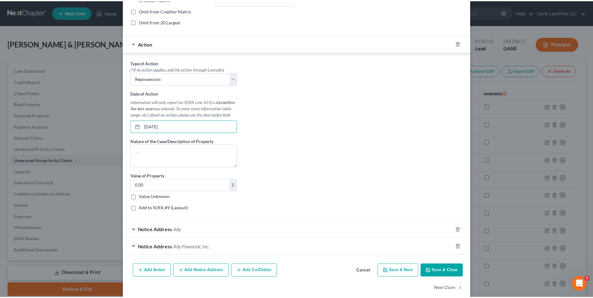
scroll to position [156, 0]
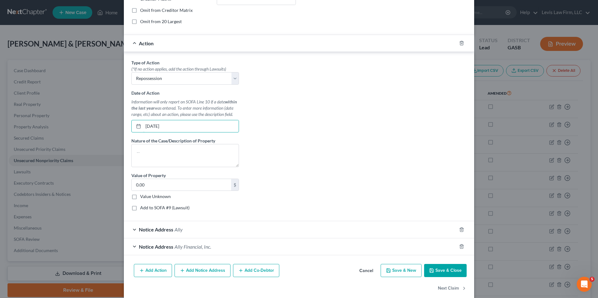
type input "[DATE]"
drag, startPoint x: 439, startPoint y: 272, endPoint x: 422, endPoint y: 264, distance: 18.6
click at [439, 272] on button "Save & Close" at bounding box center [445, 270] width 43 height 13
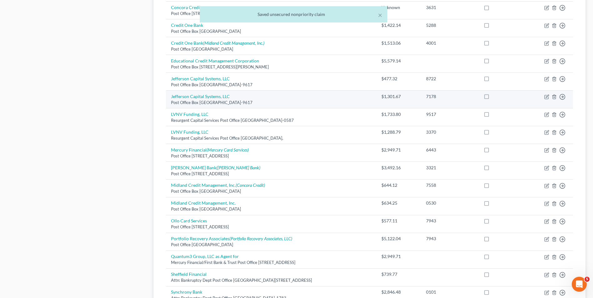
scroll to position [425, 0]
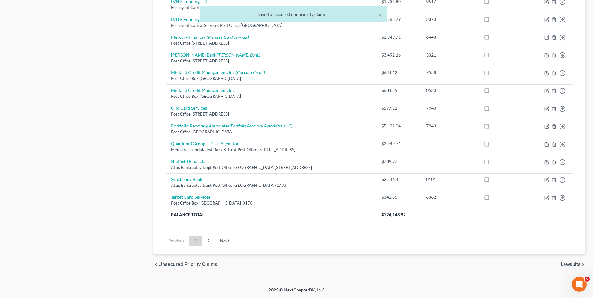
click at [209, 241] on link "2" at bounding box center [208, 241] width 13 height 10
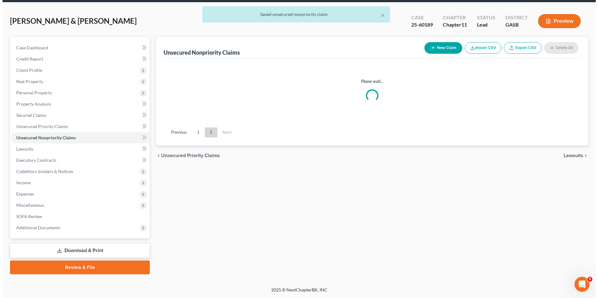
scroll to position [23, 0]
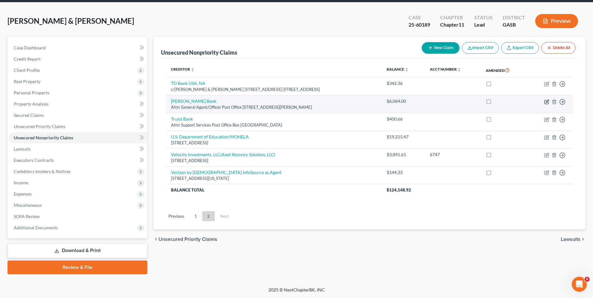
click at [548, 102] on icon "button" at bounding box center [546, 101] width 5 height 5
select select "10"
select select "14"
select select "2"
select select "0"
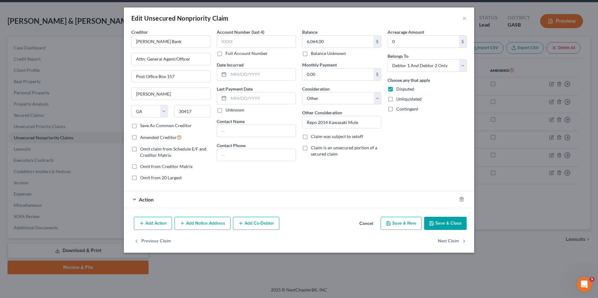
click at [153, 199] on span "Action" at bounding box center [146, 200] width 15 height 6
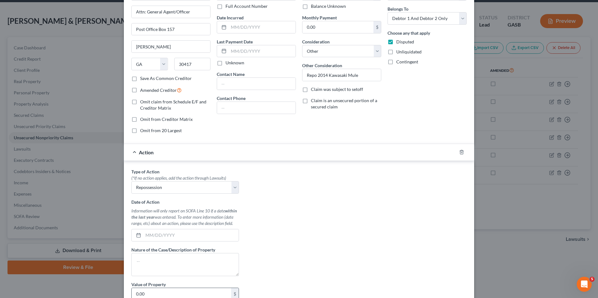
scroll to position [94, 0]
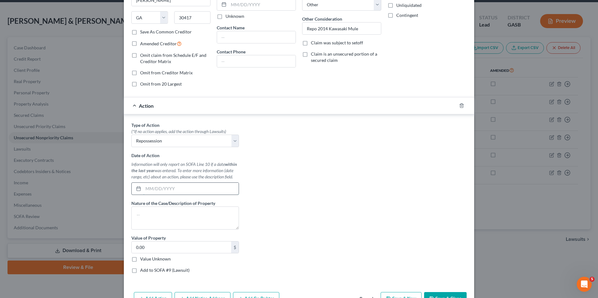
click at [143, 188] on input "text" at bounding box center [190, 189] width 95 height 12
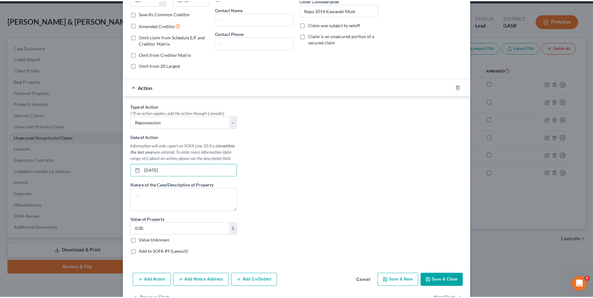
scroll to position [132, 0]
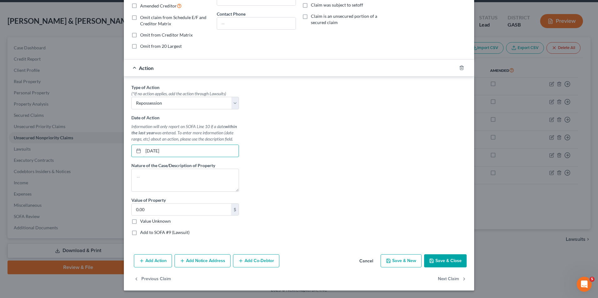
type input "[DATE]"
click at [449, 261] on button "Save & Close" at bounding box center [445, 260] width 43 height 13
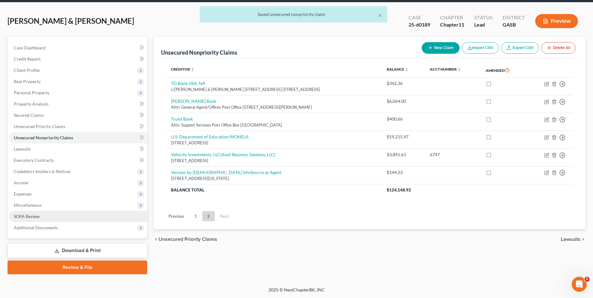
click at [38, 215] on span "SOFA Review" at bounding box center [27, 216] width 26 height 5
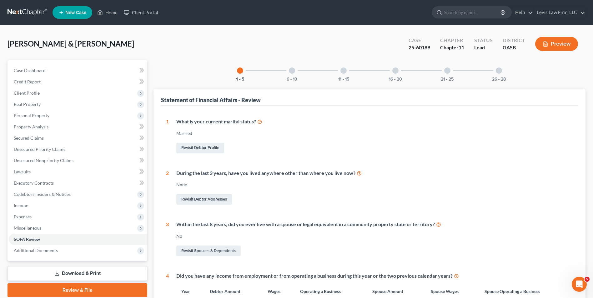
click at [291, 70] on div at bounding box center [292, 71] width 6 height 6
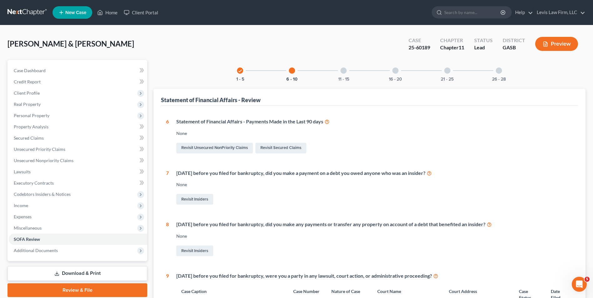
click at [550, 46] on button "Preview" at bounding box center [556, 44] width 43 height 14
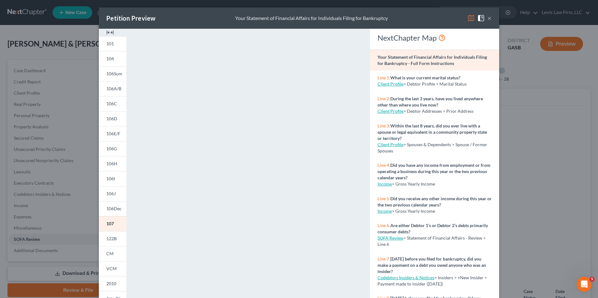
click at [467, 17] on img at bounding box center [471, 18] width 8 height 8
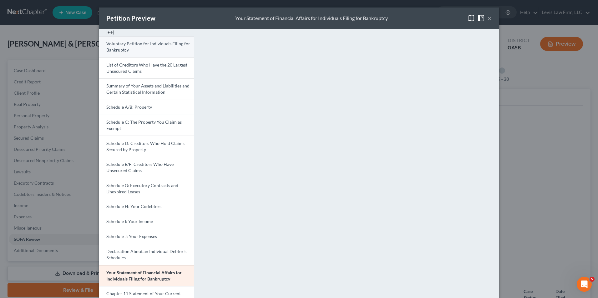
click at [155, 43] on span "Voluntary Petition for Individuals Filing for Bankruptcy" at bounding box center [148, 47] width 84 height 12
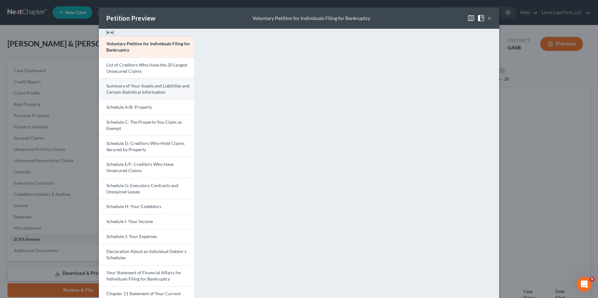
click at [141, 86] on span "Summary of Your Assets and Liabilities and Certain Statistical Information" at bounding box center [147, 89] width 83 height 12
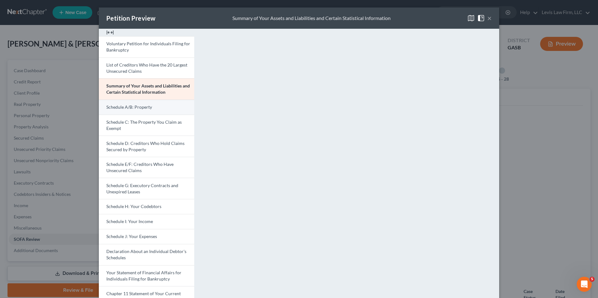
click at [139, 106] on span "Schedule A/B: Property" at bounding box center [129, 106] width 46 height 5
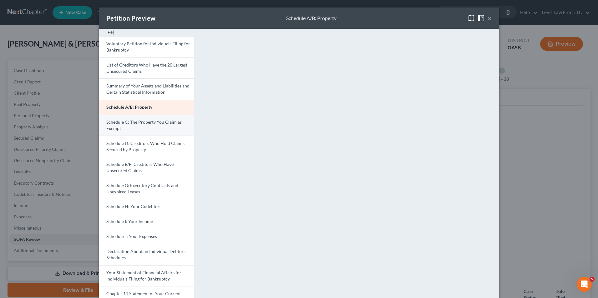
click at [144, 127] on link "Schedule C: The Property You Claim as Exempt" at bounding box center [146, 125] width 95 height 21
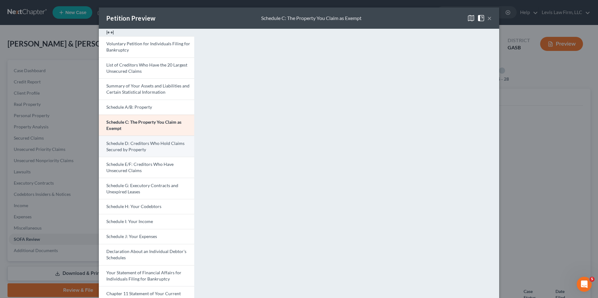
click at [133, 147] on span "Schedule D: Creditors Who Hold Claims Secured by Property" at bounding box center [145, 147] width 78 height 12
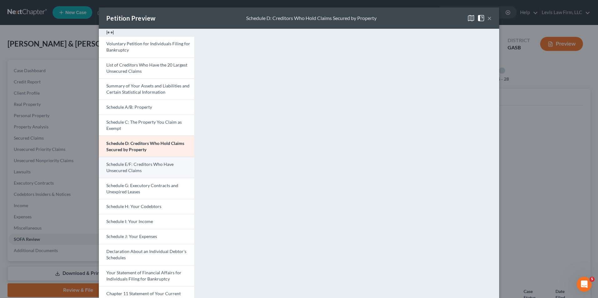
click at [139, 166] on span "Schedule E/F: Creditors Who Have Unsecured Claims" at bounding box center [139, 168] width 67 height 12
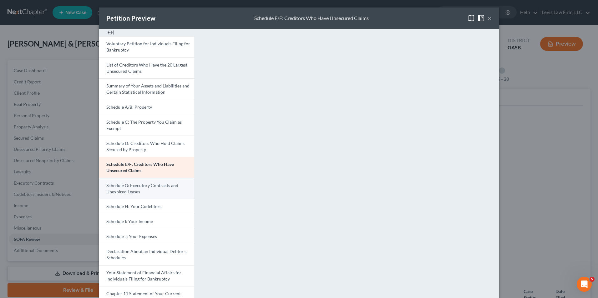
click at [125, 184] on span "Schedule G: Executory Contracts and Unexpired Leases" at bounding box center [142, 189] width 72 height 12
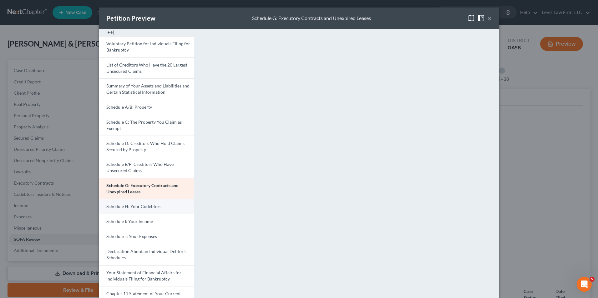
click at [123, 205] on span "Schedule H: Your Codebtors" at bounding box center [133, 206] width 55 height 5
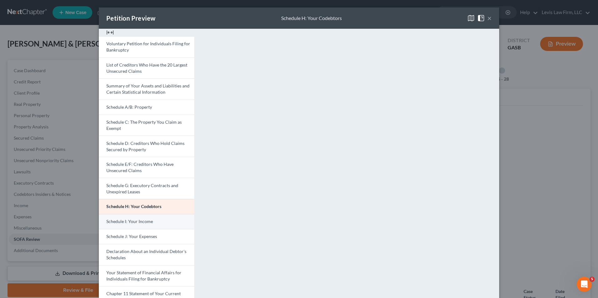
scroll to position [94, 0]
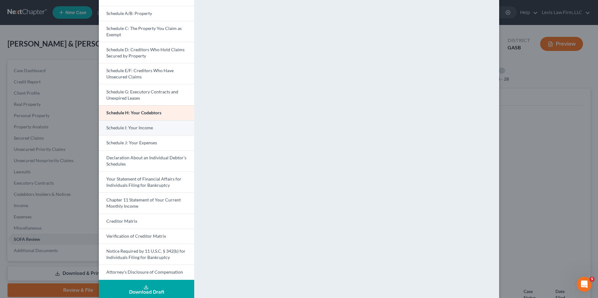
click at [138, 128] on span "Schedule I: Your Income" at bounding box center [129, 127] width 47 height 5
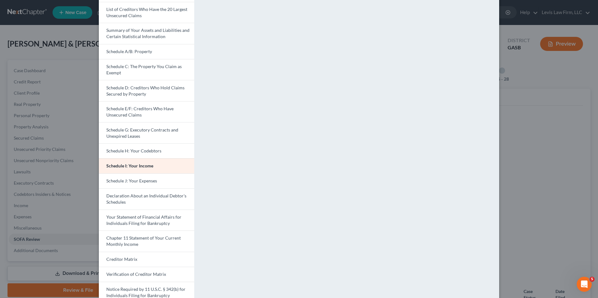
scroll to position [0, 0]
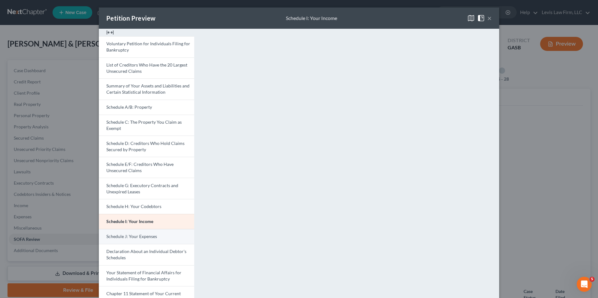
click at [141, 237] on span "Schedule J: Your Expenses" at bounding box center [131, 236] width 51 height 5
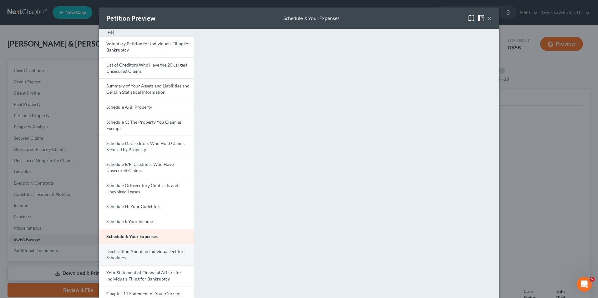
click at [138, 254] on span "Declaration About an Individual Debtor's Schedules" at bounding box center [146, 255] width 80 height 12
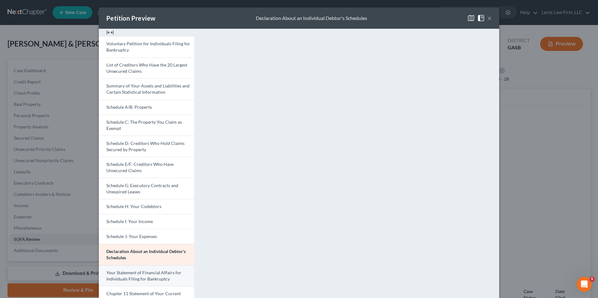
click at [138, 276] on span "Your Statement of Financial Affairs for Individuals Filing for Bankruptcy" at bounding box center [143, 276] width 75 height 12
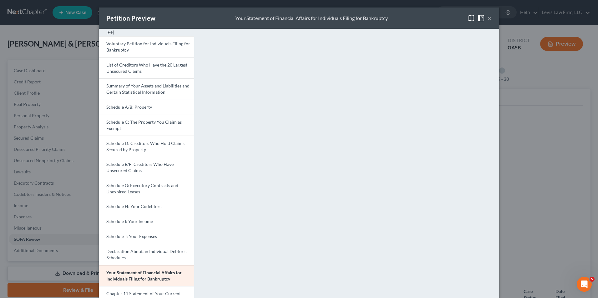
click at [487, 19] on button "×" at bounding box center [489, 18] width 4 height 8
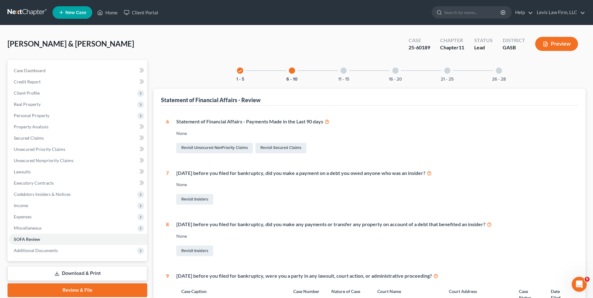
click at [396, 72] on div at bounding box center [395, 71] width 6 height 6
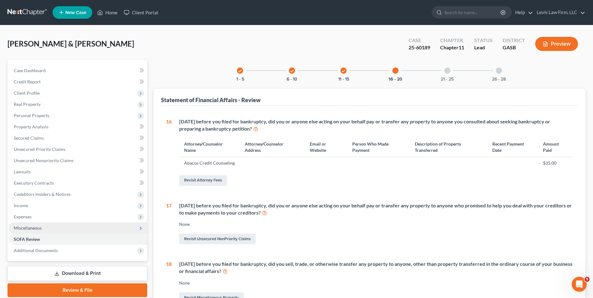
click at [41, 230] on span "Miscellaneous" at bounding box center [28, 227] width 28 height 5
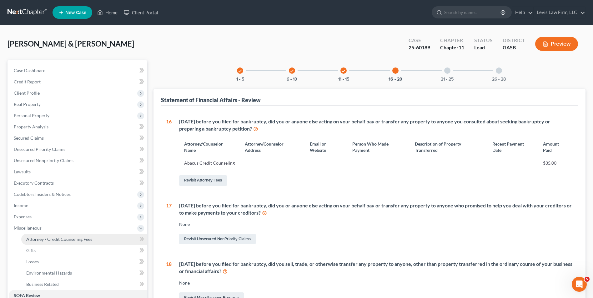
click at [66, 238] on span "Attorney / Credit Counseling Fees" at bounding box center [59, 239] width 66 height 5
select select "4"
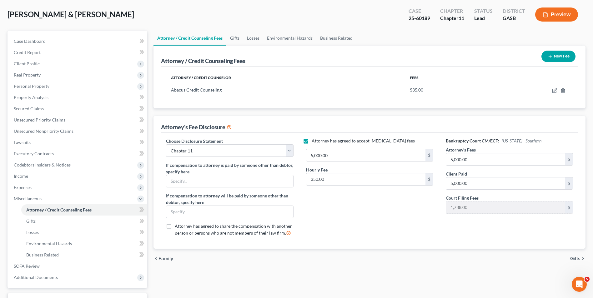
scroll to position [63, 0]
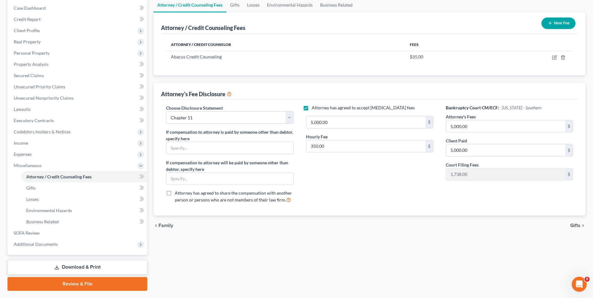
click at [555, 25] on button "New Fee" at bounding box center [558, 24] width 34 height 12
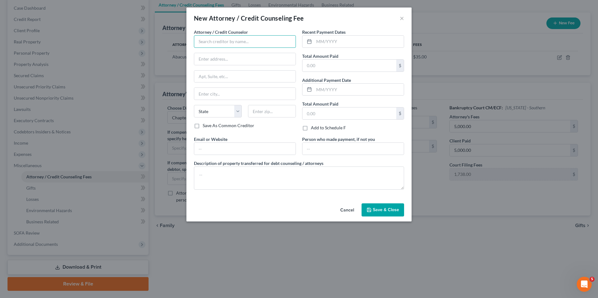
click at [205, 43] on input "text" at bounding box center [245, 41] width 102 height 13
type input "[PERSON_NAME]"
type input "Post Office Box 129"
type input "Swainsboro"
select select "10"
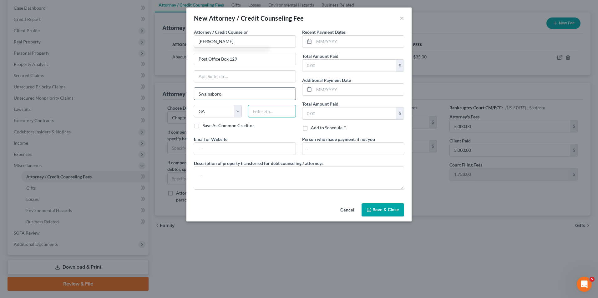
type input "30401"
click at [308, 68] on input "text" at bounding box center [349, 66] width 94 height 12
type input "5,000.00"
click at [316, 41] on input "text" at bounding box center [359, 42] width 90 height 12
click at [325, 41] on input "[DATE]" at bounding box center [359, 42] width 90 height 12
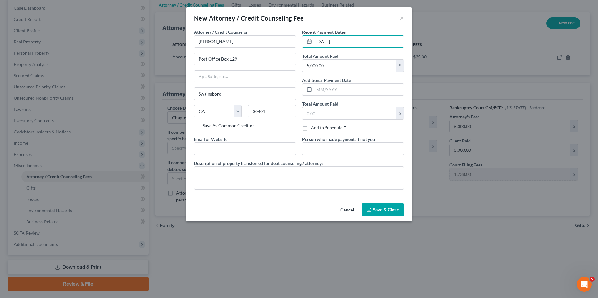
type input "[DATE]"
click at [384, 206] on button "Save & Close" at bounding box center [382, 210] width 43 height 13
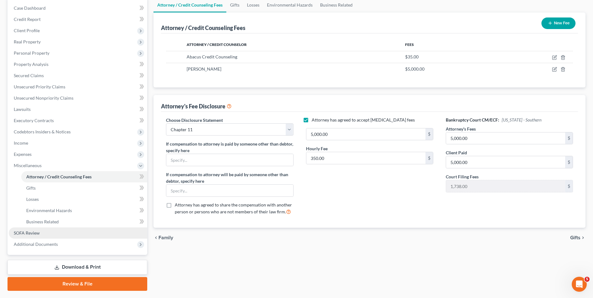
click at [35, 233] on span "SOFA Review" at bounding box center [27, 232] width 26 height 5
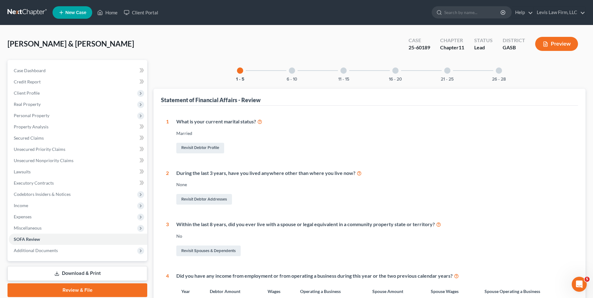
click at [291, 73] on div at bounding box center [292, 71] width 6 height 6
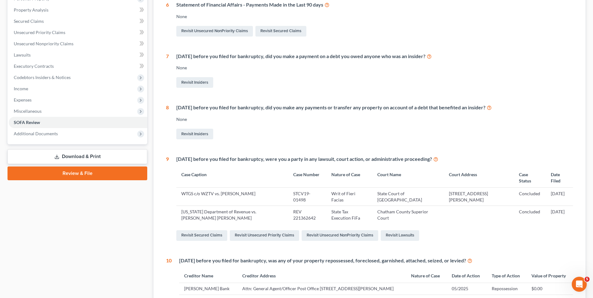
scroll to position [53, 0]
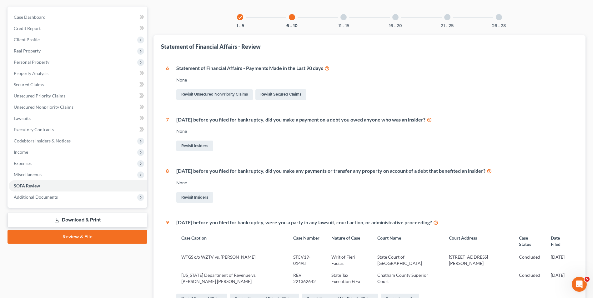
click at [448, 17] on div at bounding box center [447, 17] width 6 height 6
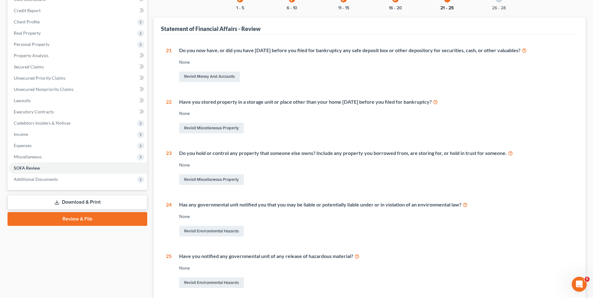
scroll to position [4, 0]
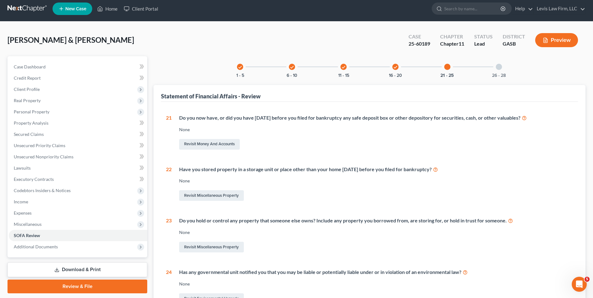
click at [396, 68] on icon "check" at bounding box center [395, 67] width 4 height 4
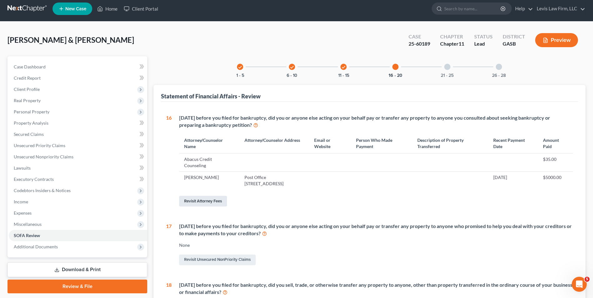
click at [206, 204] on link "Revisit Attorney Fees" at bounding box center [203, 201] width 48 height 11
select select "4"
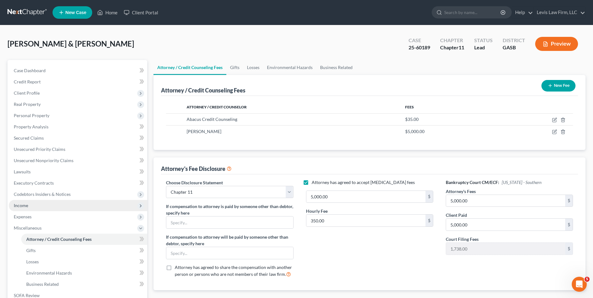
click at [27, 205] on span "Income" at bounding box center [21, 205] width 14 height 5
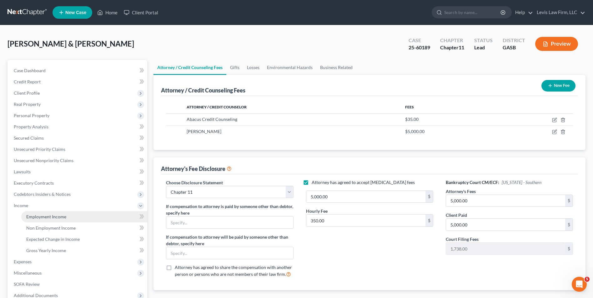
click at [44, 215] on span "Employment Income" at bounding box center [46, 216] width 40 height 5
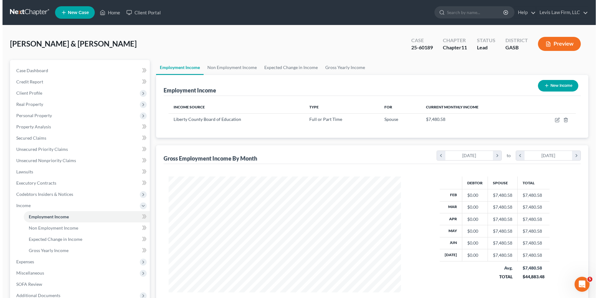
scroll to position [116, 244]
click at [228, 66] on link "Non Employment Income" at bounding box center [229, 67] width 57 height 15
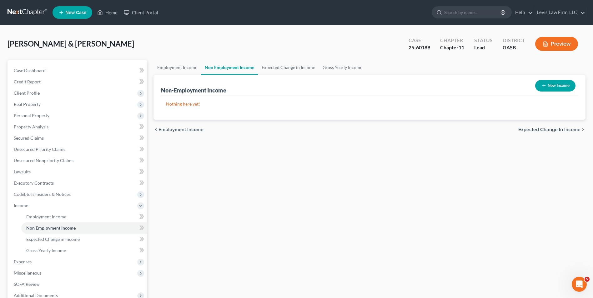
click at [548, 84] on button "New Income" at bounding box center [555, 86] width 40 height 12
select select "0"
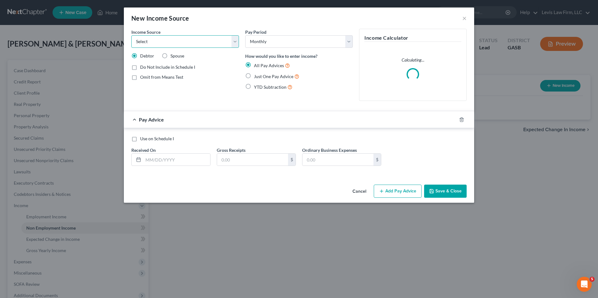
click at [236, 43] on select "Select Unemployment Disability (from employer) Pension Retirement Social Securi…" at bounding box center [185, 41] width 108 height 13
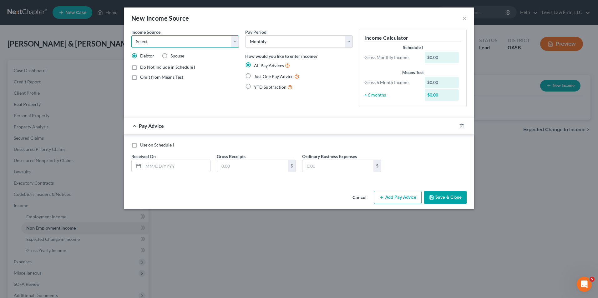
select select "4"
click at [131, 35] on select "Select Unemployment Disability (from employer) Pension Retirement Social Securi…" at bounding box center [185, 41] width 108 height 13
click at [254, 75] on label "Just One Pay Advice" at bounding box center [276, 76] width 45 height 7
click at [256, 75] on input "Just One Pay Advice" at bounding box center [258, 75] width 4 height 4
radio input "true"
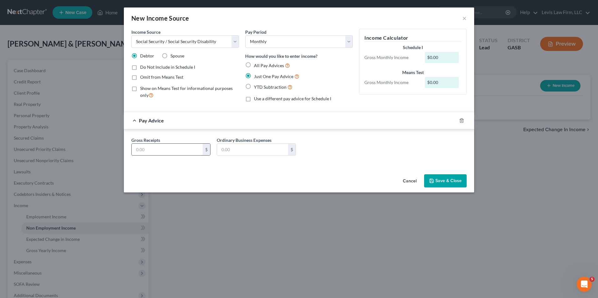
click at [144, 148] on input "text" at bounding box center [167, 150] width 71 height 12
type input "1,974.00"
click at [450, 180] on button "Save & Close" at bounding box center [445, 180] width 43 height 13
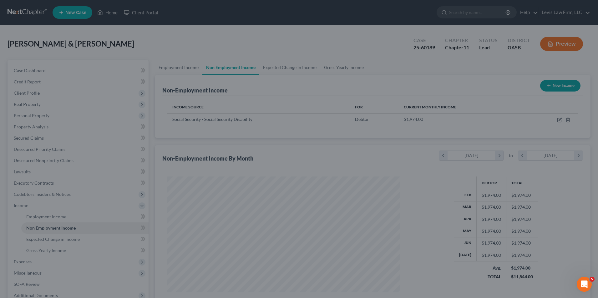
scroll to position [312521, 312393]
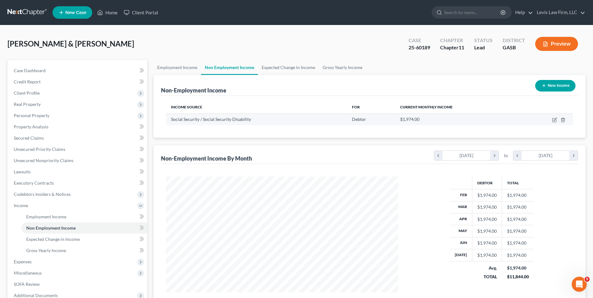
click at [554, 123] on td at bounding box center [547, 119] width 52 height 12
click at [555, 120] on icon "button" at bounding box center [554, 120] width 5 height 5
select select "4"
select select "0"
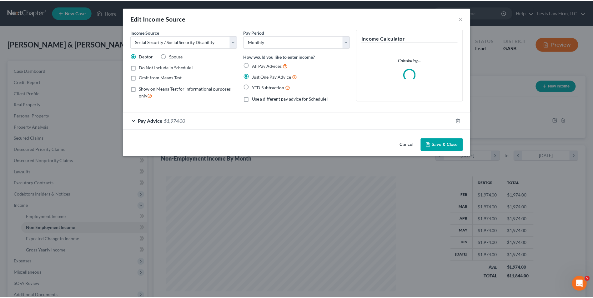
scroll to position [117, 247]
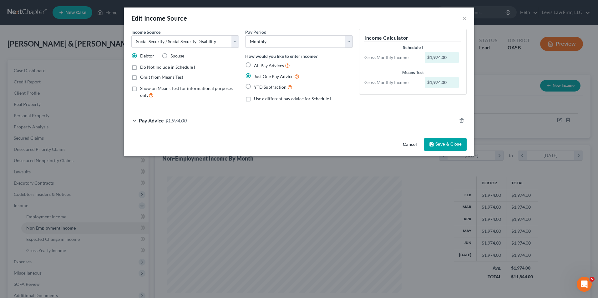
click at [158, 120] on span "Pay Advice" at bounding box center [151, 121] width 25 height 6
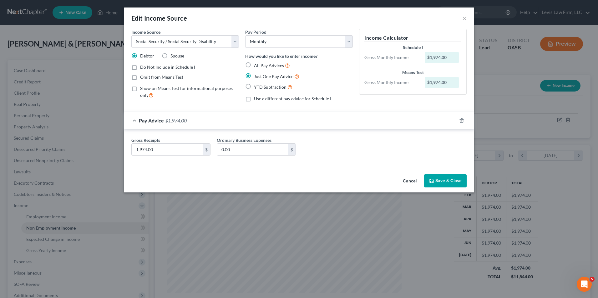
click at [444, 181] on button "Save & Close" at bounding box center [445, 180] width 43 height 13
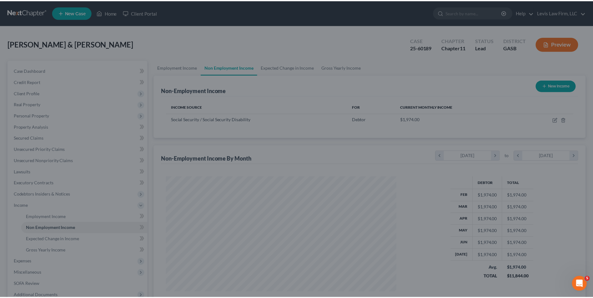
scroll to position [312521, 312393]
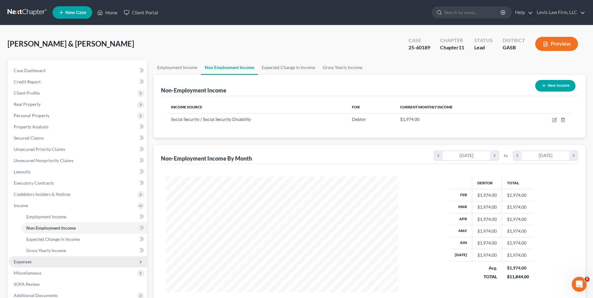
click at [20, 259] on span "Expenses" at bounding box center [23, 261] width 18 height 5
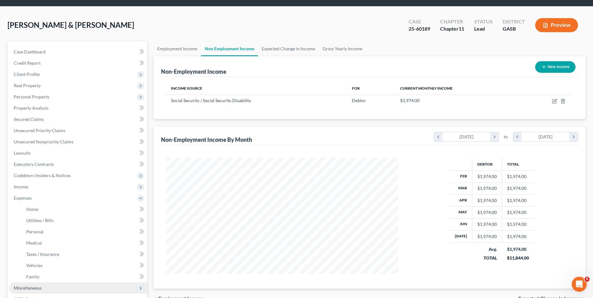
scroll to position [0, 0]
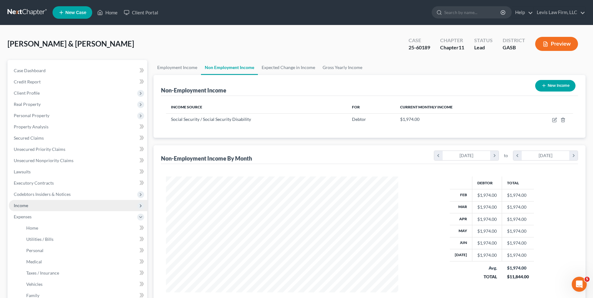
click at [21, 201] on span "Income" at bounding box center [78, 205] width 138 height 11
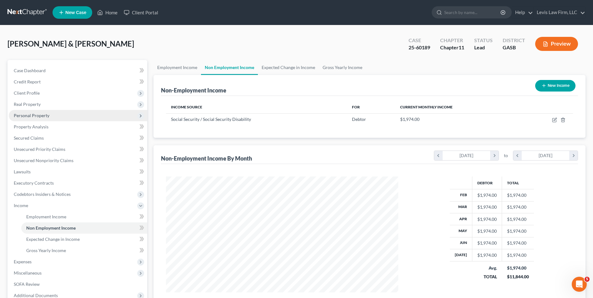
click at [34, 114] on span "Personal Property" at bounding box center [32, 115] width 36 height 5
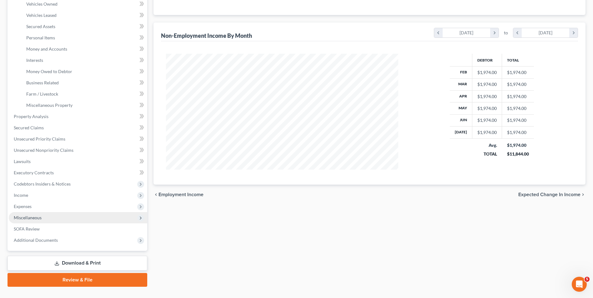
scroll to position [125, 0]
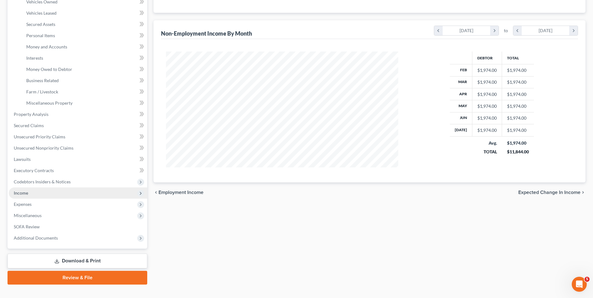
click at [26, 190] on span "Income" at bounding box center [78, 193] width 138 height 11
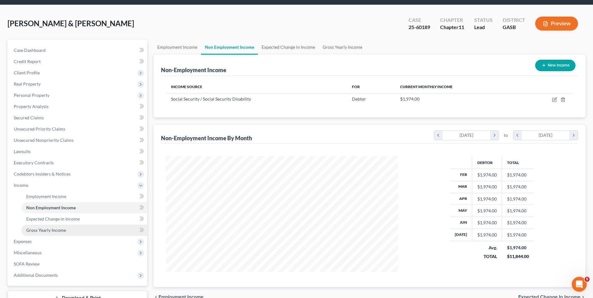
scroll to position [68, 0]
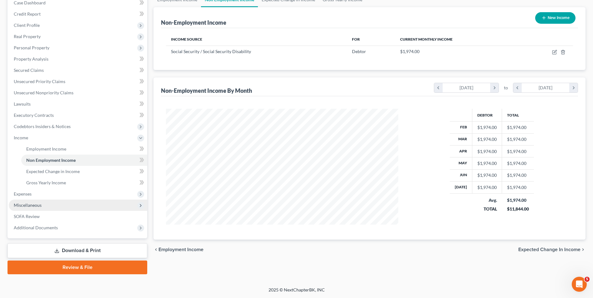
click at [42, 204] on span "Miscellaneous" at bounding box center [78, 205] width 138 height 11
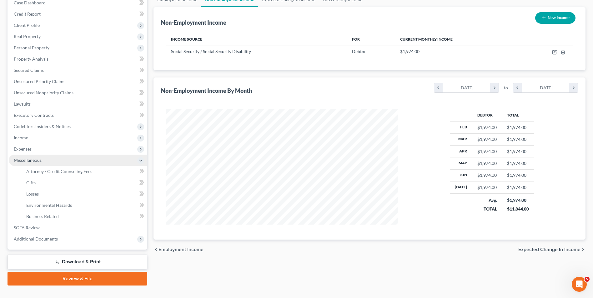
click at [37, 158] on span "Miscellaneous" at bounding box center [28, 160] width 28 height 5
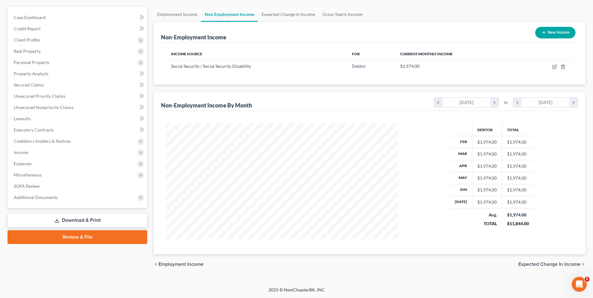
scroll to position [53, 0]
click at [24, 150] on span "Income" at bounding box center [21, 152] width 14 height 5
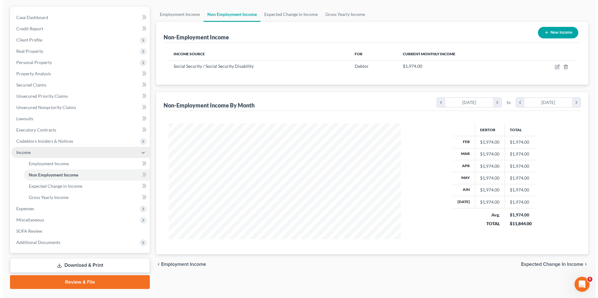
scroll to position [68, 0]
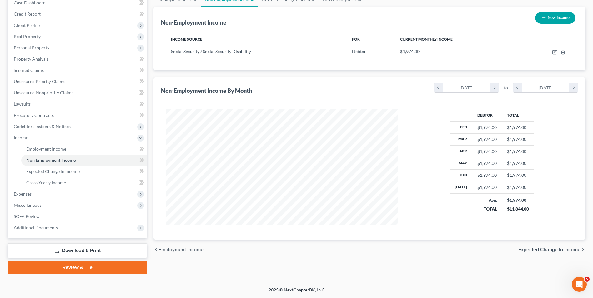
click at [554, 13] on button "New Income" at bounding box center [555, 18] width 40 height 12
select select "0"
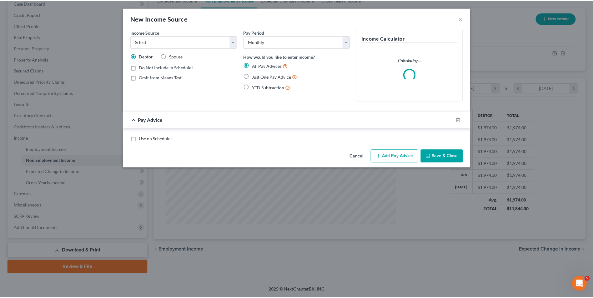
scroll to position [117, 247]
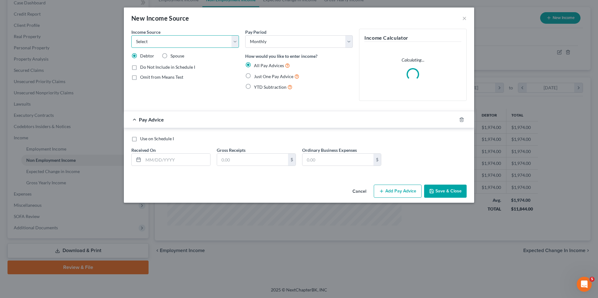
click at [234, 43] on select "Select Unemployment Disability (from employer) Pension Retirement Social Securi…" at bounding box center [185, 41] width 108 height 13
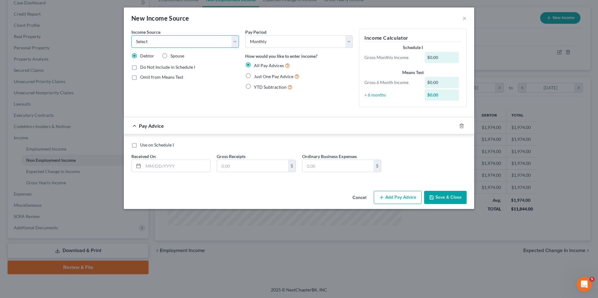
select select "8"
click at [131, 35] on select "Select Unemployment Disability (from employer) Pension Retirement Social Securi…" at bounding box center [185, 41] width 108 height 13
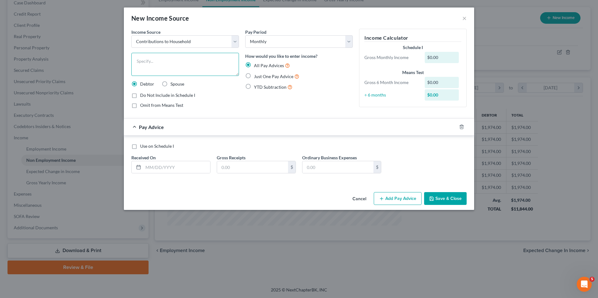
click at [138, 60] on textarea at bounding box center [185, 64] width 108 height 23
type textarea "Lease income from [PERSON_NAME], son, and children that leases 3 rooms from Deb…"
click at [146, 168] on input "text" at bounding box center [176, 167] width 67 height 12
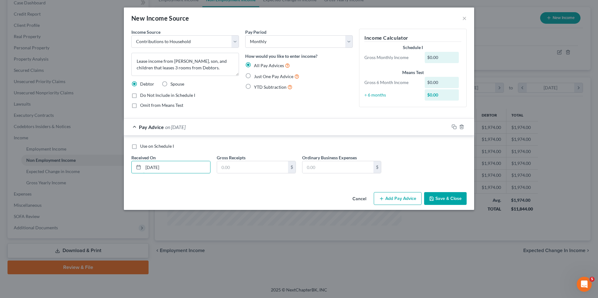
type input "[DATE]"
type input "1,500.00"
click at [254, 74] on label "Just One Pay Advice" at bounding box center [276, 76] width 45 height 7
click at [256, 74] on input "Just One Pay Advice" at bounding box center [258, 75] width 4 height 4
radio input "true"
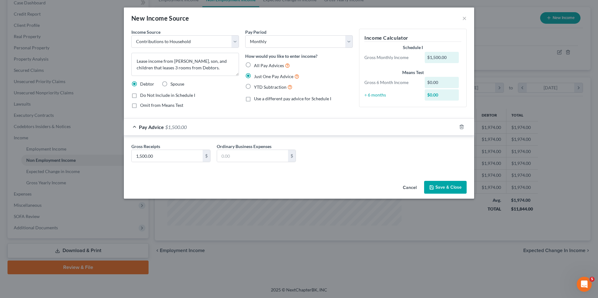
click at [440, 188] on button "Save & Close" at bounding box center [445, 187] width 43 height 13
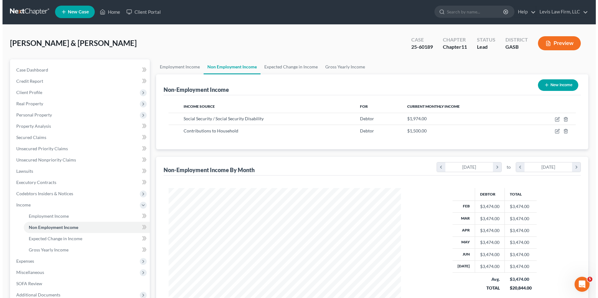
scroll to position [0, 0]
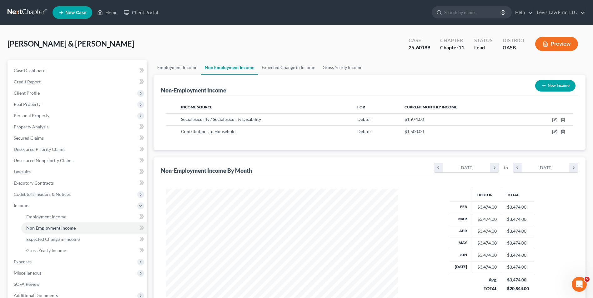
click at [566, 41] on button "Preview" at bounding box center [556, 44] width 43 height 14
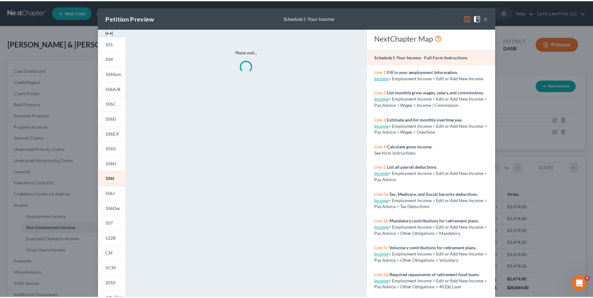
scroll to position [117, 247]
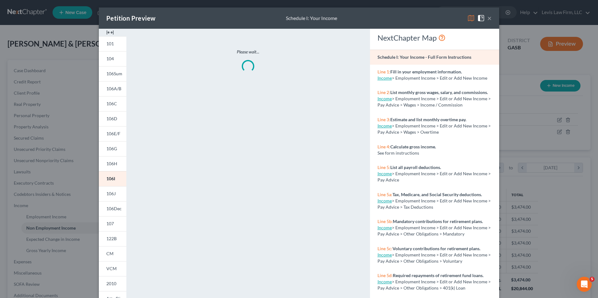
click at [488, 17] on button "×" at bounding box center [489, 18] width 4 height 8
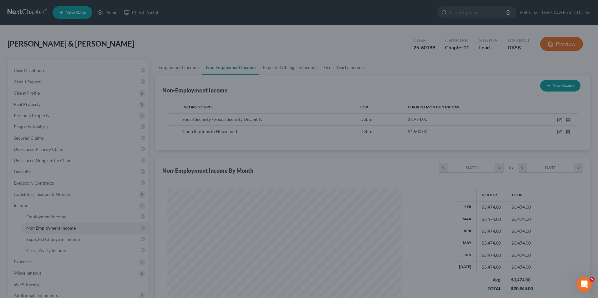
scroll to position [312521, 312393]
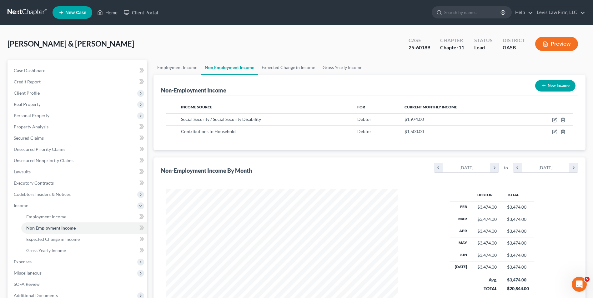
click at [555, 46] on button "Preview" at bounding box center [556, 44] width 43 height 14
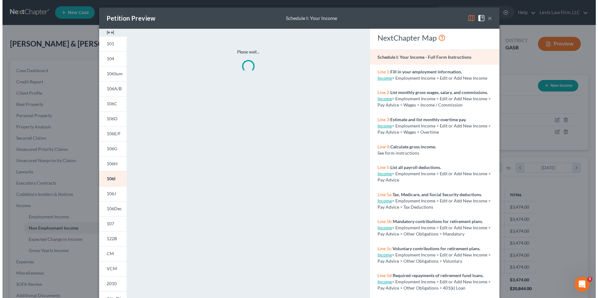
scroll to position [117, 247]
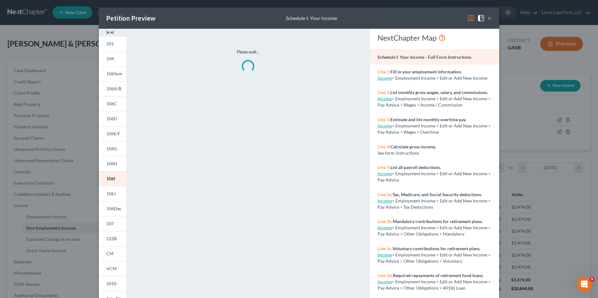
click at [468, 18] on img at bounding box center [471, 18] width 8 height 8
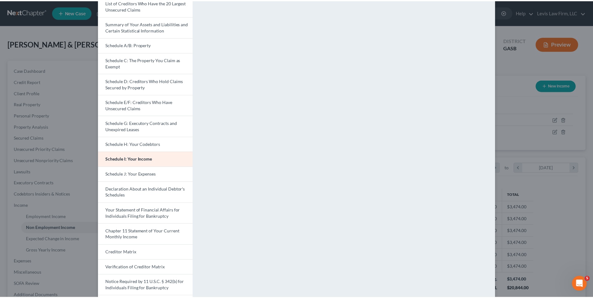
scroll to position [0, 0]
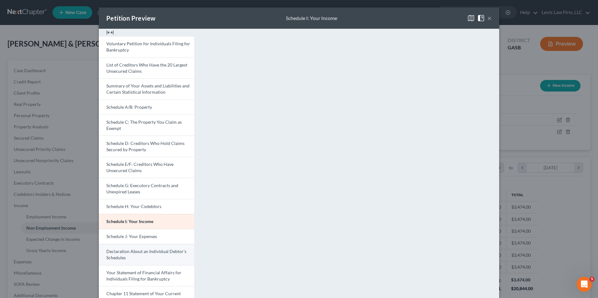
drag, startPoint x: 138, startPoint y: 239, endPoint x: 158, endPoint y: 244, distance: 20.7
click at [138, 239] on span "Schedule J: Your Expenses" at bounding box center [131, 236] width 51 height 5
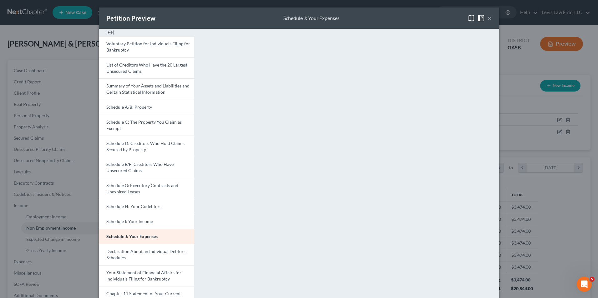
click at [489, 16] on button "×" at bounding box center [489, 18] width 4 height 8
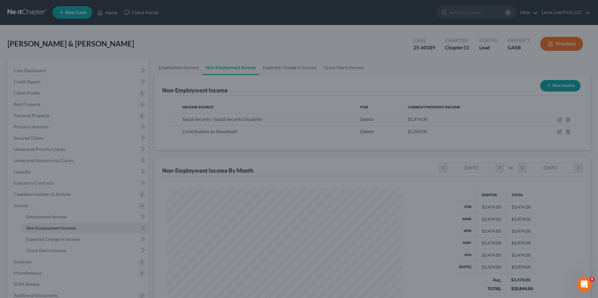
scroll to position [312521, 312393]
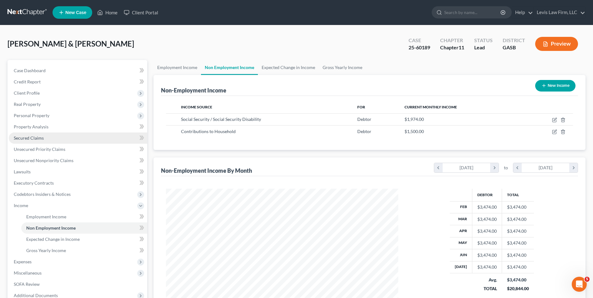
click at [40, 136] on span "Secured Claims" at bounding box center [29, 137] width 30 height 5
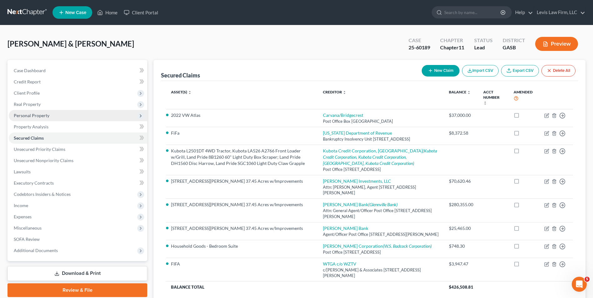
click at [43, 116] on span "Personal Property" at bounding box center [32, 115] width 36 height 5
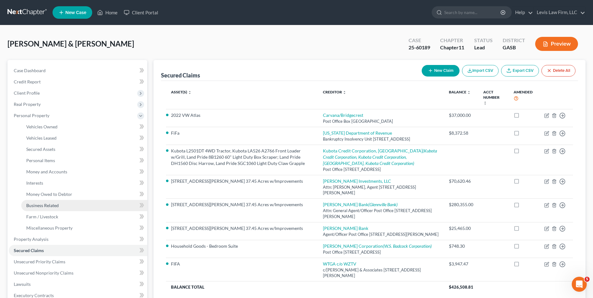
click at [52, 205] on span "Business Related" at bounding box center [42, 205] width 33 height 5
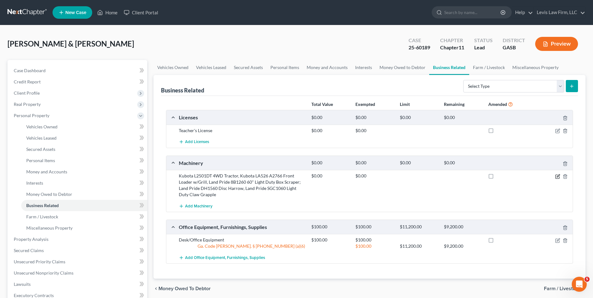
click at [557, 176] on icon "button" at bounding box center [557, 176] width 5 height 5
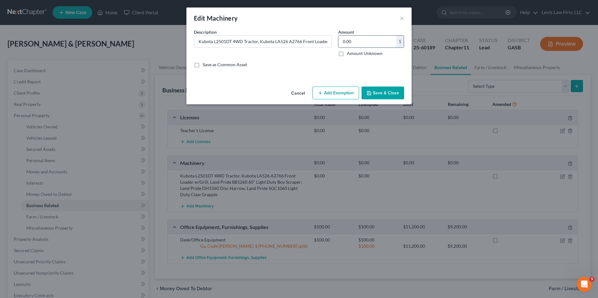
click at [343, 40] on input "0.00" at bounding box center [367, 42] width 58 height 12
type input "22,000.00"
click at [379, 91] on button "Save & Close" at bounding box center [382, 93] width 43 height 13
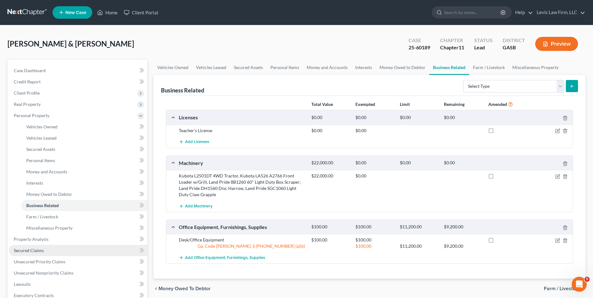
click at [43, 250] on span "Secured Claims" at bounding box center [29, 250] width 30 height 5
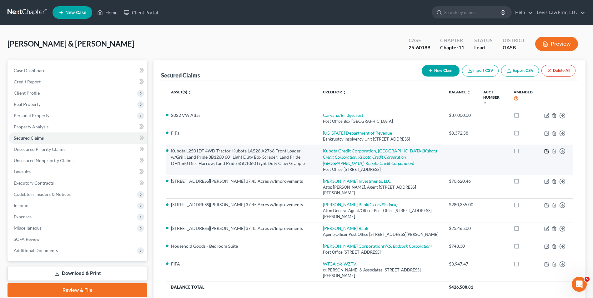
click at [546, 153] on icon "button" at bounding box center [546, 151] width 5 height 5
select select "45"
select select "2"
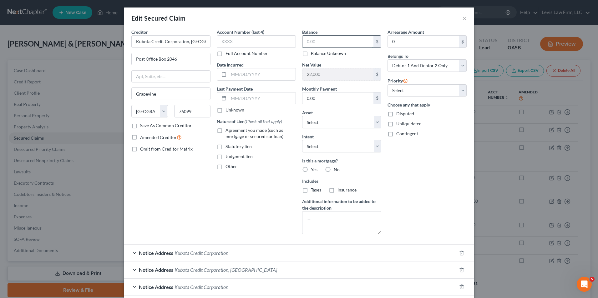
click at [304, 40] on input "text" at bounding box center [337, 42] width 71 height 12
type input "28,000.00"
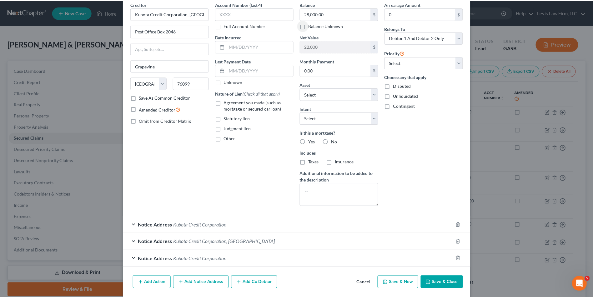
scroll to position [50, 0]
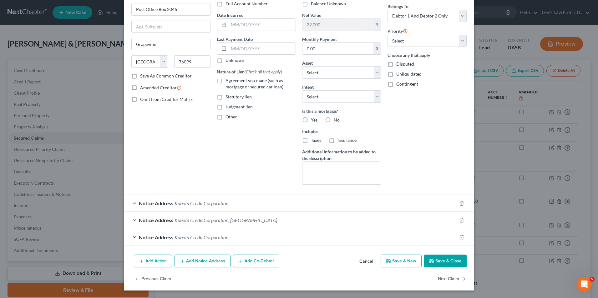
click at [446, 259] on button "Save & Close" at bounding box center [445, 261] width 43 height 13
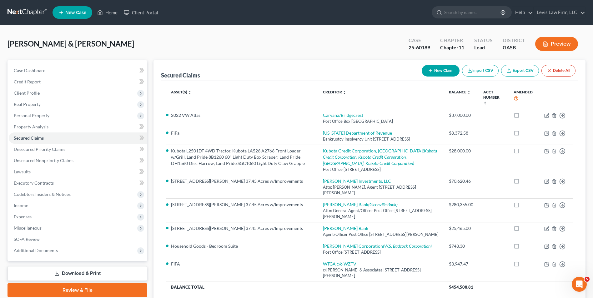
click at [559, 42] on button "Preview" at bounding box center [556, 44] width 43 height 14
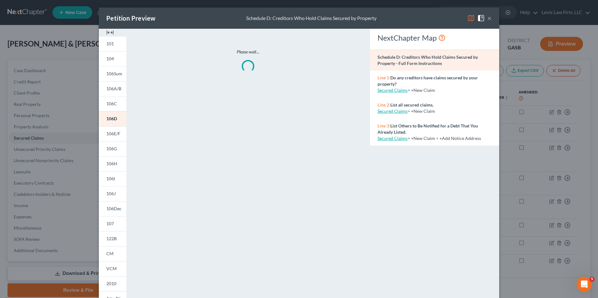
click at [470, 17] on img at bounding box center [471, 18] width 8 height 8
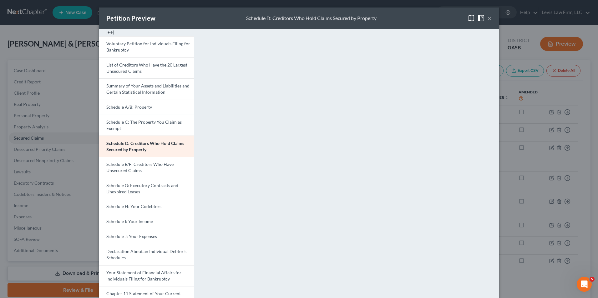
drag, startPoint x: 486, startPoint y: 19, endPoint x: 423, endPoint y: 34, distance: 64.9
click at [487, 19] on button "×" at bounding box center [489, 18] width 4 height 8
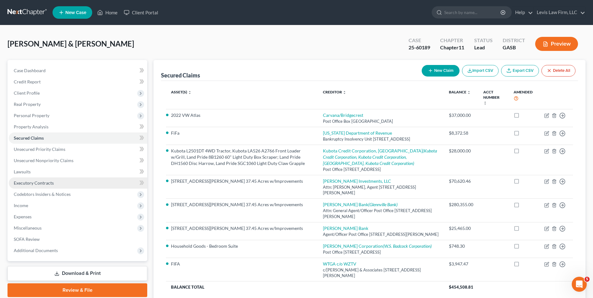
click at [44, 184] on span "Executory Contracts" at bounding box center [34, 182] width 40 height 5
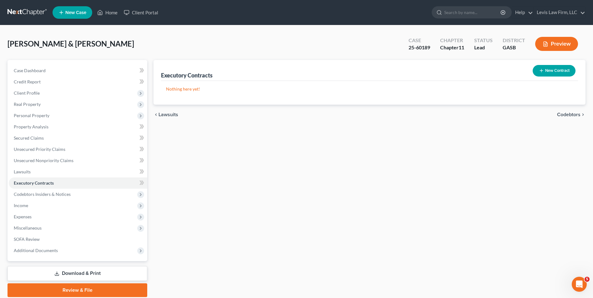
click at [556, 69] on button "New Contract" at bounding box center [554, 71] width 43 height 12
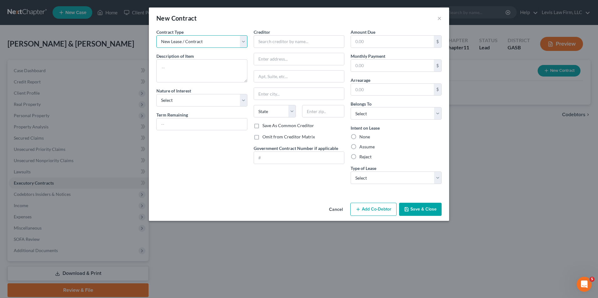
click at [242, 43] on select "New Lease / Contract New Timeshare" at bounding box center [201, 41] width 91 height 13
click at [163, 68] on textarea at bounding box center [201, 70] width 91 height 23
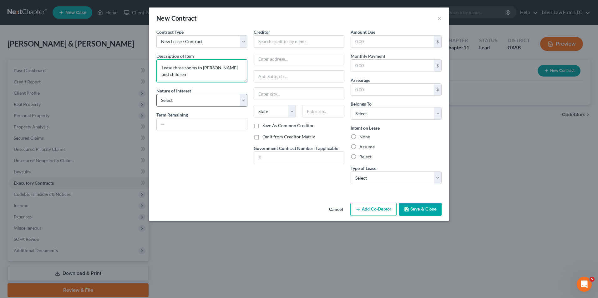
type textarea "Lease three rooms to [PERSON_NAME] and children"
click at [245, 102] on select "Select Purchaser Agent Lessor Lessee" at bounding box center [201, 100] width 91 height 13
select select "2"
click at [156, 94] on select "Select Purchaser Agent Lessor Lessee" at bounding box center [201, 100] width 91 height 13
click at [424, 206] on button "Save & Close" at bounding box center [420, 209] width 43 height 13
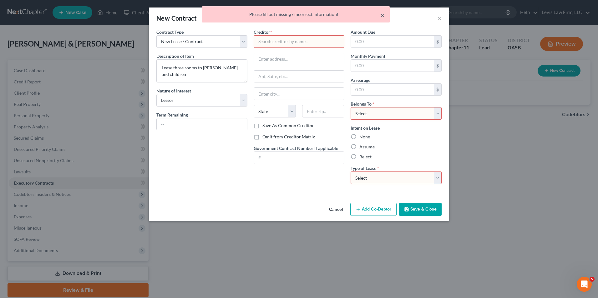
click at [381, 15] on button "×" at bounding box center [382, 15] width 4 height 8
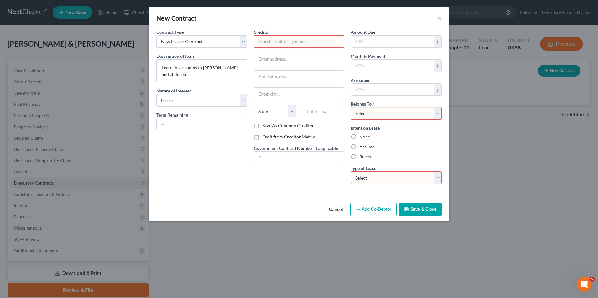
click at [276, 41] on input "text" at bounding box center [299, 41] width 91 height 13
click at [437, 114] on select "Select Debtor 1 Only Debtor 2 Only Debtor 1 And Debtor 2 Only At Least One Of T…" at bounding box center [395, 113] width 91 height 13
select select "2"
click at [350, 107] on select "Select Debtor 1 Only Debtor 2 Only Debtor 1 And Debtor 2 Only At Least One Of T…" at bounding box center [395, 113] width 91 height 13
click at [359, 146] on label "Assume" at bounding box center [366, 147] width 15 height 6
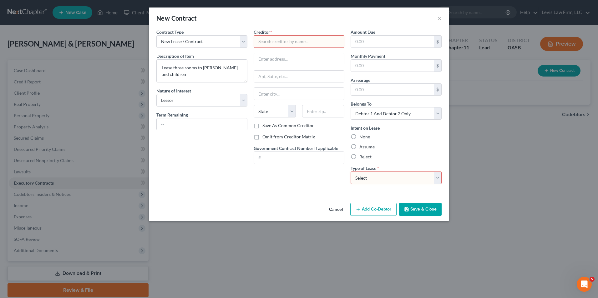
click at [362, 146] on input "Assume" at bounding box center [364, 146] width 4 height 4
radio input "true"
click at [439, 178] on select "Select Real Estate Car Other" at bounding box center [395, 178] width 91 height 13
select select "0"
click at [350, 172] on select "Select Real Estate Car Other" at bounding box center [395, 178] width 91 height 13
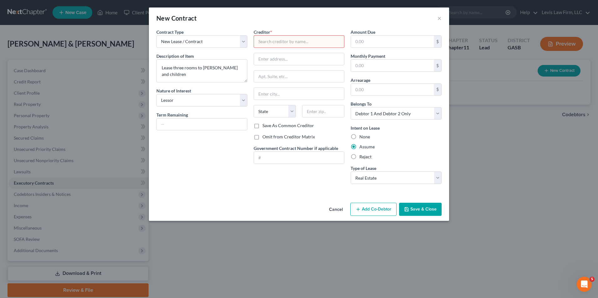
click at [260, 42] on input "text" at bounding box center [299, 41] width 91 height 13
type input "[PERSON_NAME]"
click at [417, 211] on button "Save & Close" at bounding box center [420, 209] width 43 height 13
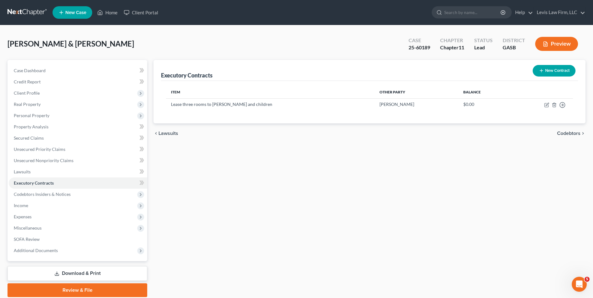
click at [567, 44] on button "Preview" at bounding box center [556, 44] width 43 height 14
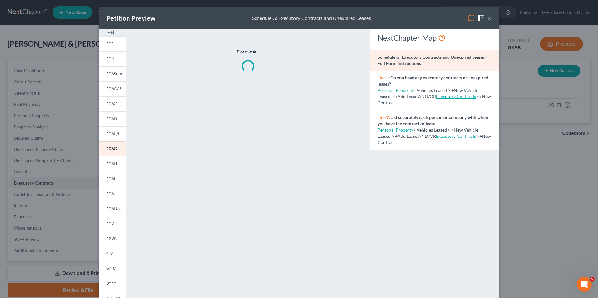
drag, startPoint x: 467, startPoint y: 18, endPoint x: 419, endPoint y: 40, distance: 53.0
click at [467, 18] on img at bounding box center [471, 18] width 8 height 8
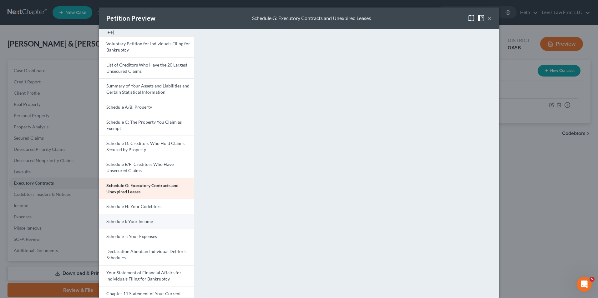
click at [159, 224] on link "Schedule I: Your Income" at bounding box center [146, 221] width 95 height 15
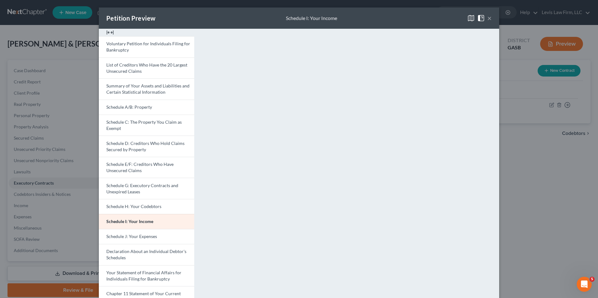
drag, startPoint x: 156, startPoint y: 234, endPoint x: 193, endPoint y: 222, distance: 38.4
click at [156, 234] on link "Schedule J: Your Expenses" at bounding box center [146, 236] width 95 height 15
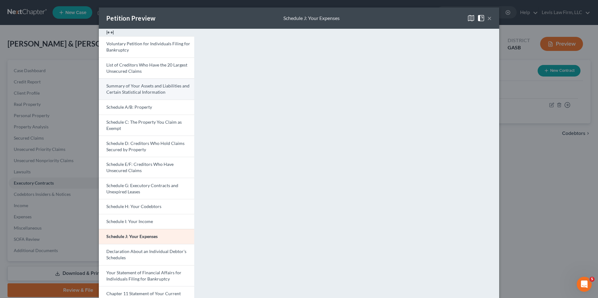
click at [145, 90] on span "Summary of Your Assets and Liabilities and Certain Statistical Information" at bounding box center [147, 89] width 83 height 12
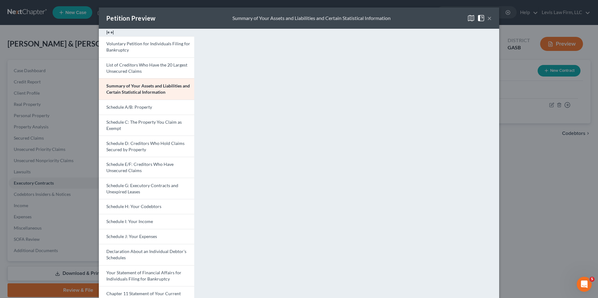
drag, startPoint x: 486, startPoint y: 19, endPoint x: 476, endPoint y: 30, distance: 14.2
click at [487, 19] on button "×" at bounding box center [489, 18] width 4 height 8
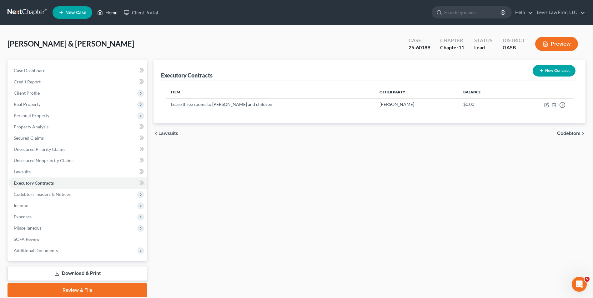
click at [107, 14] on link "Home" at bounding box center [107, 12] width 27 height 11
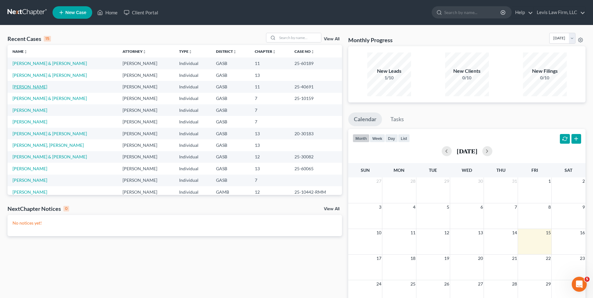
click at [32, 86] on link "[PERSON_NAME]" at bounding box center [30, 86] width 35 height 5
